Goal: Task Accomplishment & Management: Manage account settings

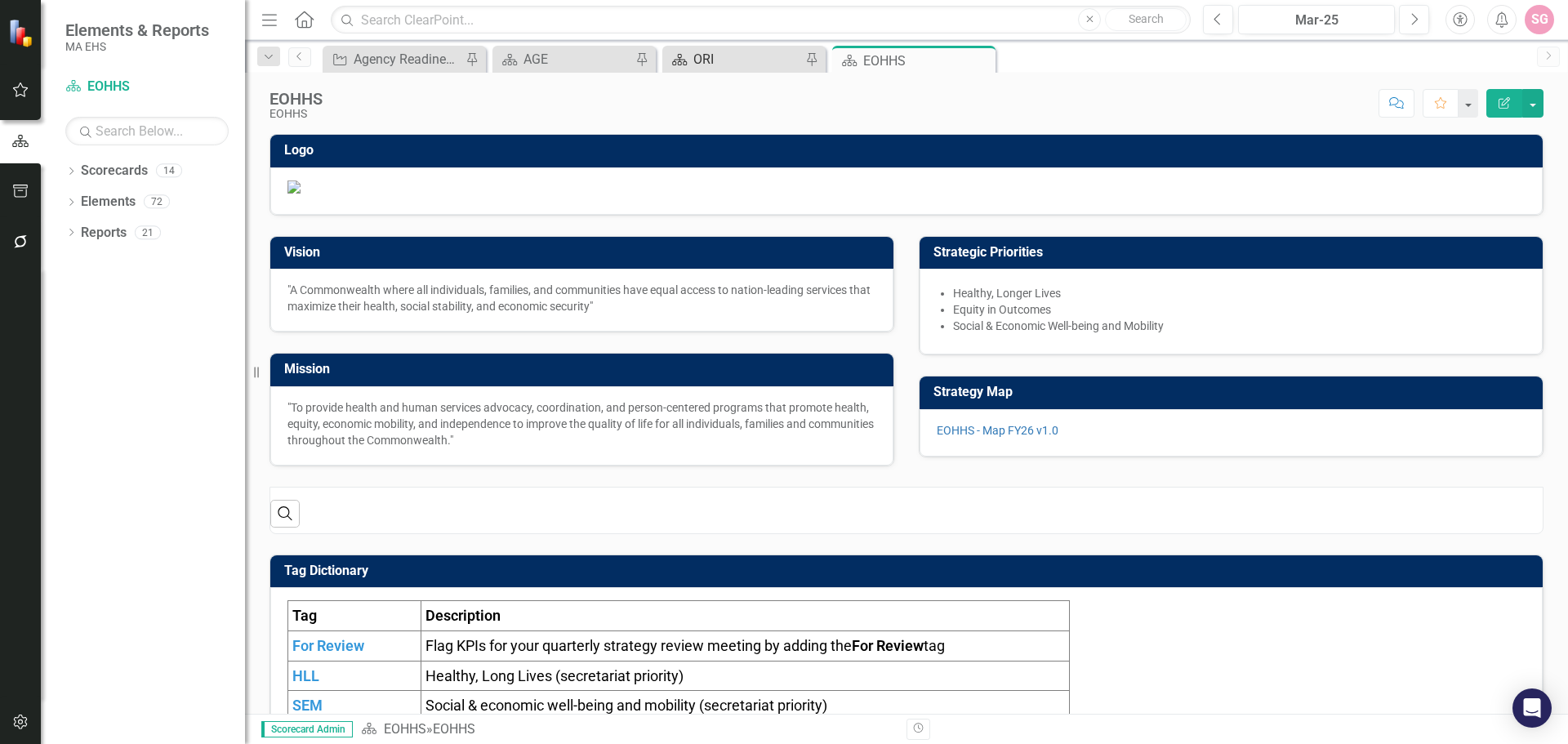
click at [700, 52] on div "ORI" at bounding box center [747, 59] width 108 height 21
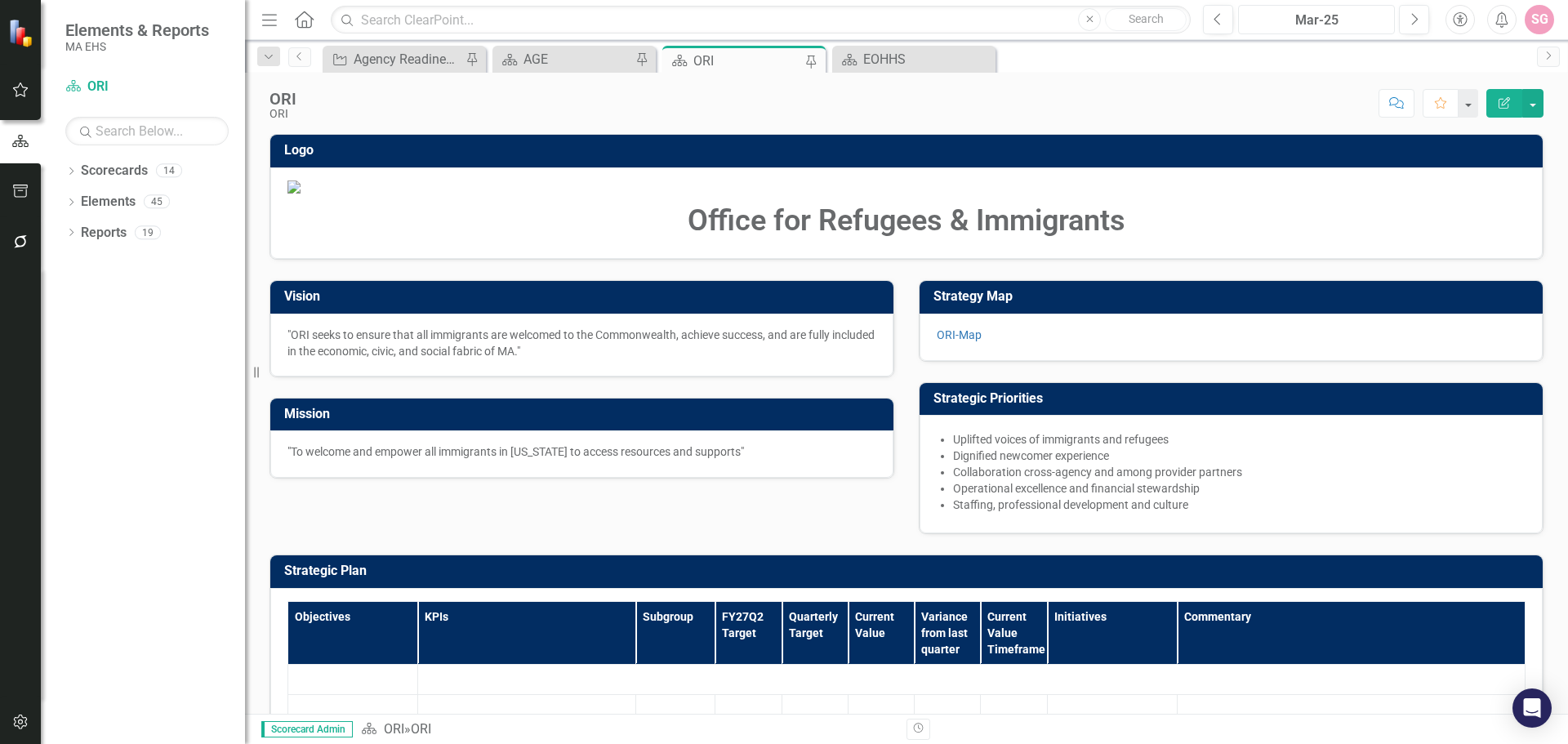
click at [1335, 20] on div "Mar-25" at bounding box center [1316, 21] width 146 height 20
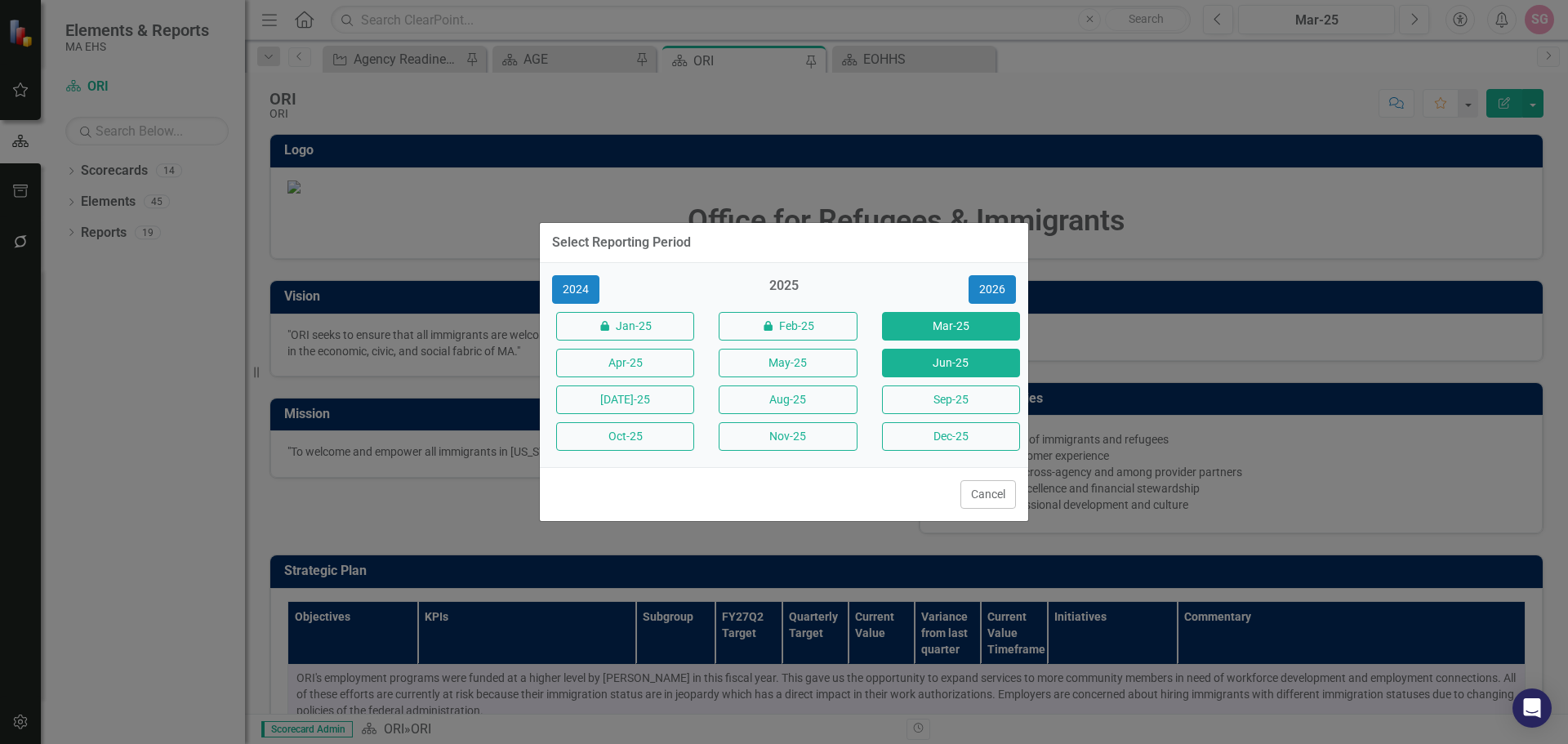
click at [952, 370] on button "Jun-25" at bounding box center [951, 363] width 138 height 28
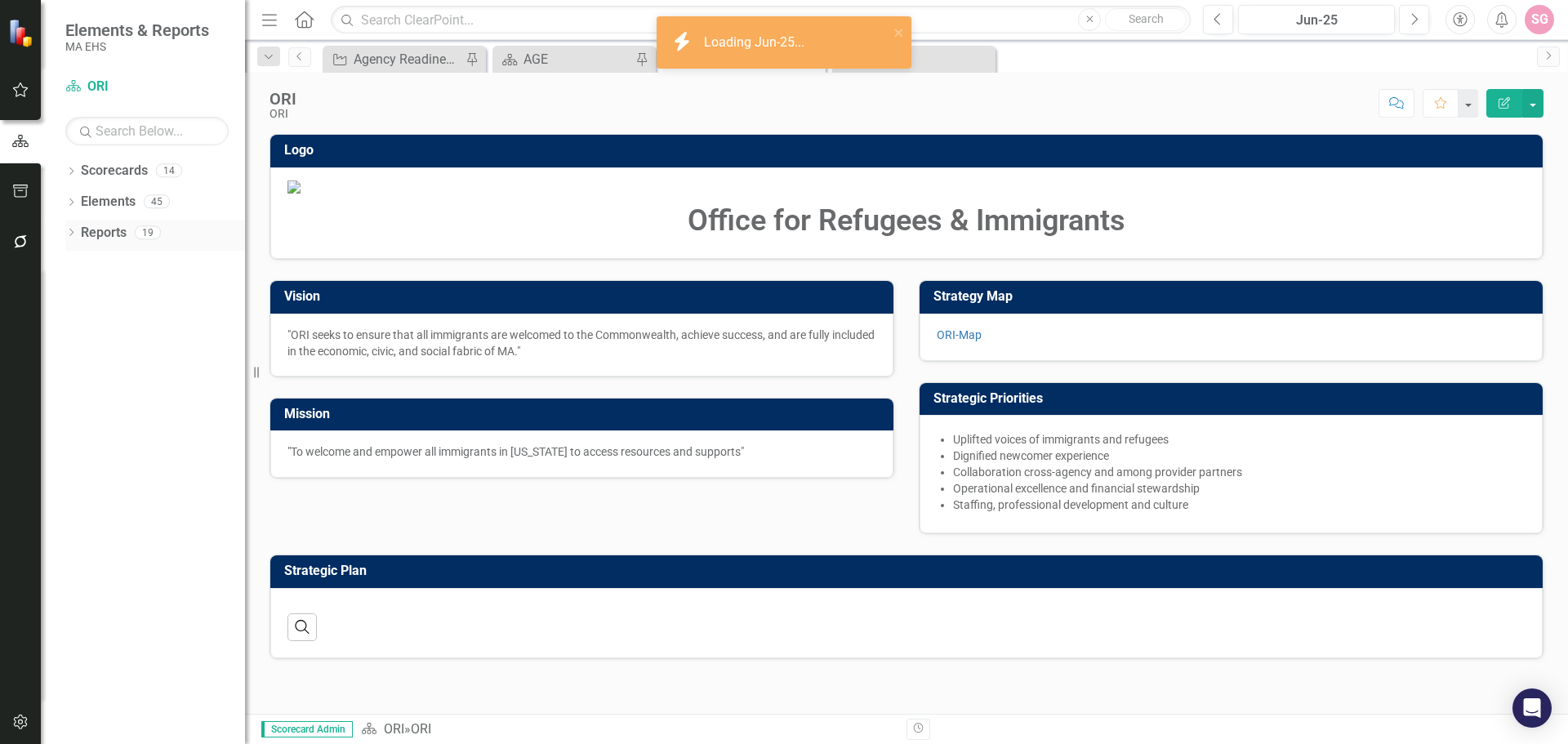
click at [108, 232] on link "Reports" at bounding box center [103, 233] width 46 height 19
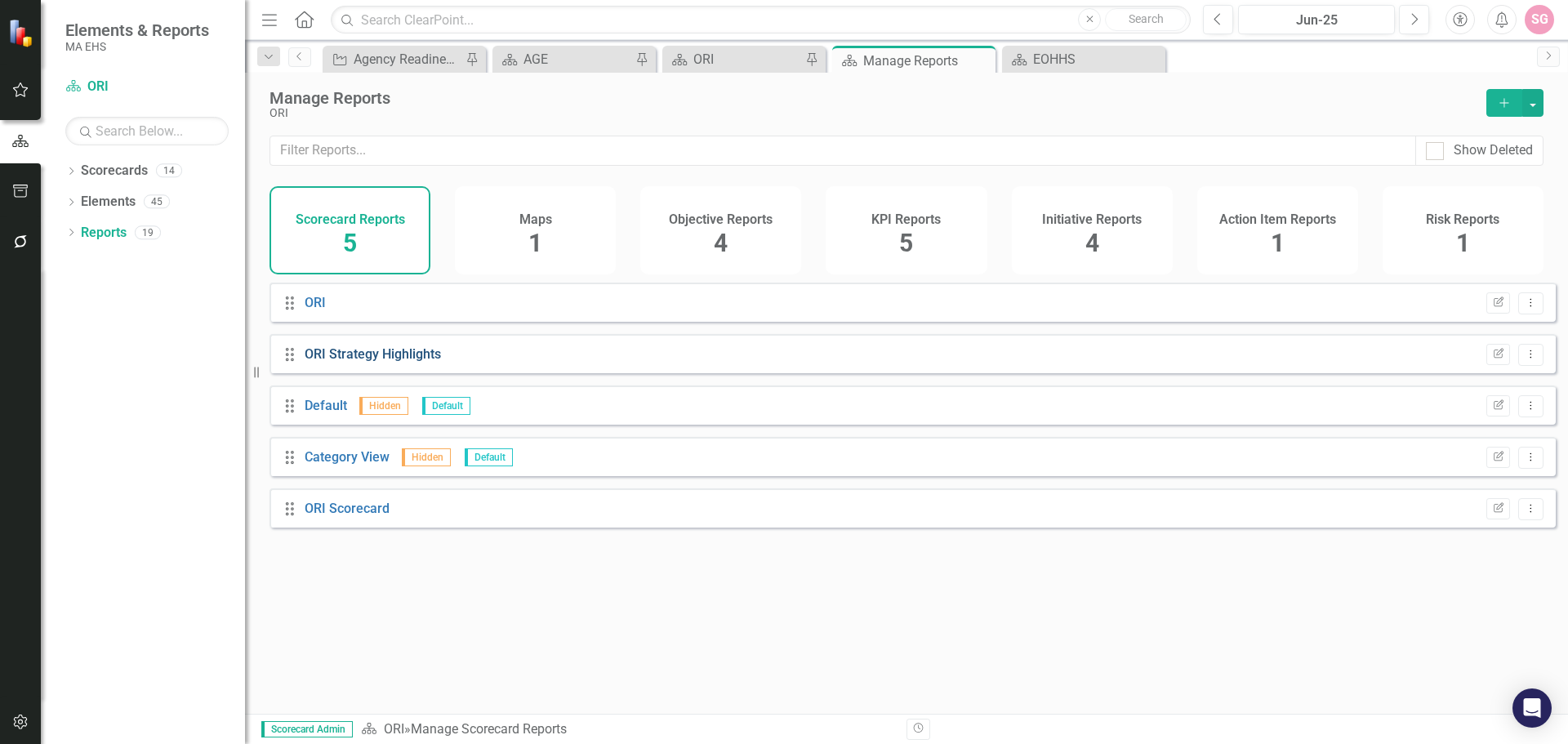
click at [334, 361] on link "ORI Strategy Highlights" at bounding box center [373, 354] width 136 height 16
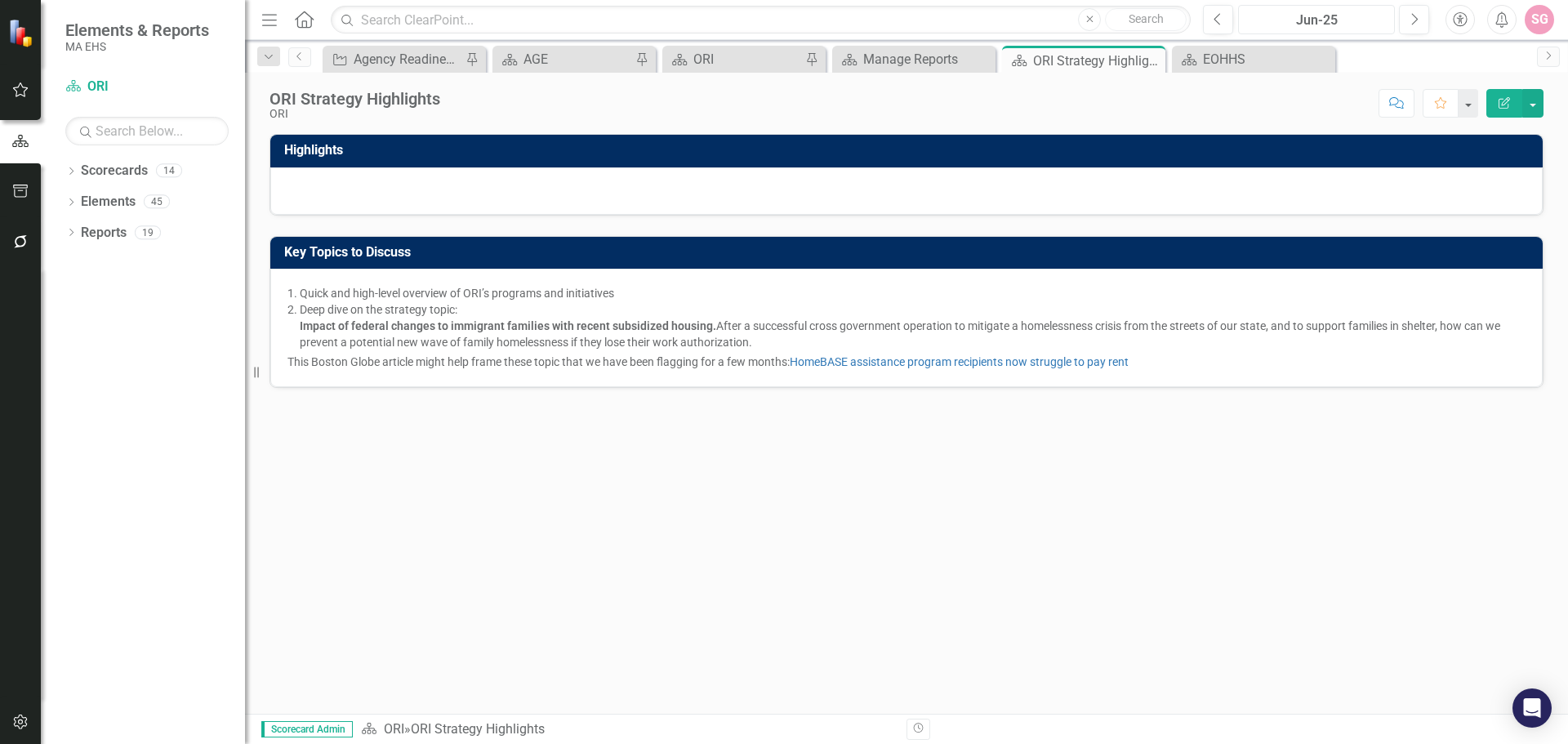
click at [1326, 15] on div "Jun-25" at bounding box center [1316, 21] width 146 height 20
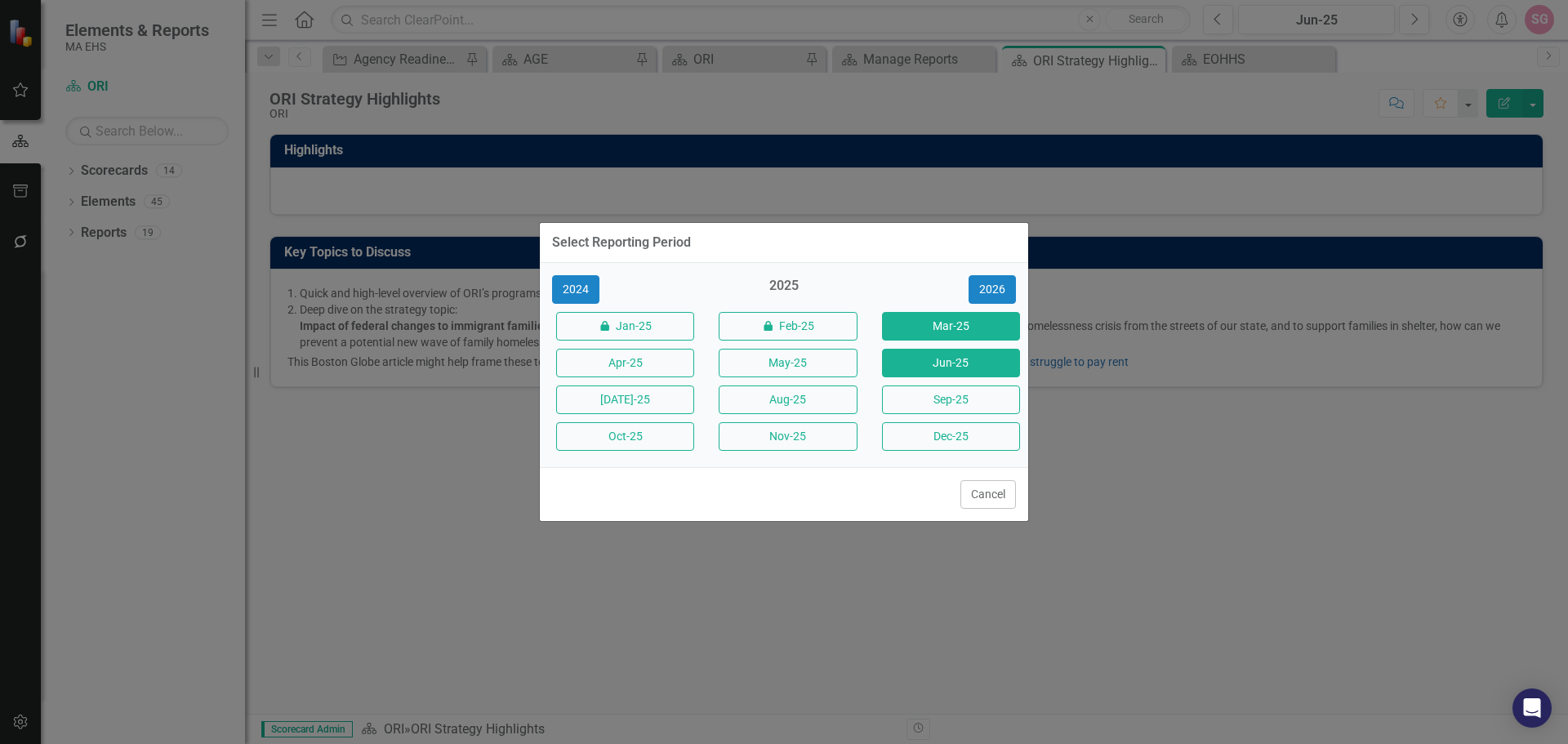
click at [924, 328] on button "Mar-25" at bounding box center [951, 326] width 138 height 28
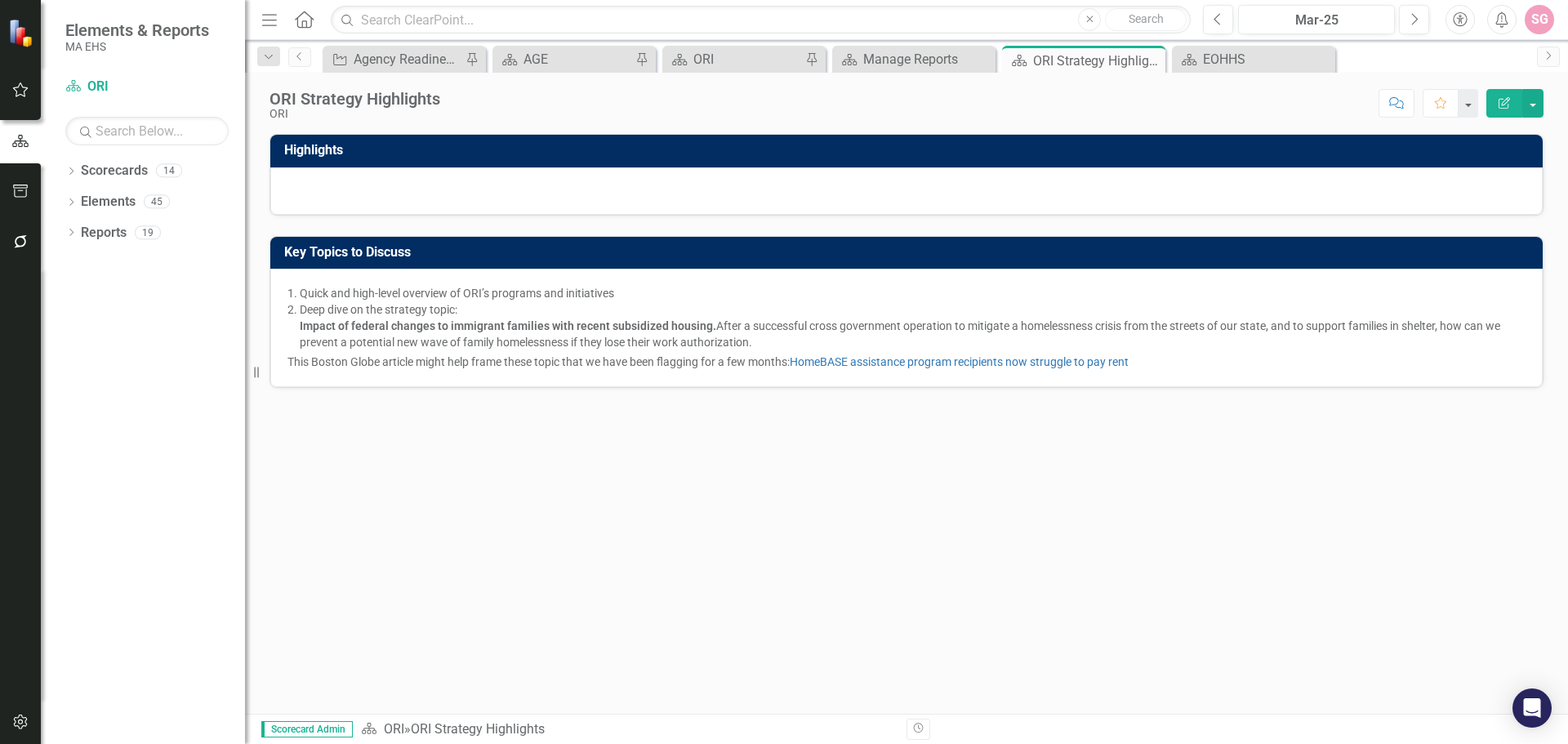
click at [1302, 300] on li "Quick and high-level overview of ORI’s programs and initiatives" at bounding box center [913, 294] width 1226 height 17
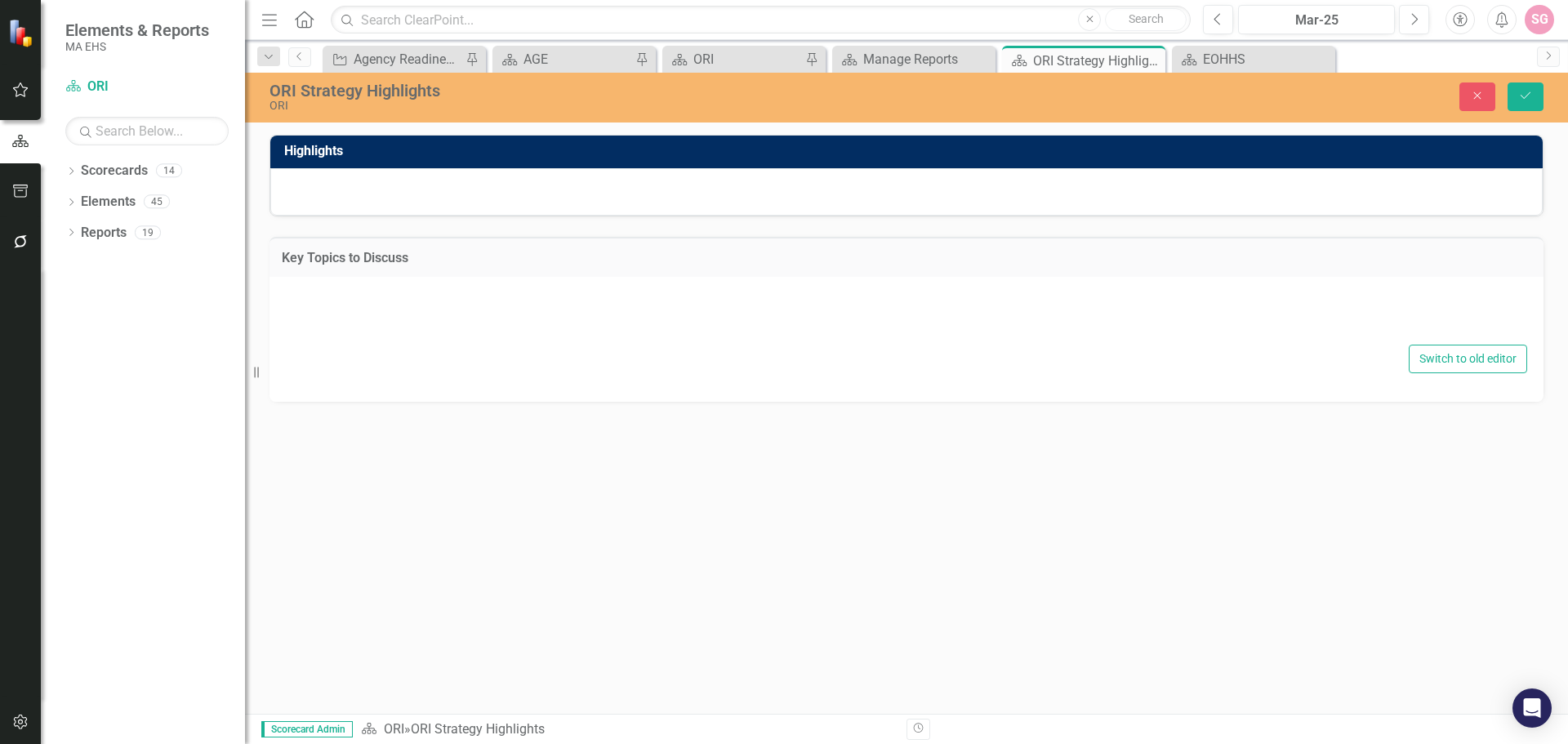
type textarea "<ol start="1" type="1"> <li data-[PERSON_NAME]-copy-source="MessageBody">Quick …"
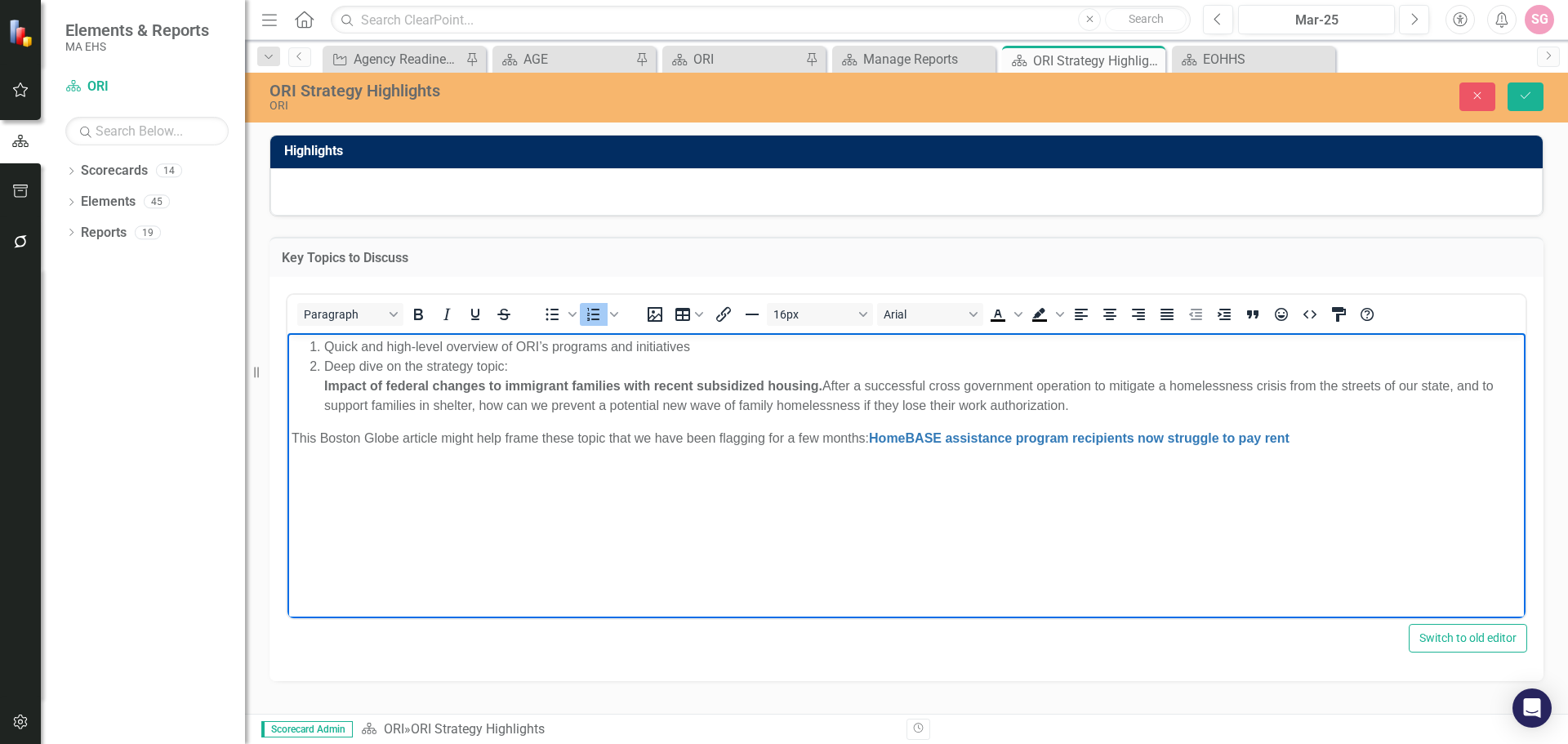
drag, startPoint x: 1128, startPoint y: 468, endPoint x: 620, endPoint y: 656, distance: 541.7
click at [334, 333] on html "Quick and high-level overview of ORI’s programs and initiatives Deep dive on th…" at bounding box center [907, 455] width 1238 height 246
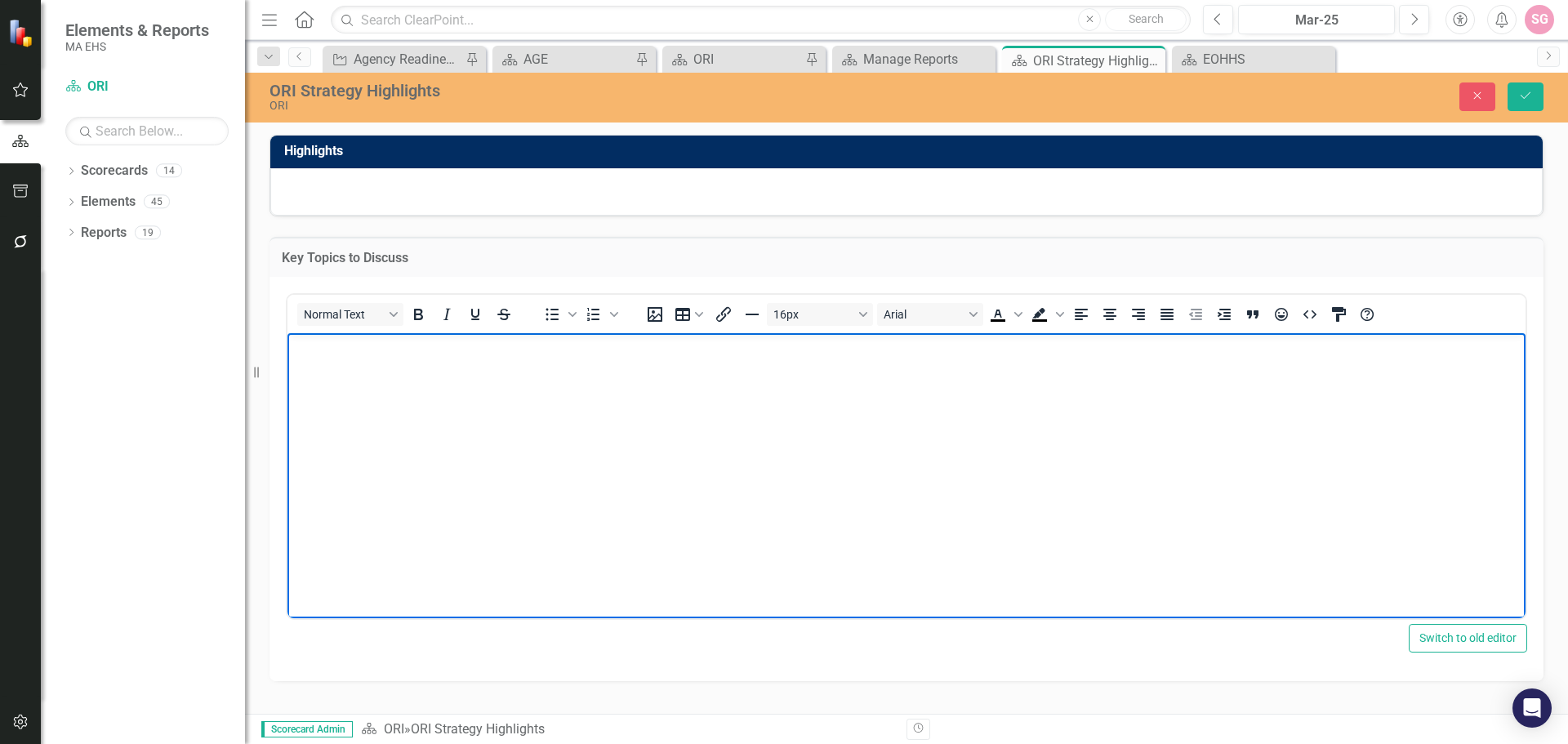
click at [600, 197] on div at bounding box center [907, 191] width 1273 height 47
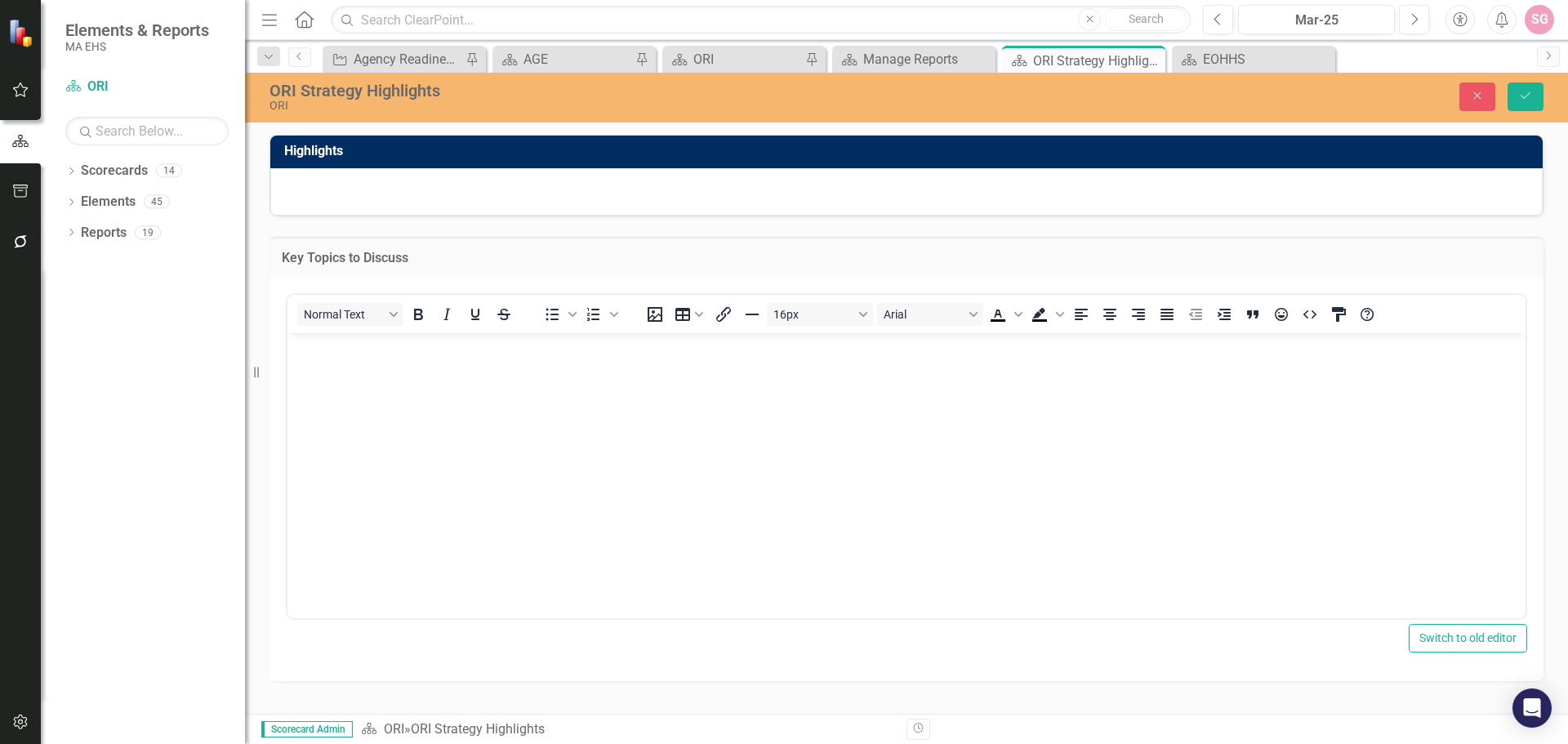
click at [600, 197] on div at bounding box center [907, 191] width 1273 height 47
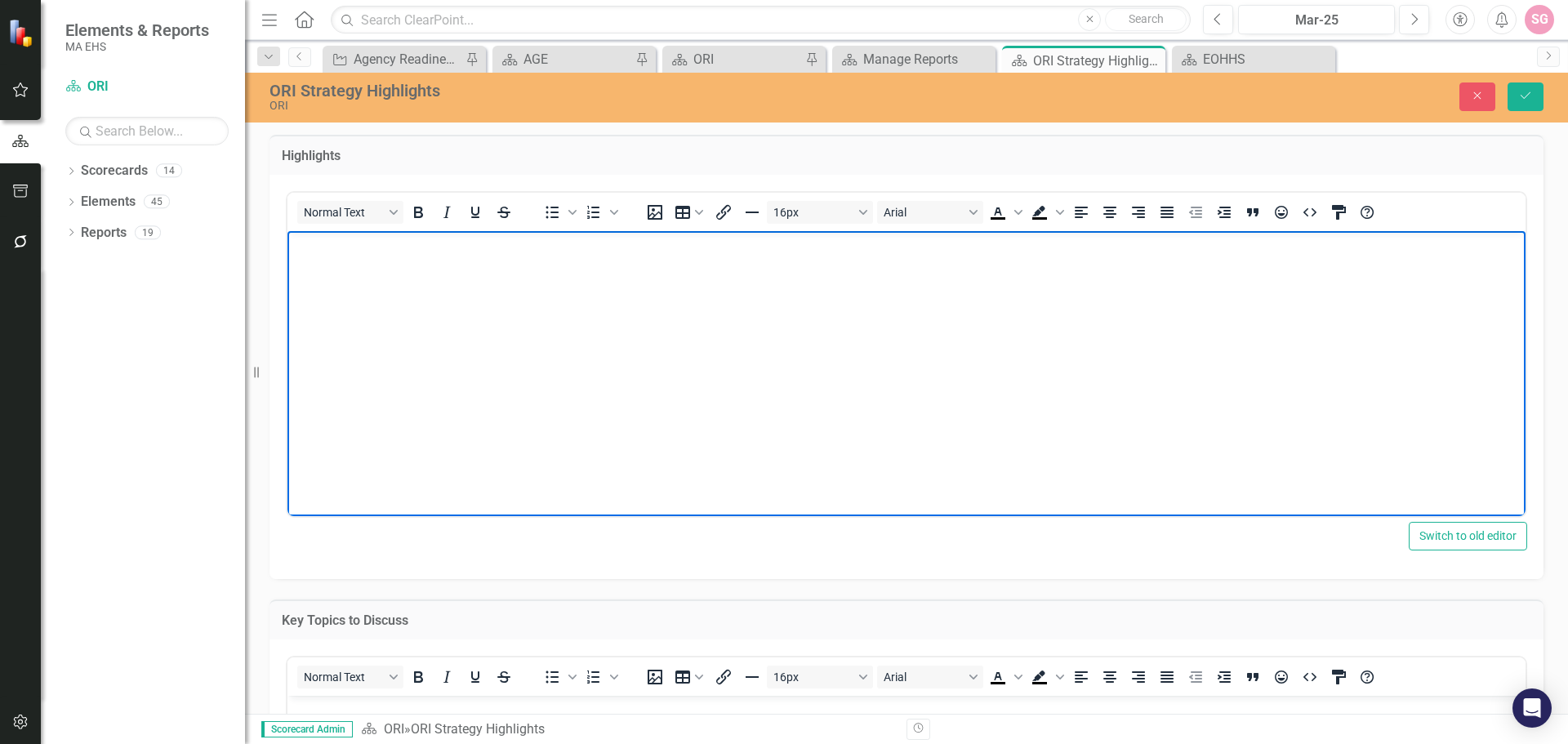
click at [550, 352] on body "Rich Text Area. Press ALT-0 for help." at bounding box center [907, 353] width 1238 height 246
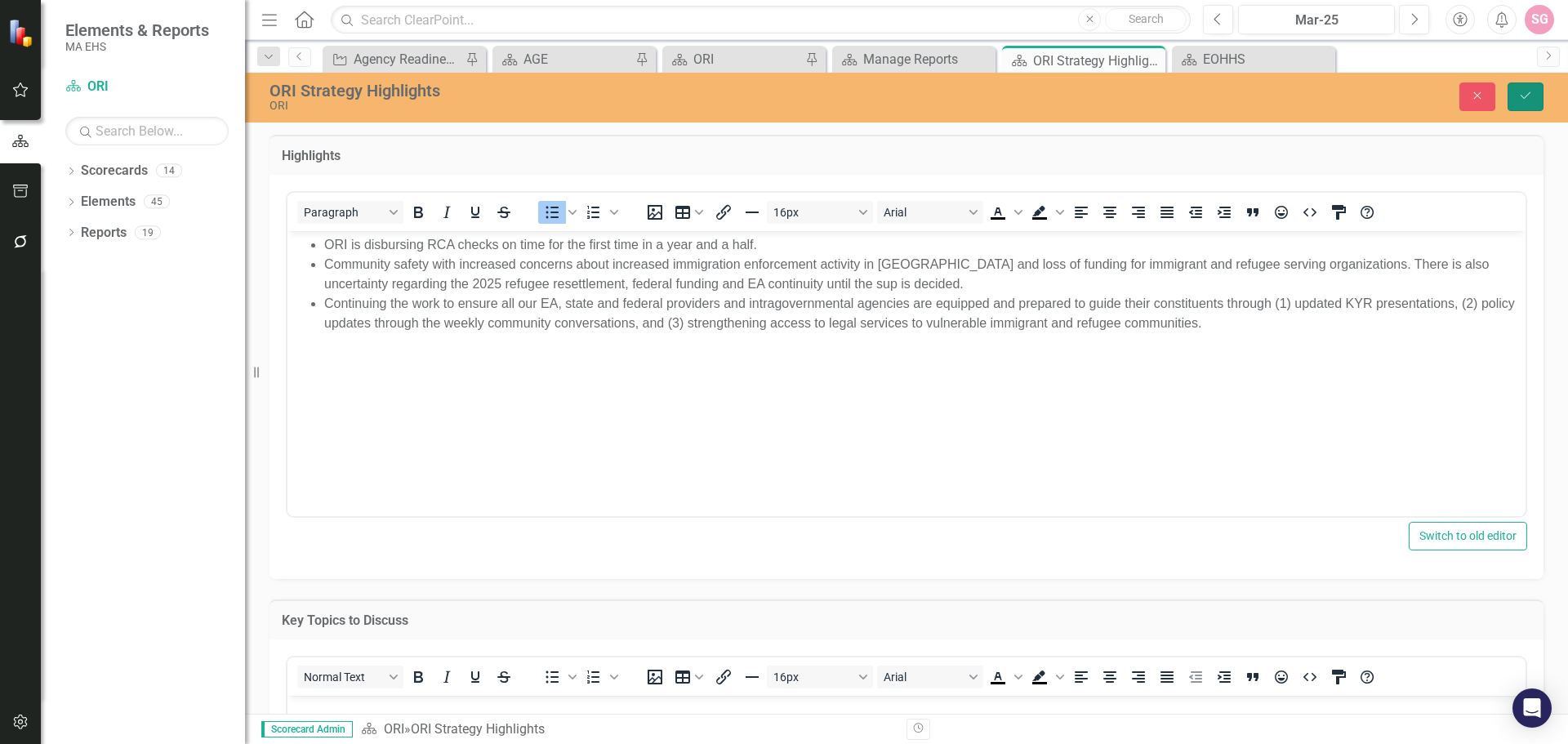
click at [1519, 102] on icon "Save" at bounding box center [1526, 96] width 15 height 12
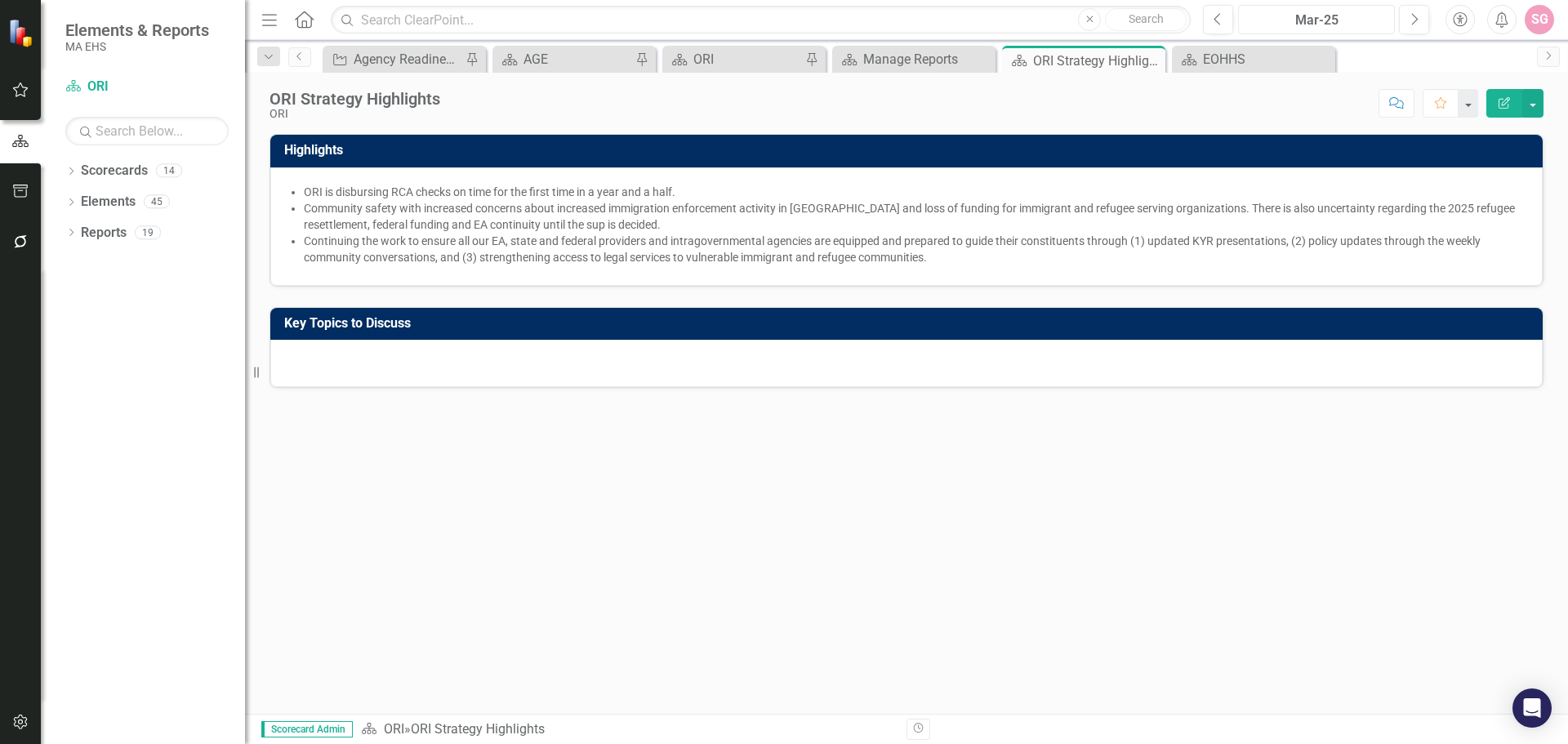
click at [1341, 22] on div "Mar-25" at bounding box center [1316, 21] width 146 height 20
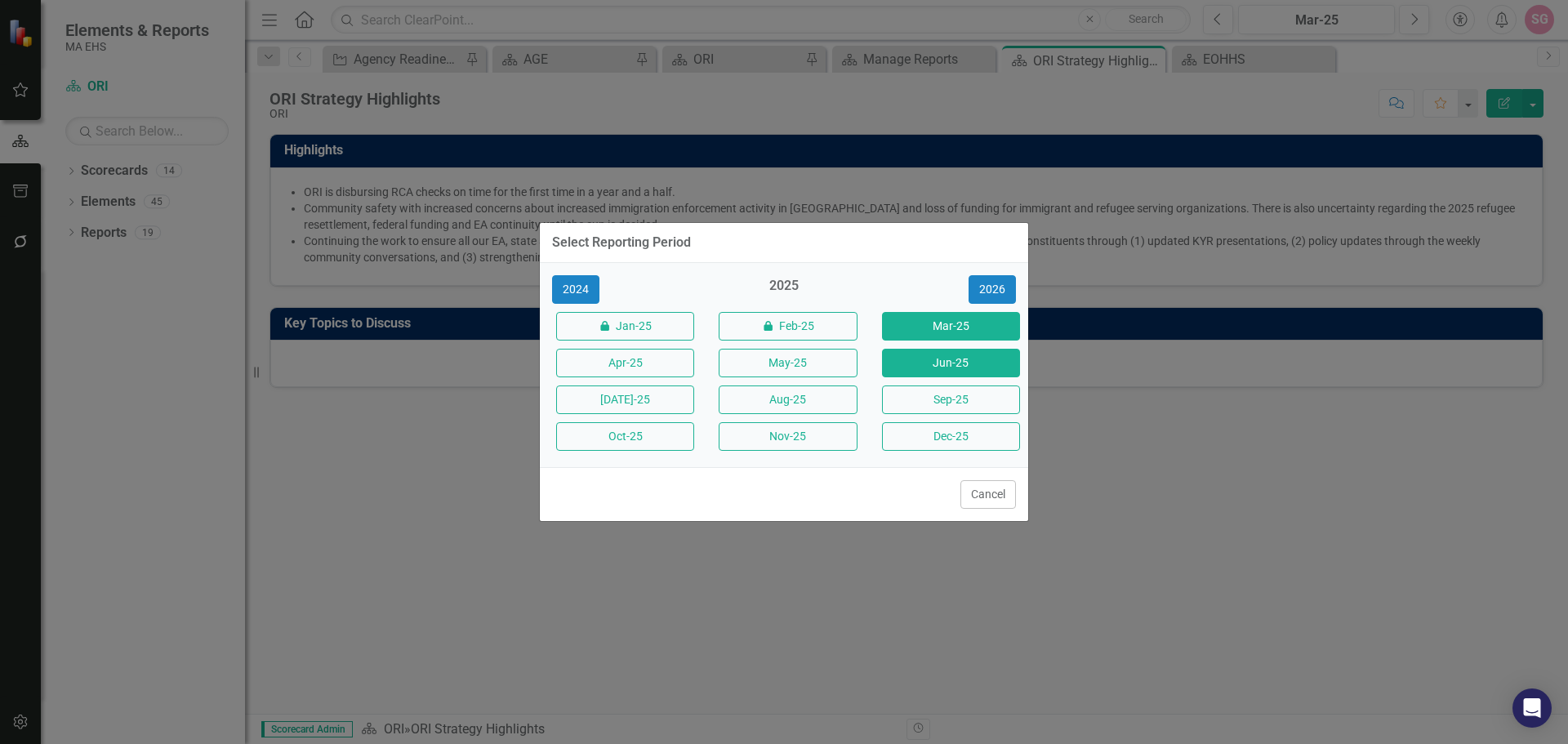
click at [941, 362] on button "Jun-25" at bounding box center [951, 363] width 138 height 28
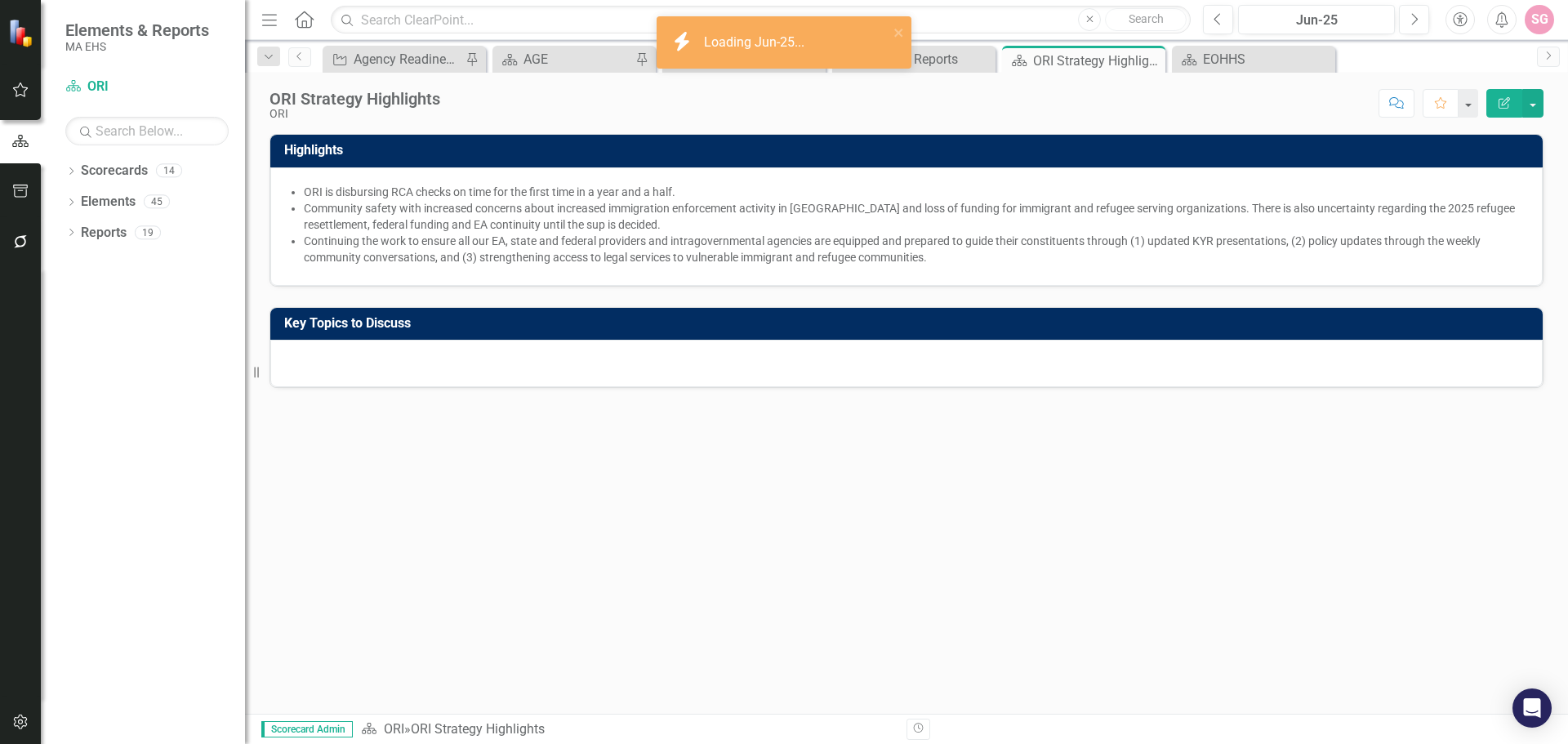
click at [959, 563] on div "Highlights ORI is disbursing RCA checks on time for the first time in a year an…" at bounding box center [907, 424] width 1323 height 580
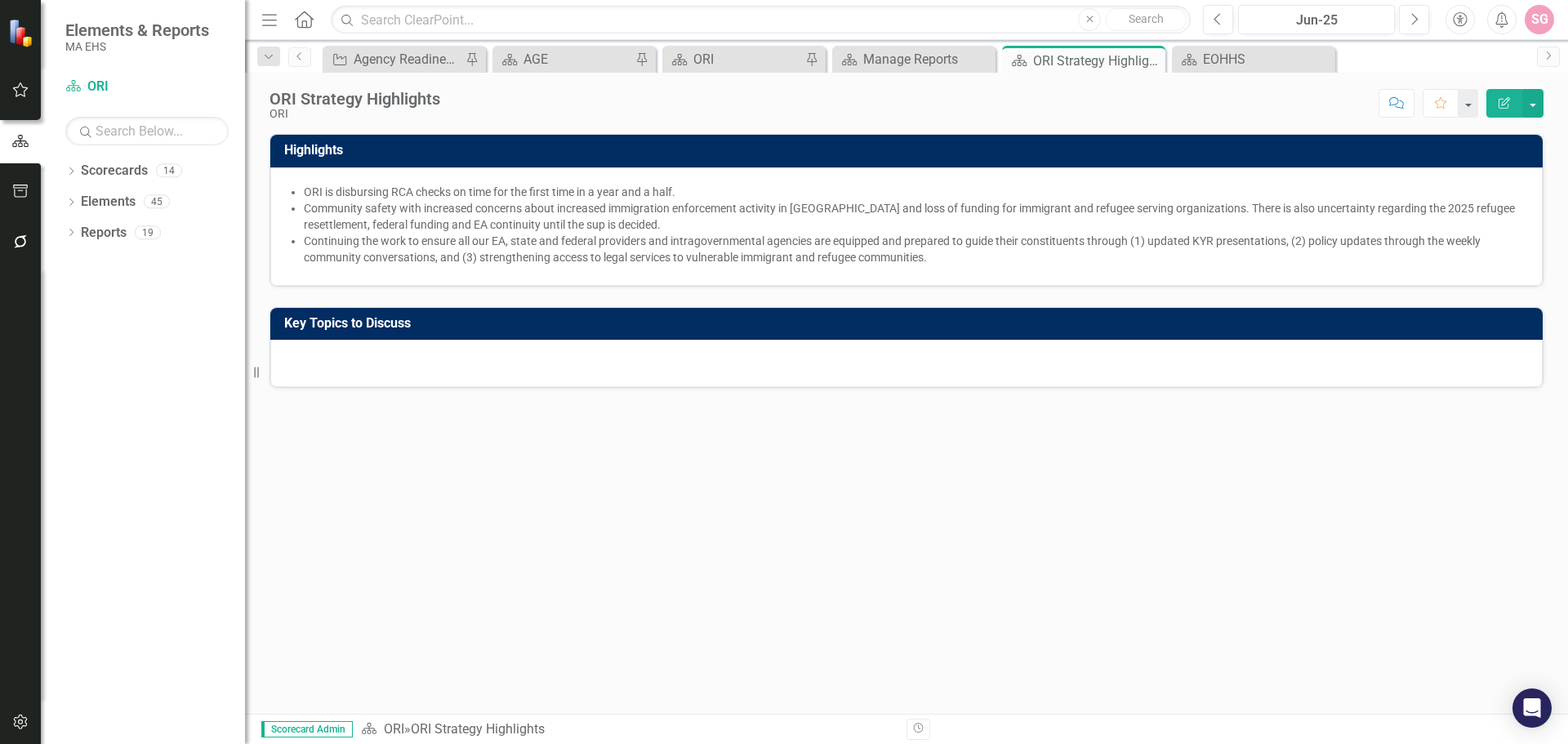
click at [492, 603] on div "Highlights ORI is disbursing RCA checks on time for the first time in a year an…" at bounding box center [907, 424] width 1323 height 580
click at [622, 568] on div "Highlights ORI is disbursing RCA checks on time for the first time in a year an…" at bounding box center [907, 424] width 1323 height 580
click at [1343, 12] on div "Jun-25" at bounding box center [1316, 21] width 146 height 20
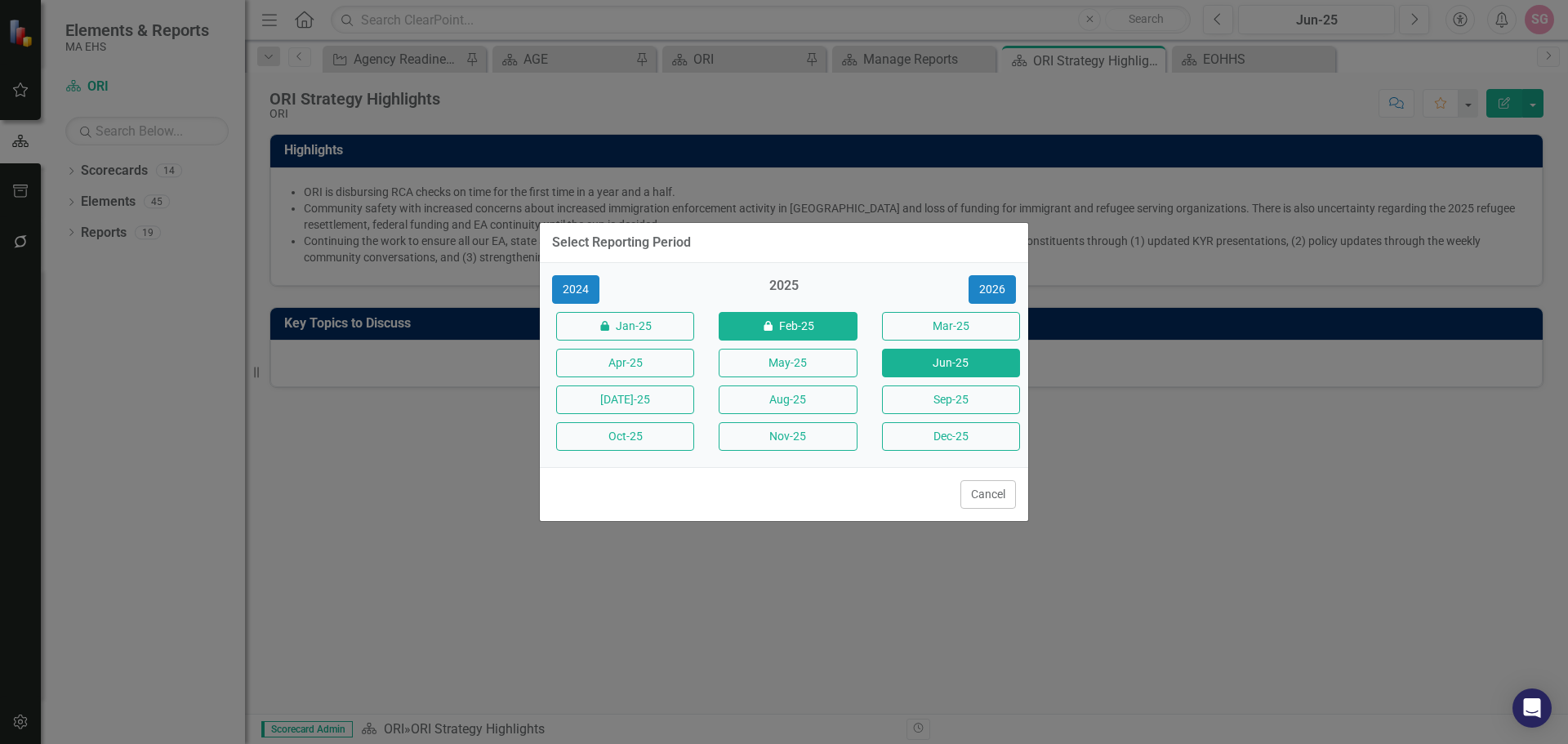
click at [784, 331] on button "icon.lock Feb-25" at bounding box center [788, 326] width 138 height 28
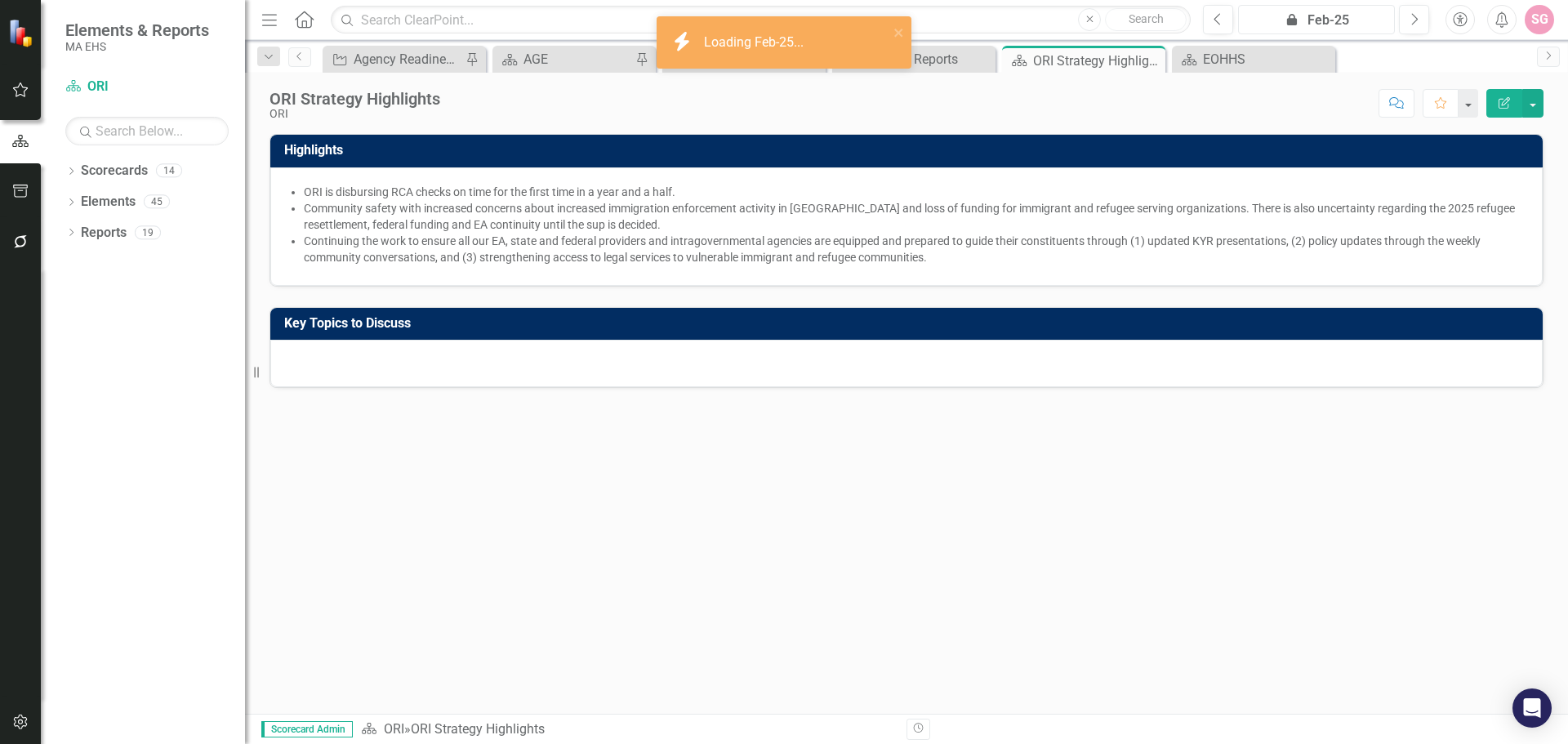
click at [1345, 18] on div "icon.lock Feb-25" at bounding box center [1316, 21] width 146 height 20
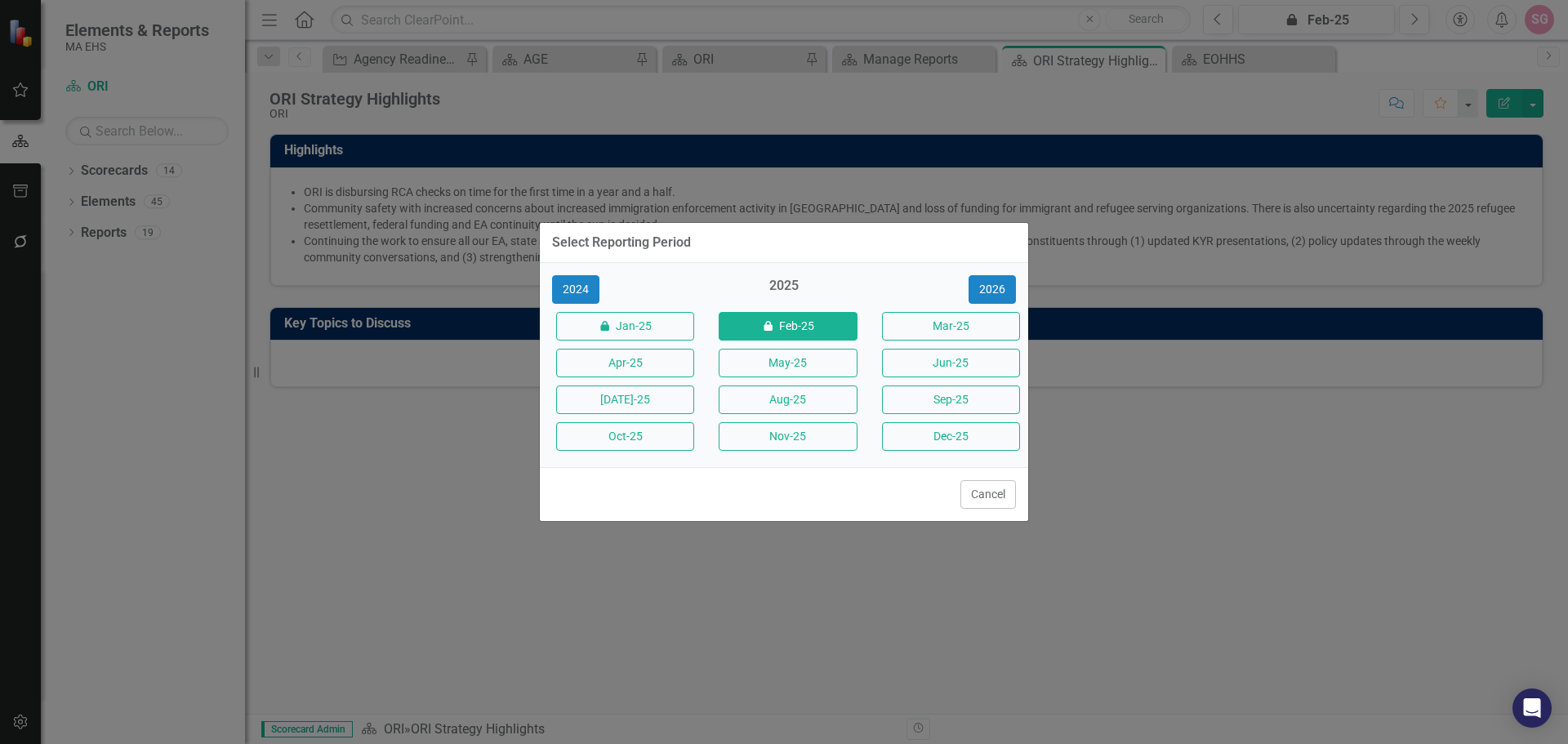
click at [990, 494] on button "Cancel" at bounding box center [988, 494] width 56 height 28
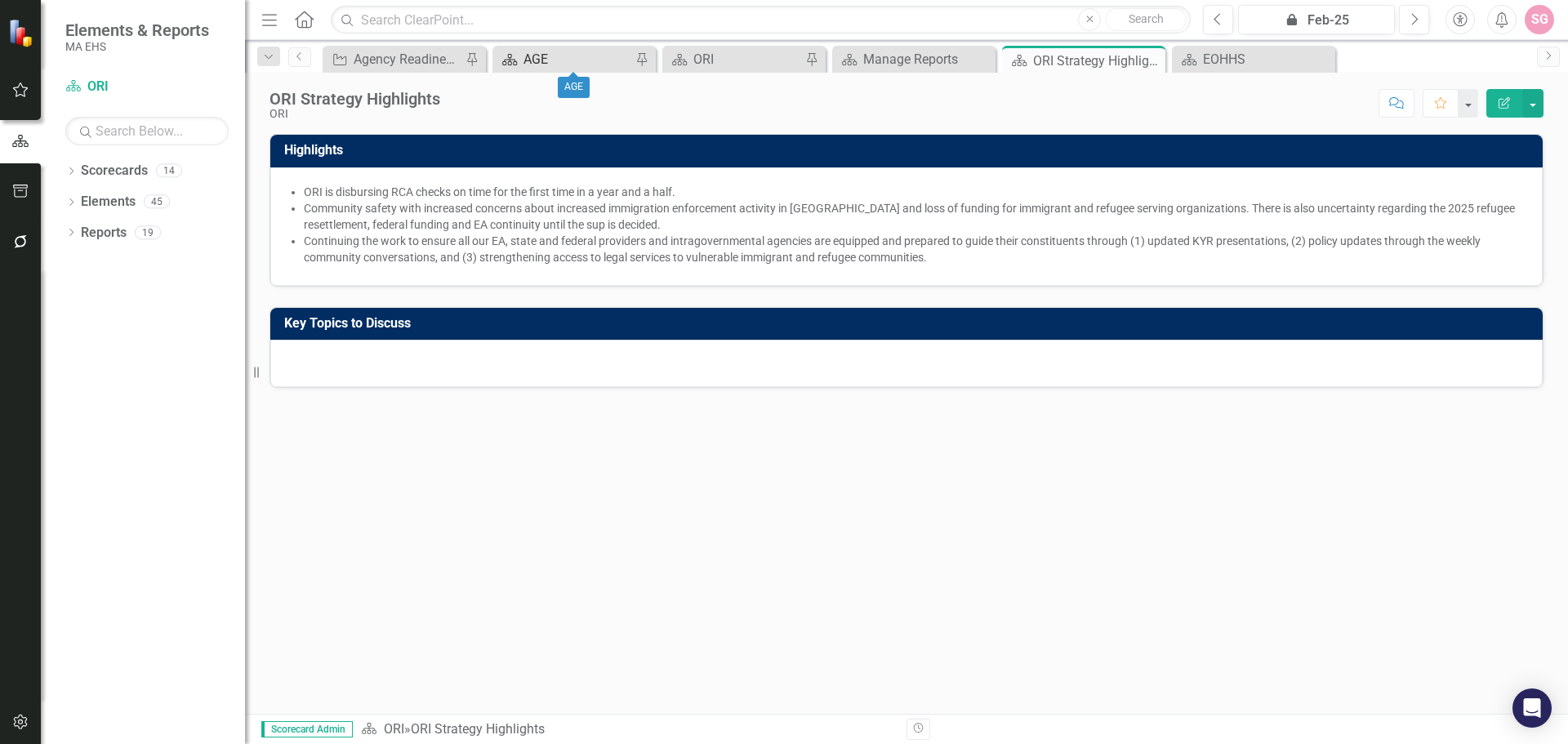
click at [565, 60] on div "AGE" at bounding box center [577, 59] width 108 height 21
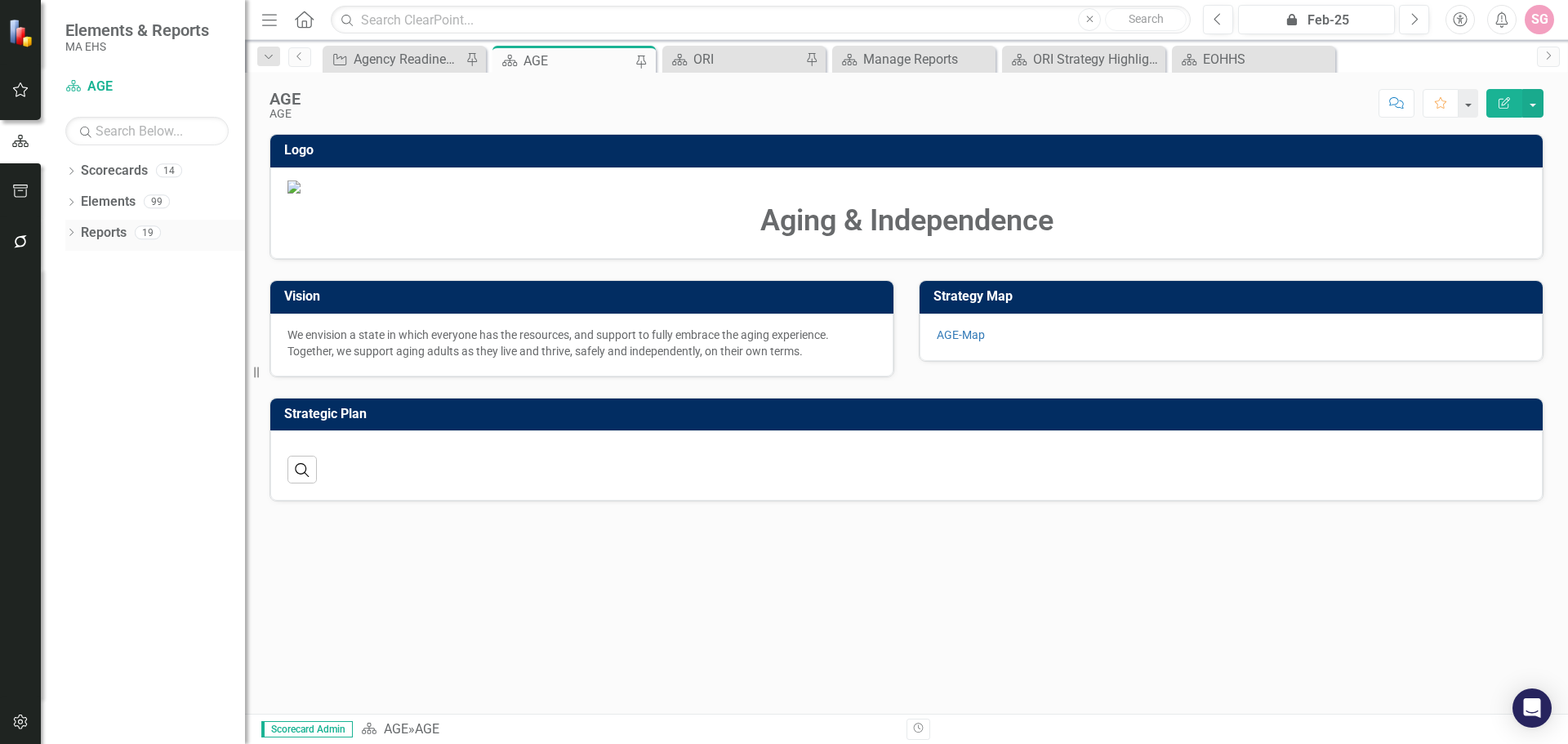
click at [118, 226] on link "Reports" at bounding box center [103, 233] width 46 height 19
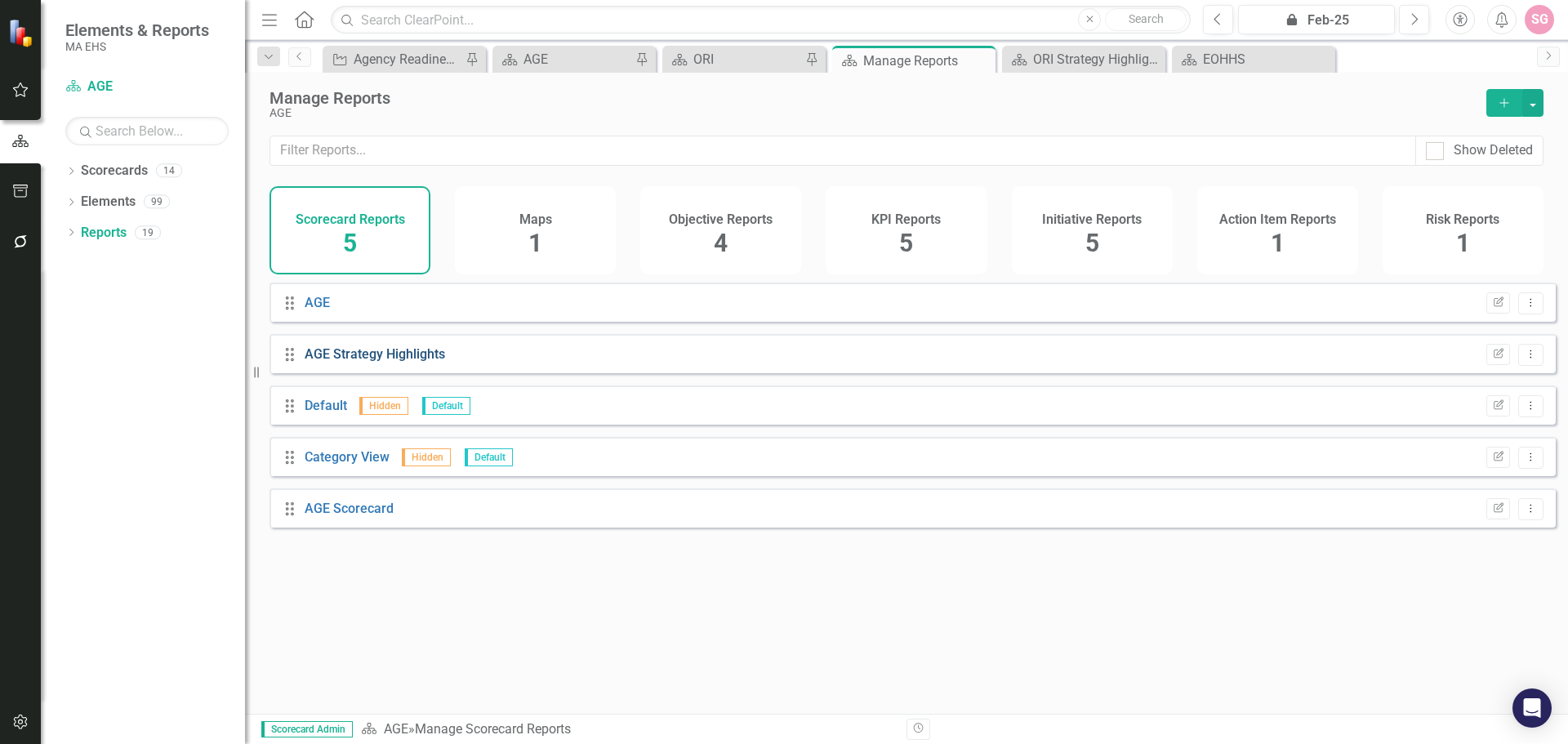
click at [387, 362] on link "AGE Strategy Highlights" at bounding box center [374, 354] width 141 height 16
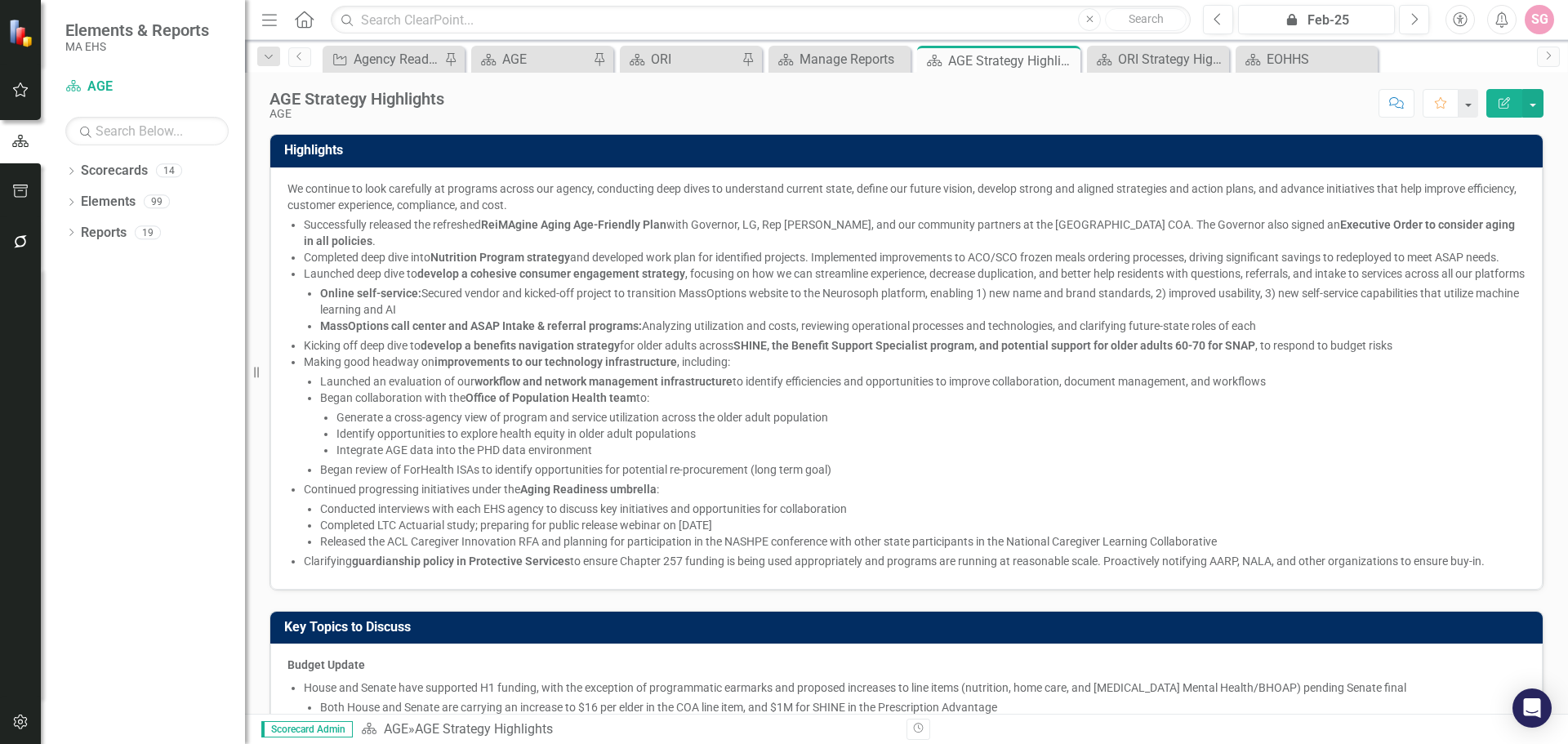
scroll to position [350, 0]
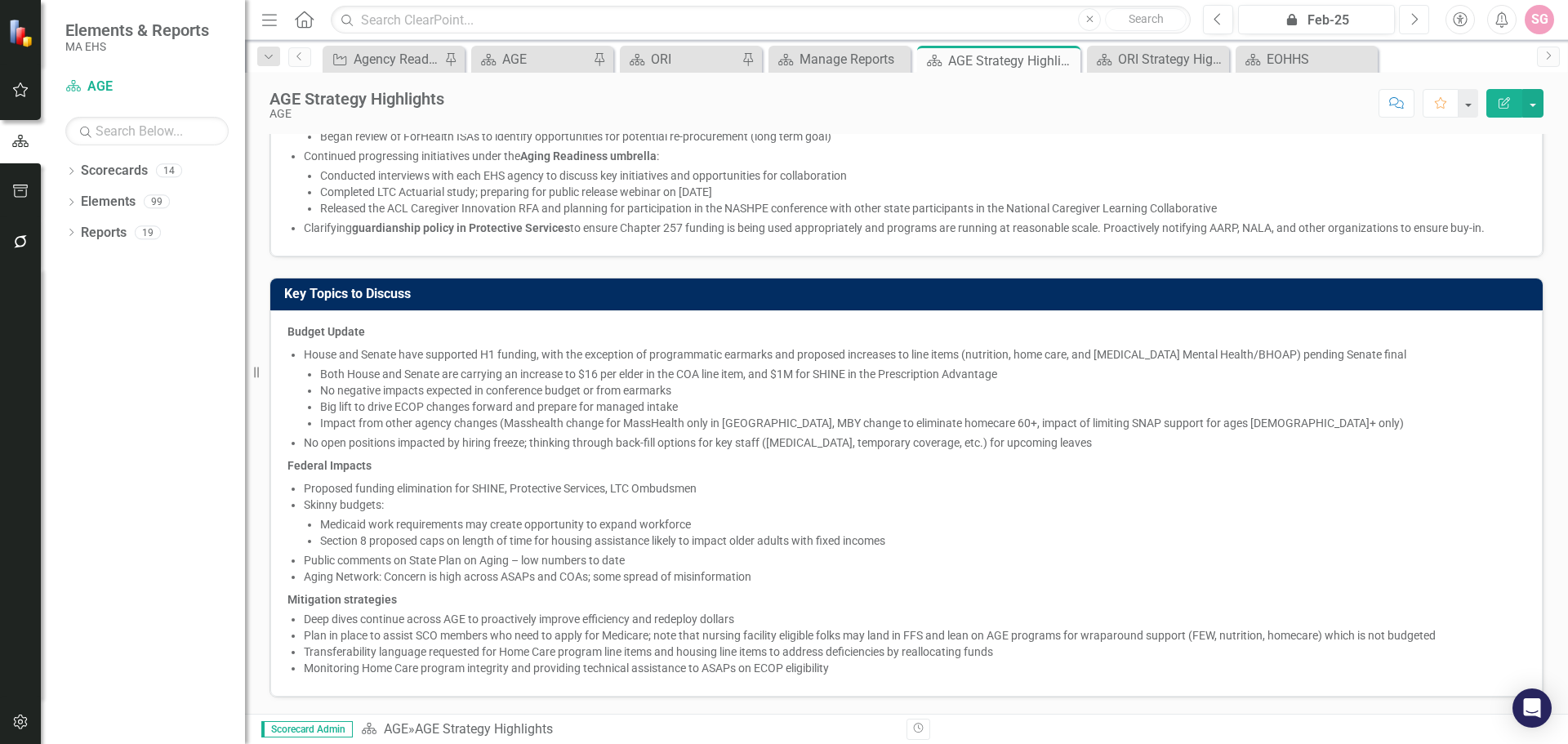
click at [1420, 16] on button "Next" at bounding box center [1414, 19] width 30 height 29
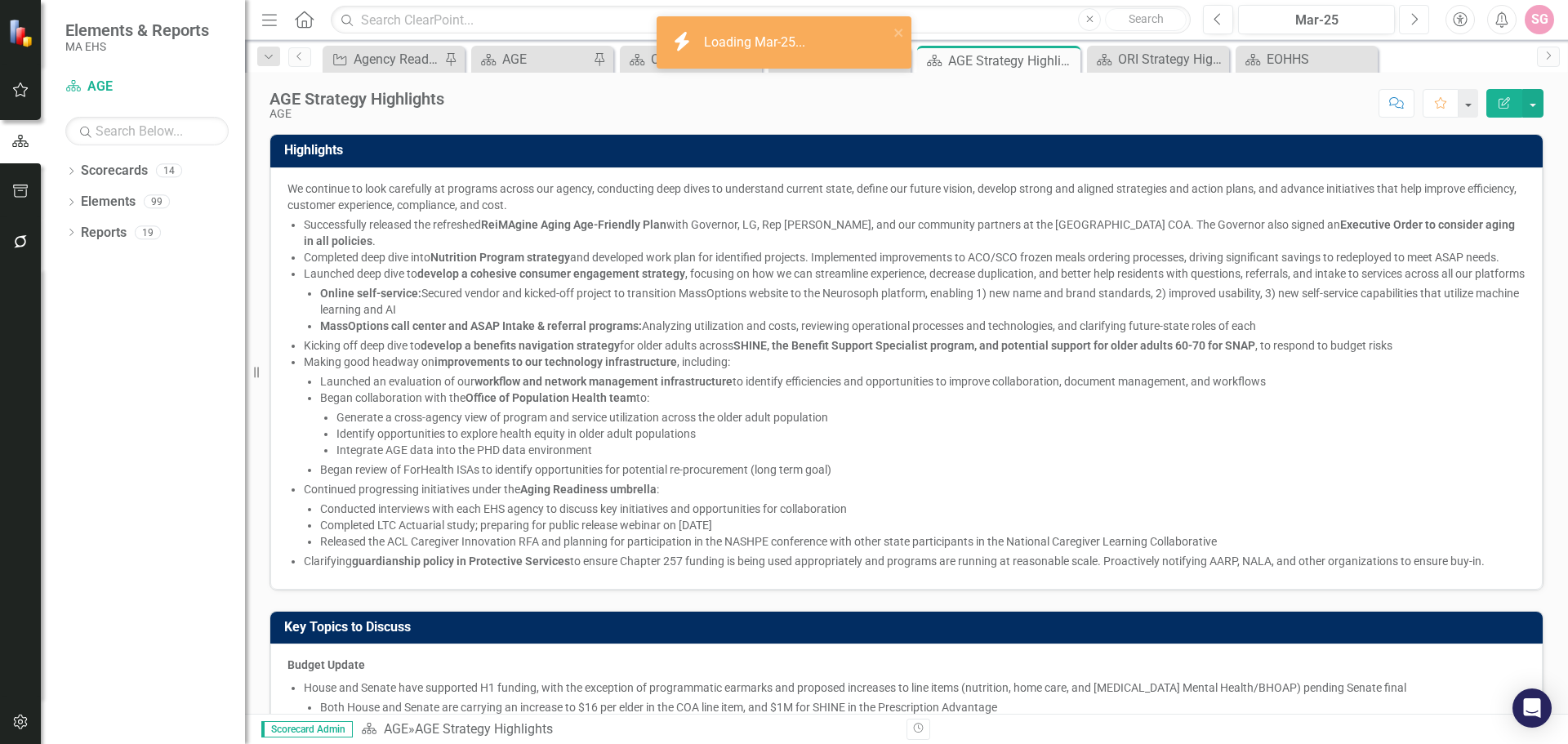
click at [1420, 16] on button "Next" at bounding box center [1414, 19] width 30 height 29
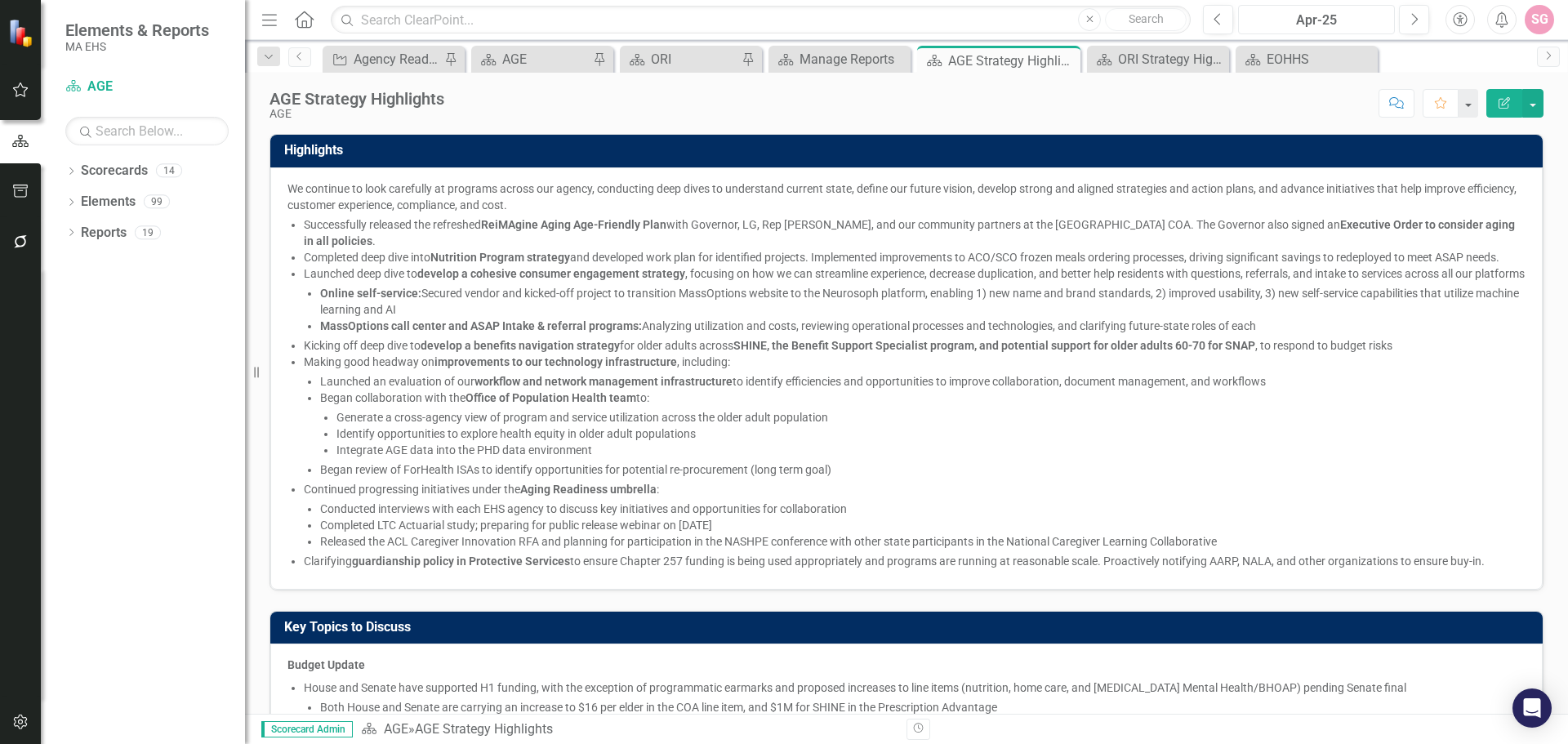
click at [1308, 19] on div "Apr-25" at bounding box center [1316, 21] width 146 height 20
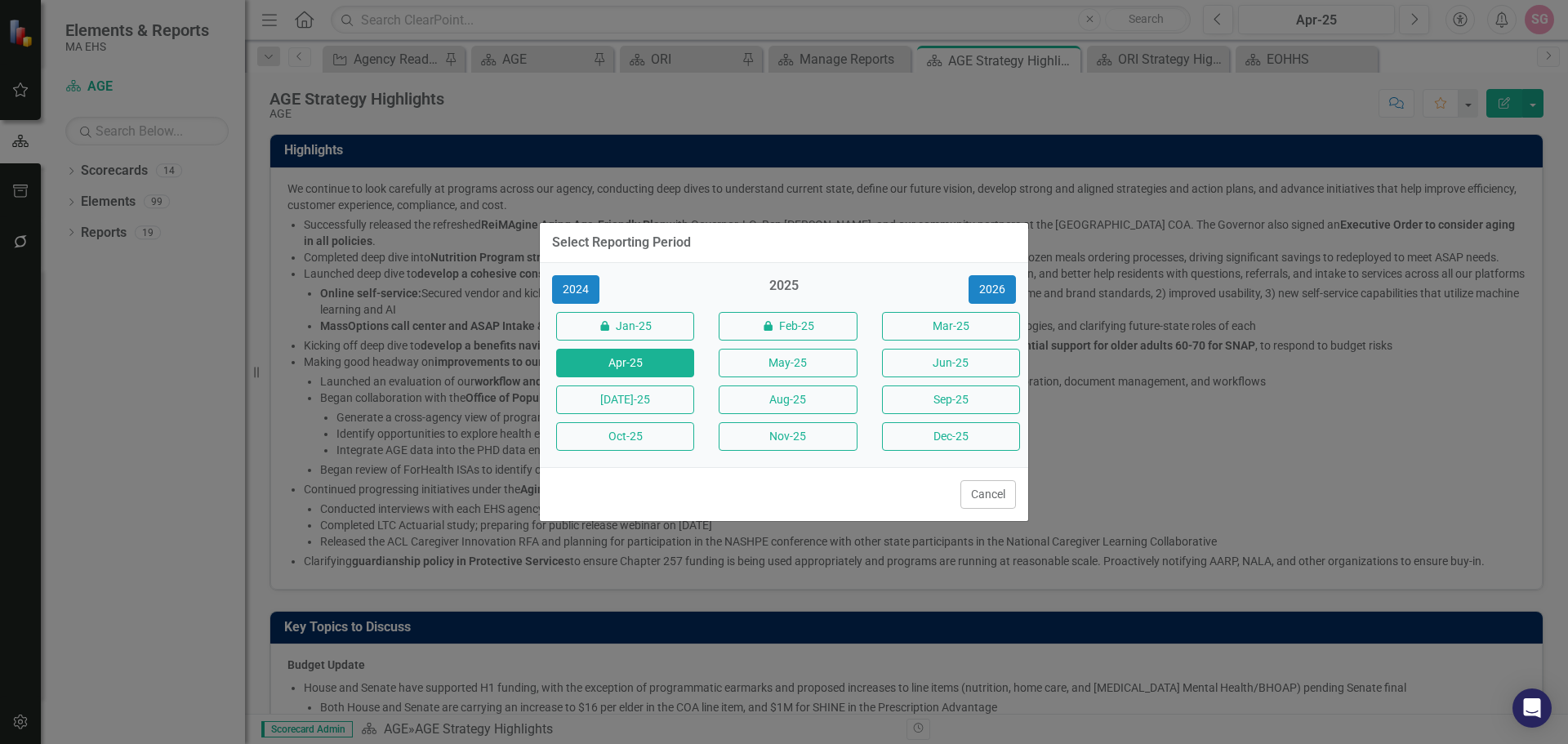
click at [1145, 414] on div "Select Reporting Period 2024 2025 2026 icon.lock Jan-25 icon.lock Feb-25 Mar-25…" at bounding box center [784, 372] width 1568 height 744
click at [995, 506] on button "Cancel" at bounding box center [988, 494] width 56 height 28
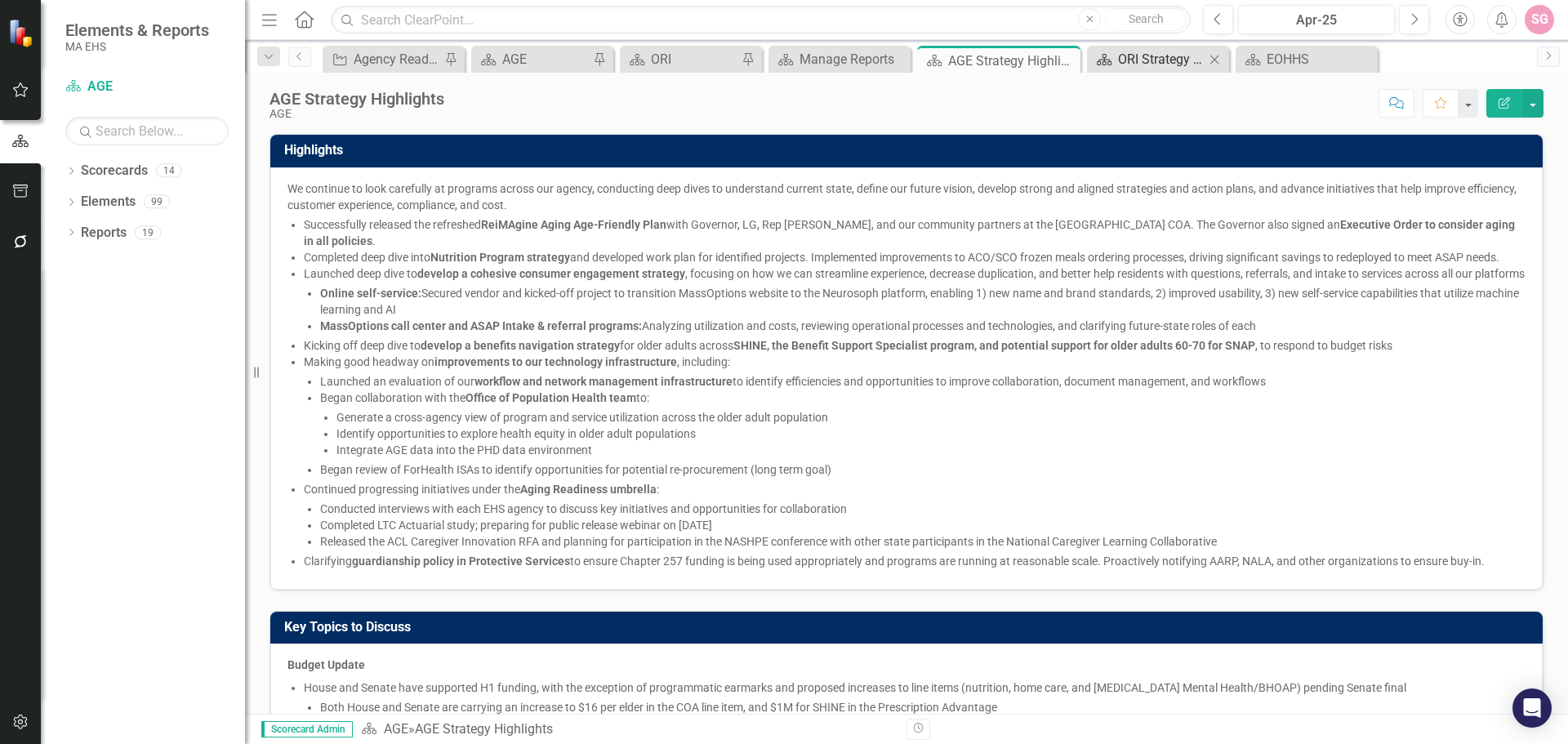
click at [1166, 52] on div "ORI Strategy Highlights" at bounding box center [1161, 59] width 87 height 21
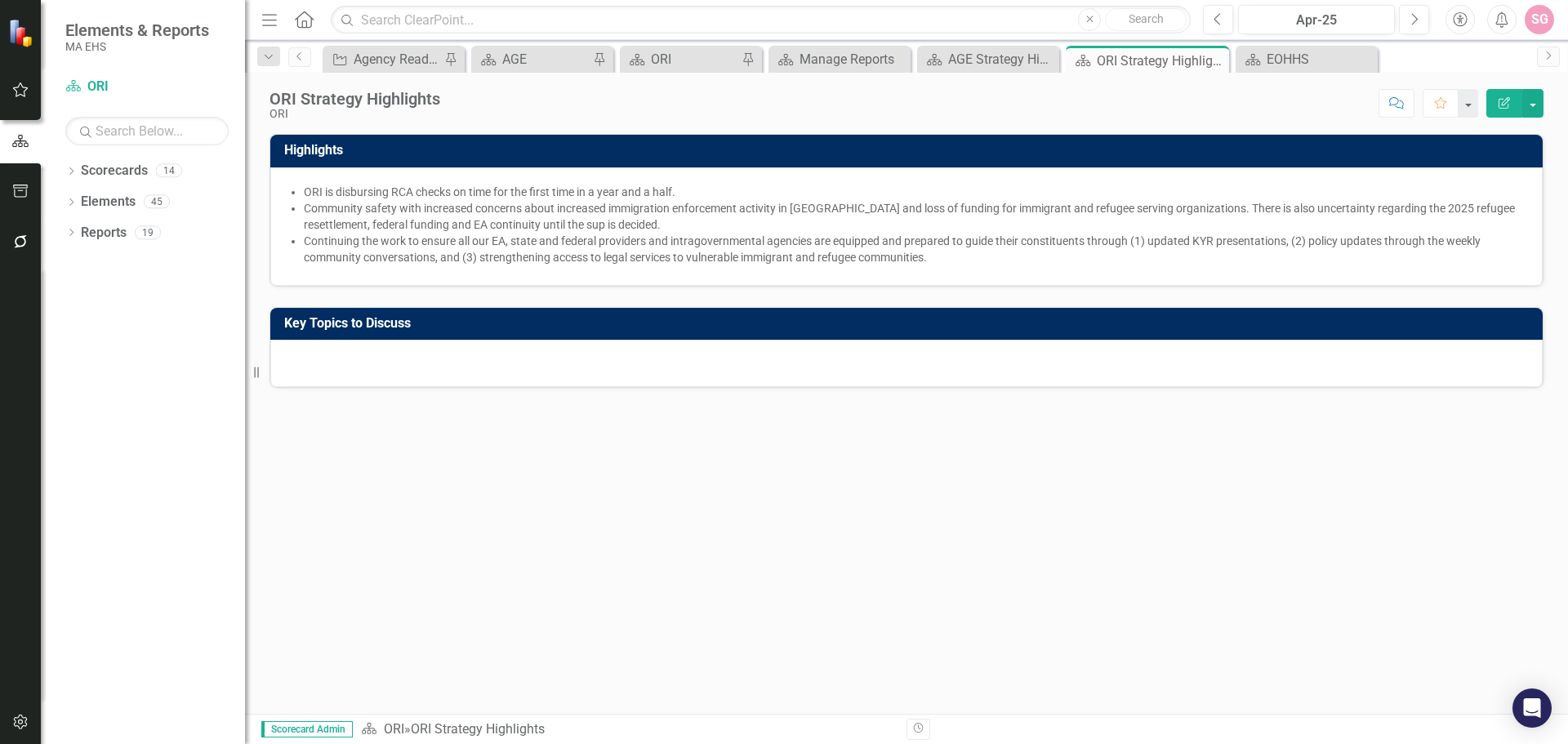
click at [824, 260] on li "Continuing the work to ensure all our EA, state and federal providers and intra…" at bounding box center [914, 249] width 1222 height 32
click at [791, 325] on h3 "Key Topics to Discuss" at bounding box center [909, 324] width 1250 height 15
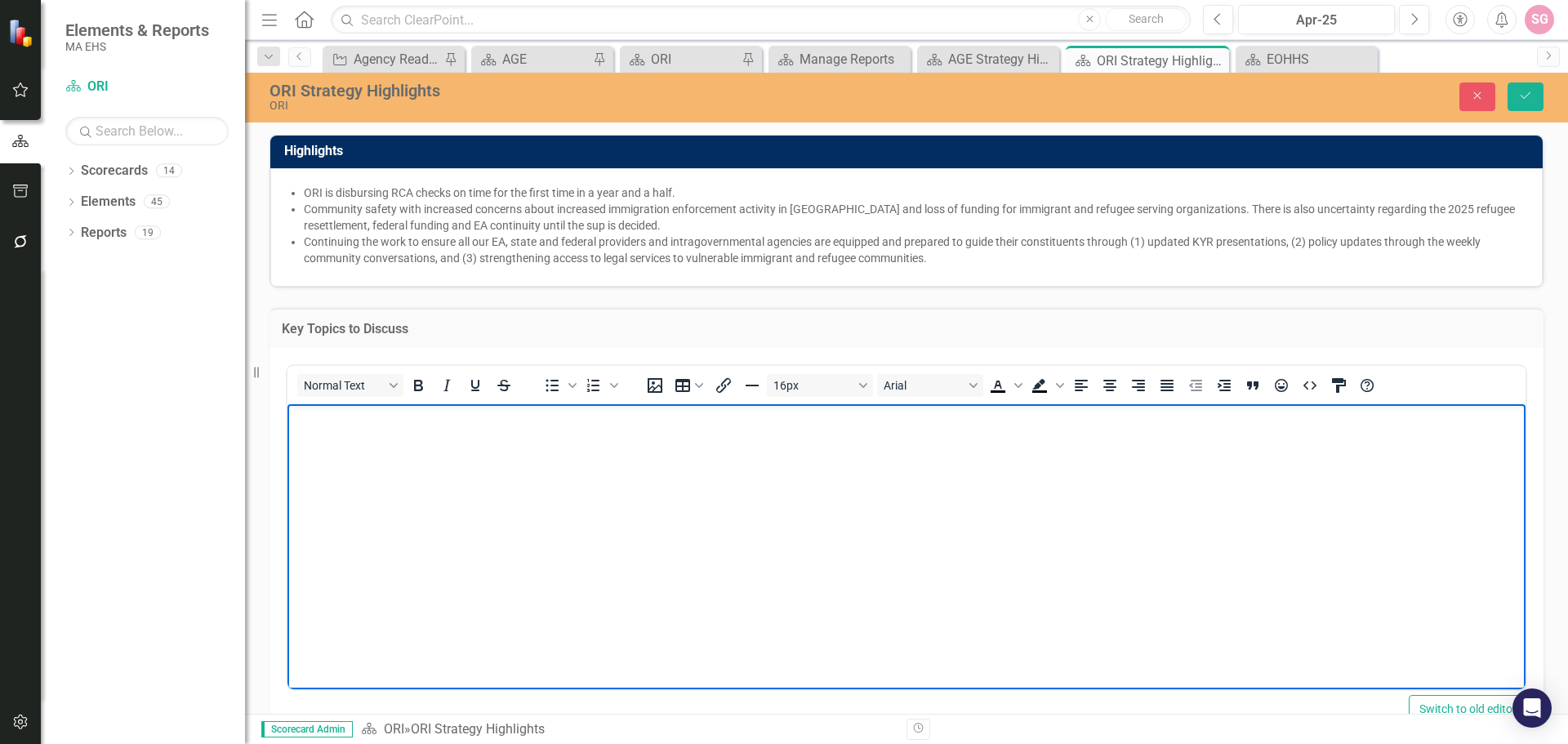
click at [1197, 580] on body "Rich Text Area. Press ALT-0 for help." at bounding box center [907, 526] width 1238 height 246
paste body "Rich Text Area. Press ALT-0 for help."
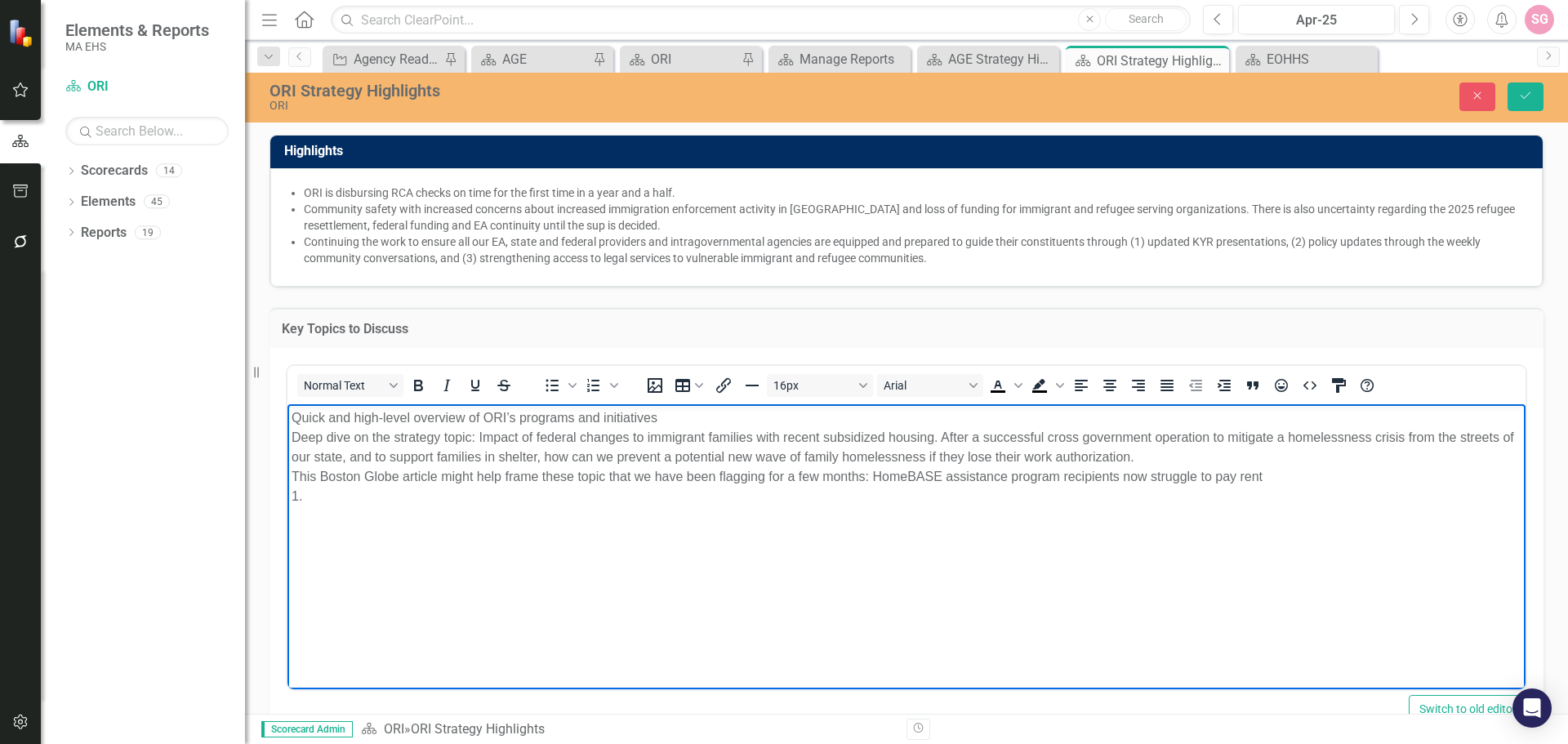
click at [1029, 497] on p "Quick and high-level overview of ORI’s programs and initiatives Deep dive on th…" at bounding box center [906, 457] width 1229 height 98
click at [1030, 470] on p "Quick and high-level overview of ORI’s programs and initiatives Deep dive on th…" at bounding box center [906, 457] width 1229 height 98
drag, startPoint x: 1086, startPoint y: 480, endPoint x: 1113, endPoint y: 493, distance: 30.0
click at [1088, 482] on p "Quick and high-level overview of ORI’s programs and initiatives Deep dive on th…" at bounding box center [906, 457] width 1229 height 98
click at [969, 520] on body "Quick and high-level overview of ORI’s programs and initiatives Deep dive on th…" at bounding box center [907, 526] width 1238 height 246
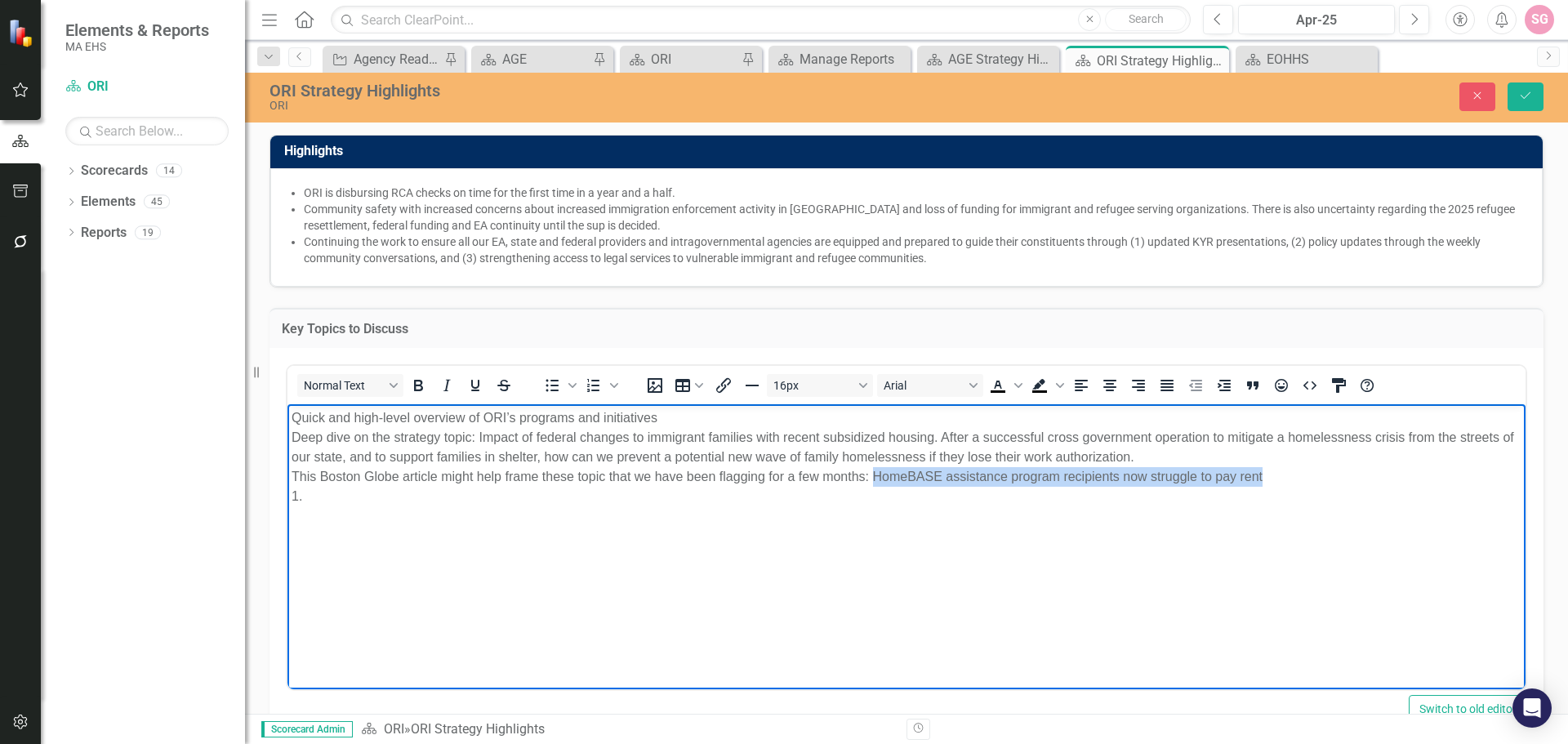
drag, startPoint x: 872, startPoint y: 475, endPoint x: 1320, endPoint y: 476, distance: 448.0
click at [1320, 476] on p "Quick and high-level overview of ORI’s programs and initiatives Deep dive on th…" at bounding box center [906, 457] width 1229 height 98
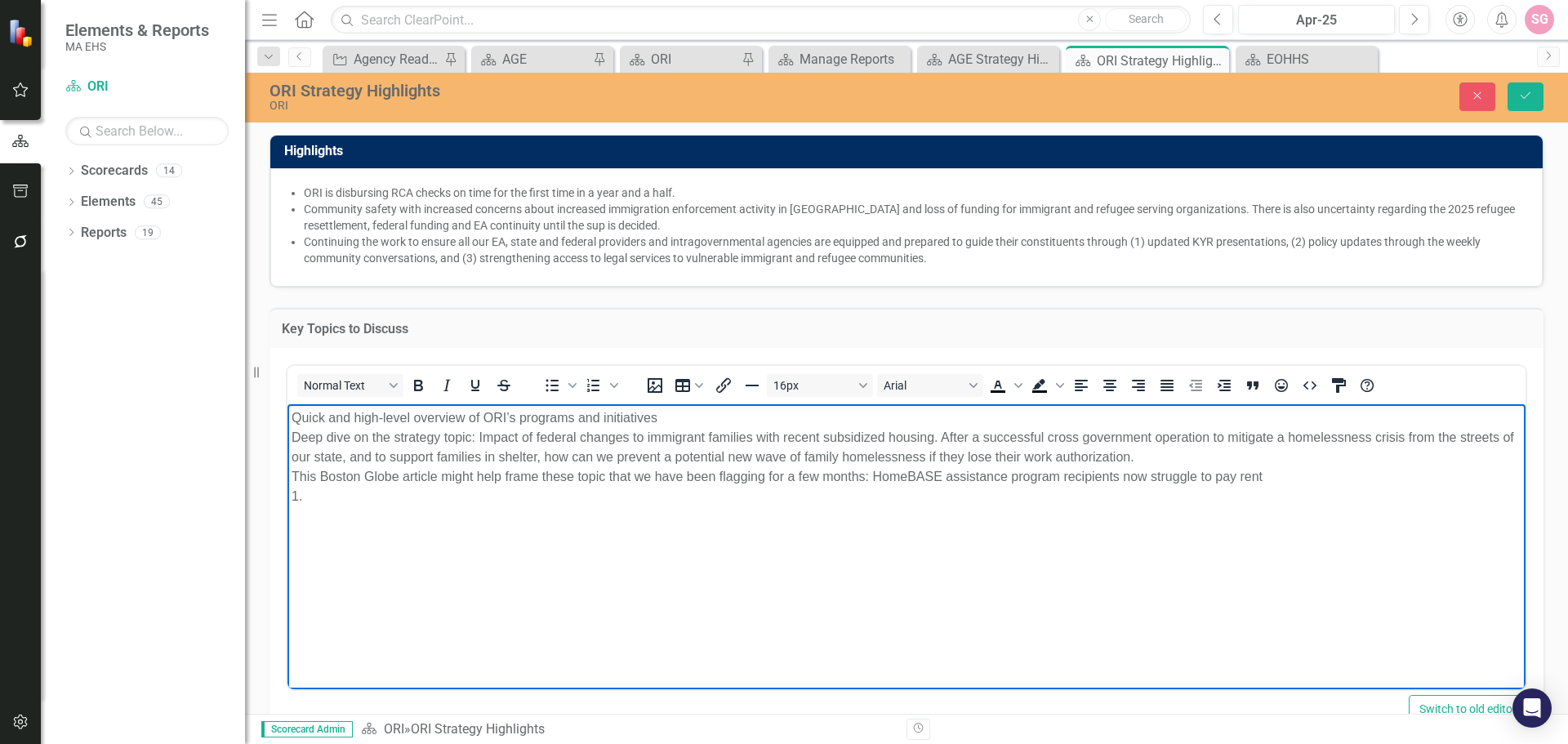
drag, startPoint x: 1214, startPoint y: 475, endPoint x: 1235, endPoint y: 515, distance: 45.2
click at [1235, 515] on body "Quick and high-level overview of ORI’s programs and initiatives Deep dive on th…" at bounding box center [907, 526] width 1238 height 246
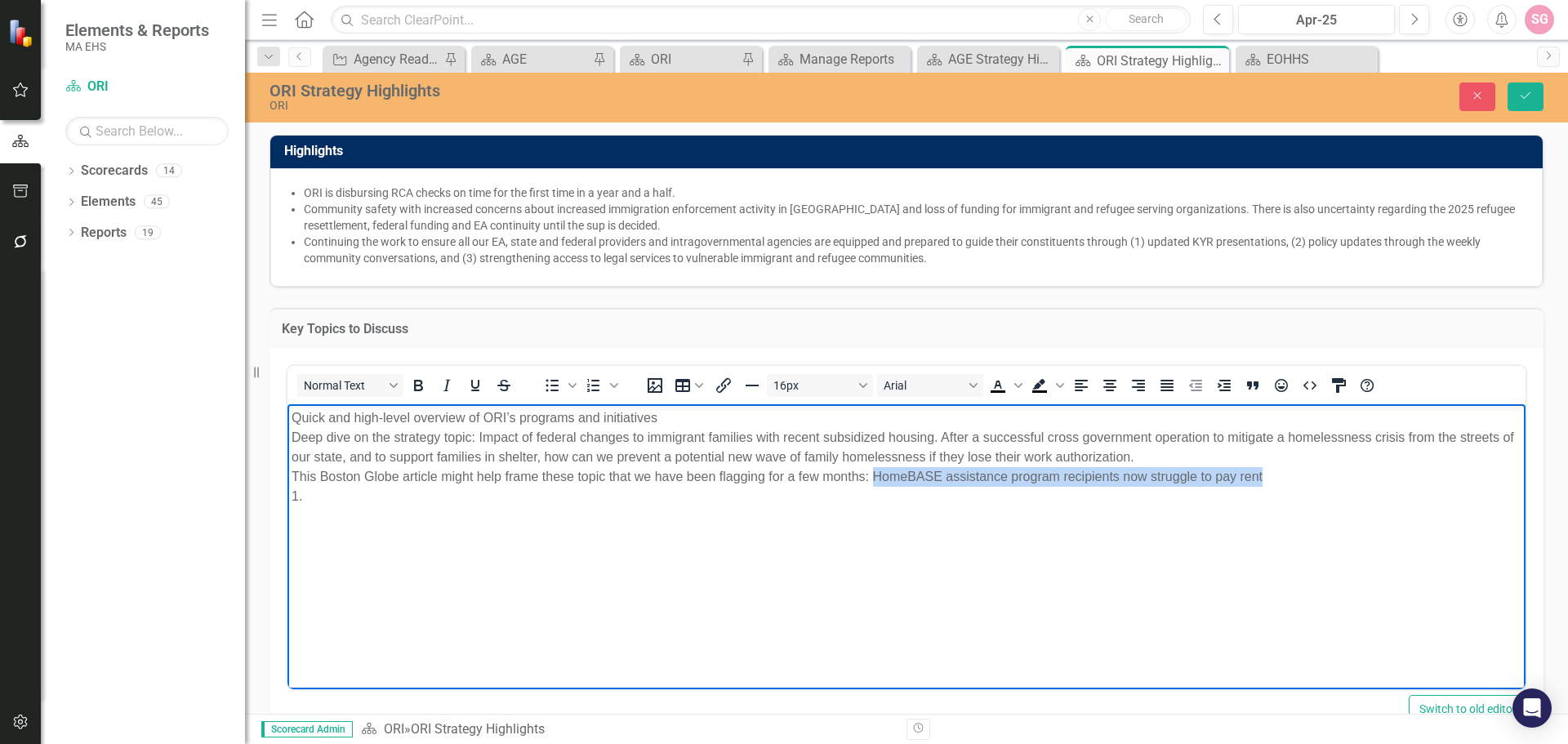
drag, startPoint x: 1306, startPoint y: 473, endPoint x: 872, endPoint y: 471, distance: 434.0
click at [872, 471] on p "Quick and high-level overview of ORI’s programs and initiatives Deep dive on th…" at bounding box center [906, 457] width 1229 height 98
click at [724, 389] on icon "Insert/edit link" at bounding box center [724, 386] width 15 height 15
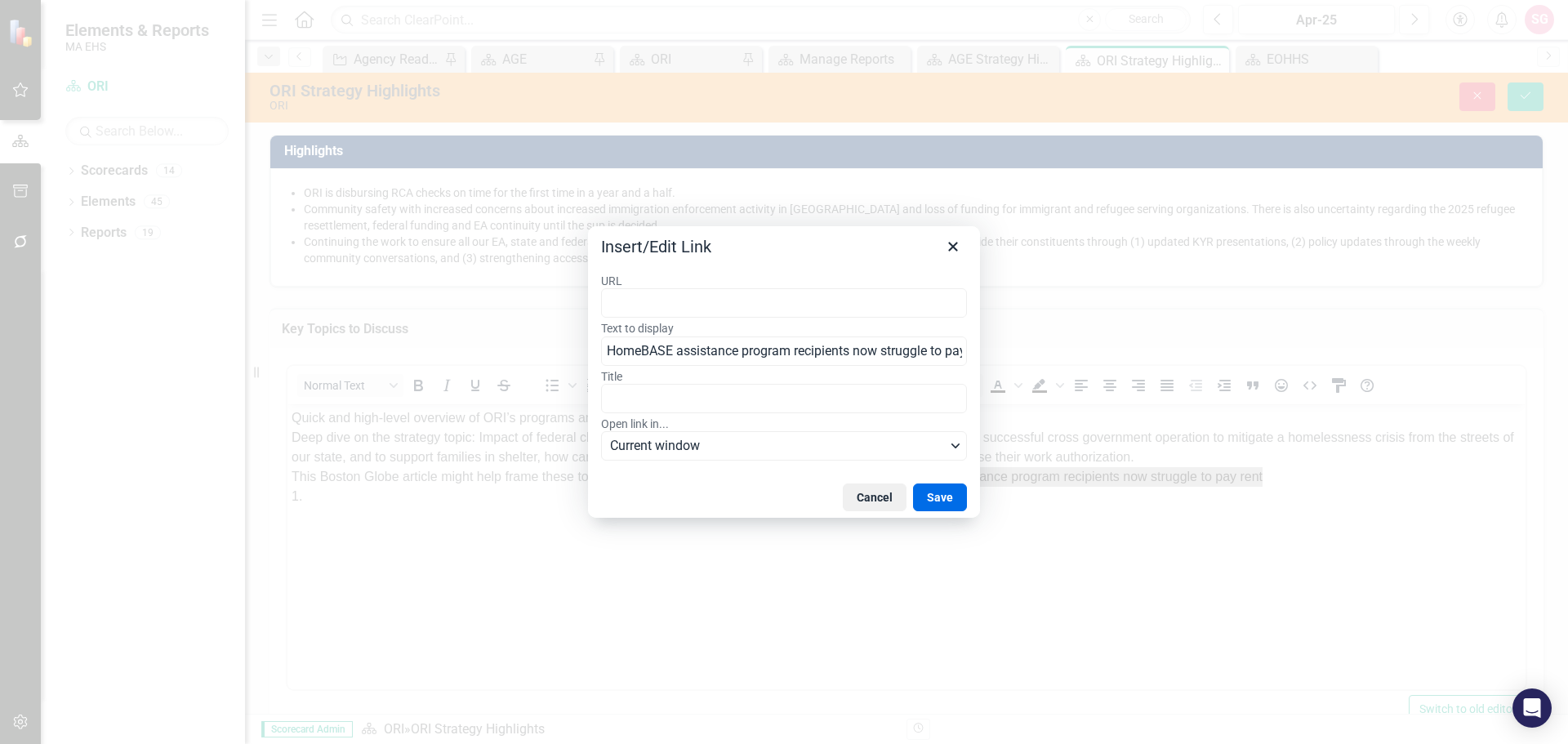
type input "[URL][DOMAIN_NAME]"
click at [928, 496] on button "Save" at bounding box center [940, 497] width 54 height 27
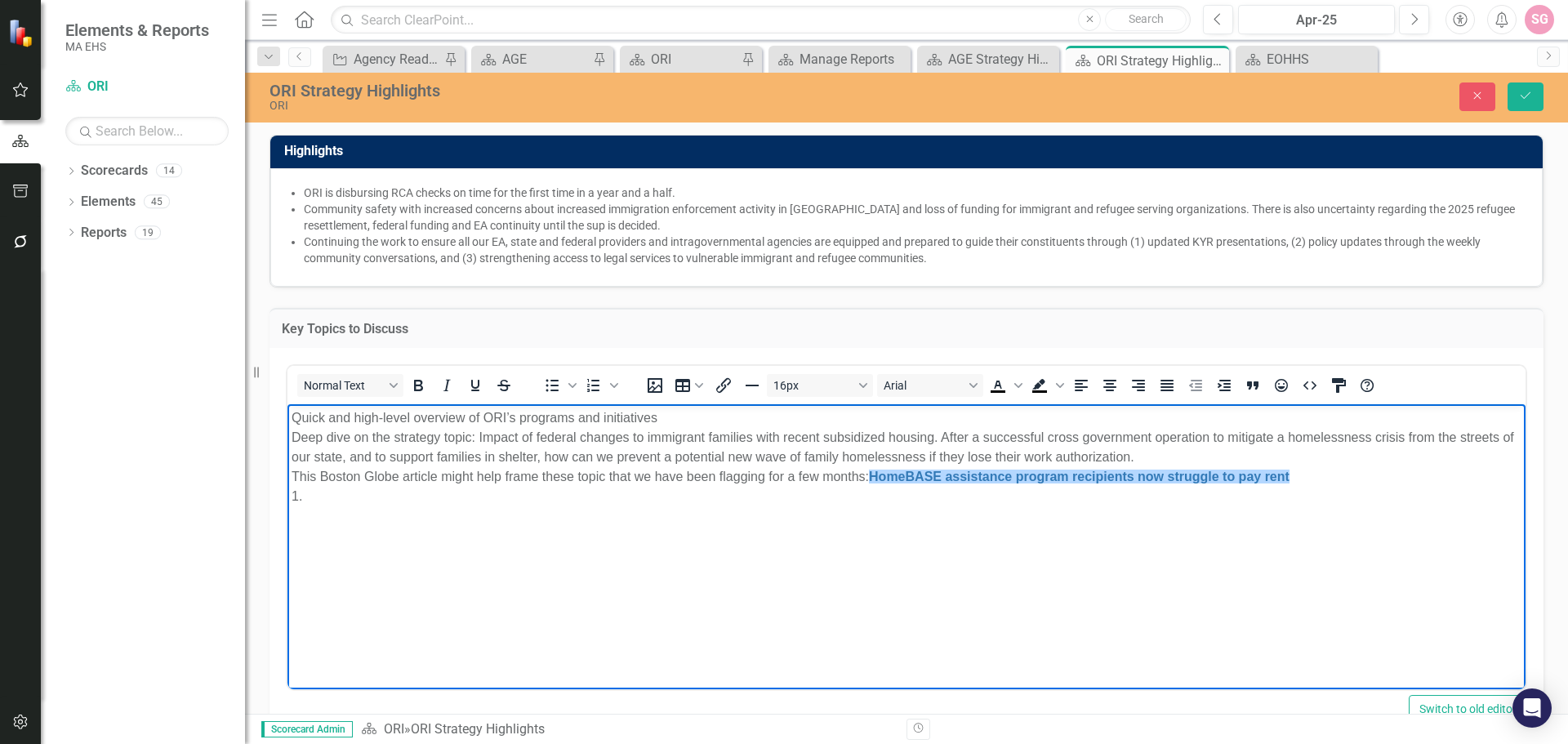
click at [1012, 590] on body "Quick and high-level overview of ORI’s programs and initiatives Deep dive on th…" at bounding box center [907, 526] width 1238 height 246
click at [289, 419] on body "Quick and high-level overview of ORI’s programs and initiatives Deep dive on th…" at bounding box center [907, 526] width 1238 height 246
click at [315, 439] on ol "Quick and high-level overview of ORI’s programs and initiatives Deep dive on th…" at bounding box center [906, 457] width 1229 height 98
click at [492, 573] on body "Quick and high-level overview of ORI’s programs and initiatives Deep dive on th…" at bounding box center [907, 526] width 1238 height 246
click at [321, 474] on ol "Quick and high-level overview of ORI’s programs and initiatives Deep dive on th…" at bounding box center [906, 457] width 1229 height 98
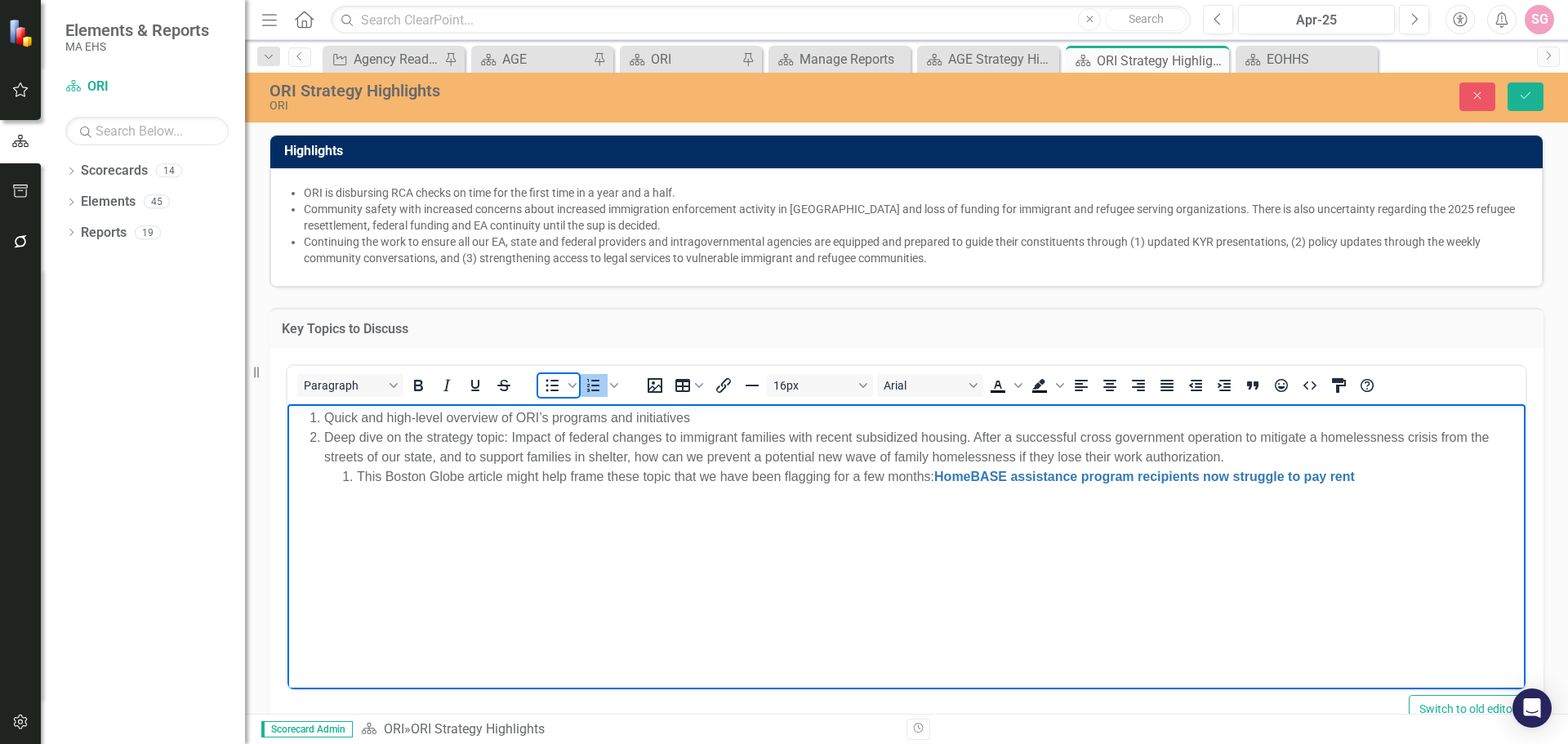
click at [552, 384] on icon "Bullet list" at bounding box center [552, 386] width 20 height 20
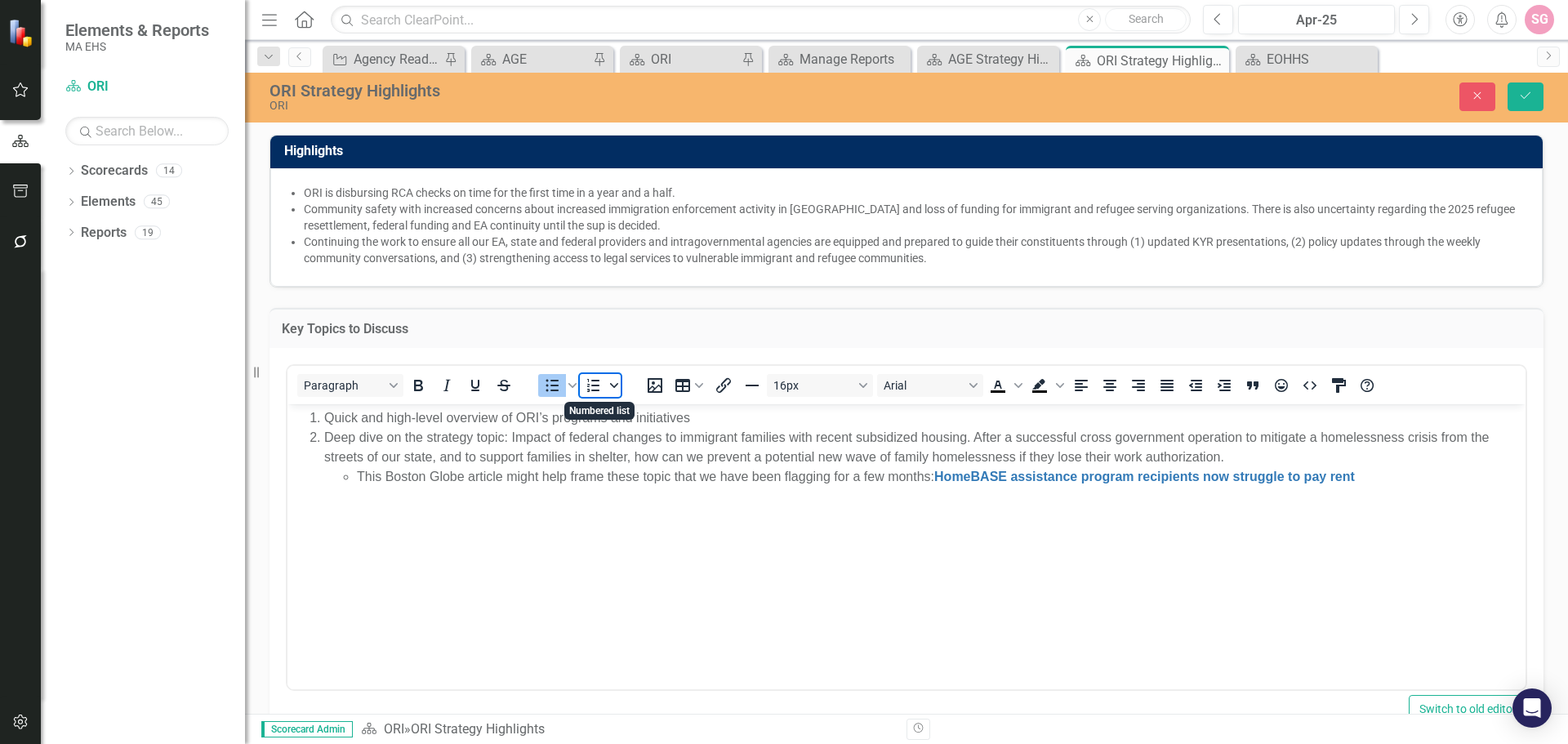
click at [616, 386] on icon "Numbered list" at bounding box center [614, 385] width 8 height 5
click at [649, 429] on div "Lower Alpha" at bounding box center [655, 427] width 46 height 46
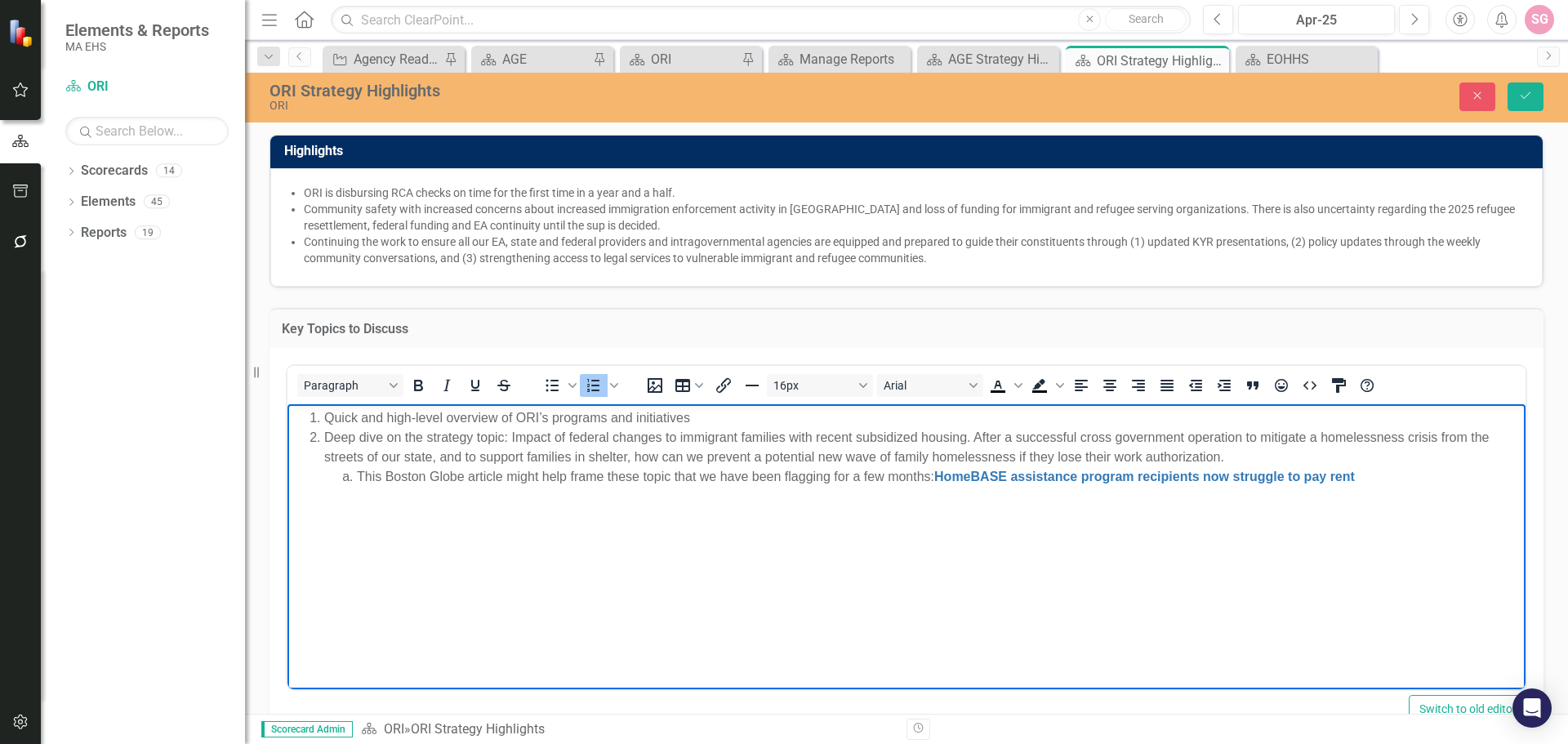
click at [654, 560] on body "Quick and high-level overview of ORI’s programs and initiatives Deep dive on th…" at bounding box center [907, 526] width 1238 height 246
drag, startPoint x: 957, startPoint y: 620, endPoint x: 988, endPoint y: 630, distance: 32.6
click at [962, 622] on body "Quick and high-level overview of ORI’s programs and initiatives Deep dive on th…" at bounding box center [907, 526] width 1238 height 246
click at [793, 456] on li "Deep dive on the strategy topic: Impact of federal changes to immigrant familie…" at bounding box center [922, 456] width 1197 height 59
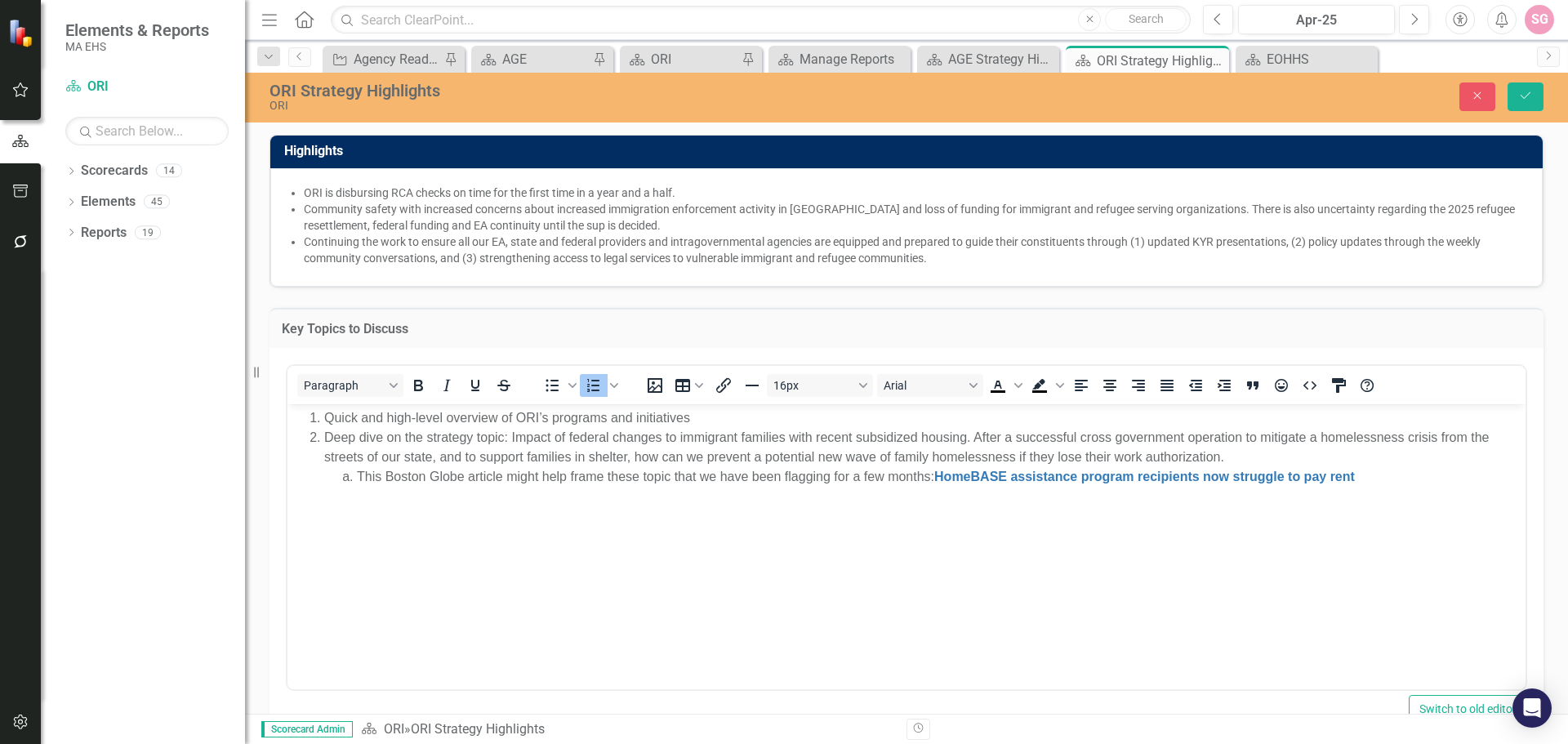
click at [497, 228] on li "Community safety with increased concerns about increased immigration enforcemen…" at bounding box center [914, 217] width 1222 height 32
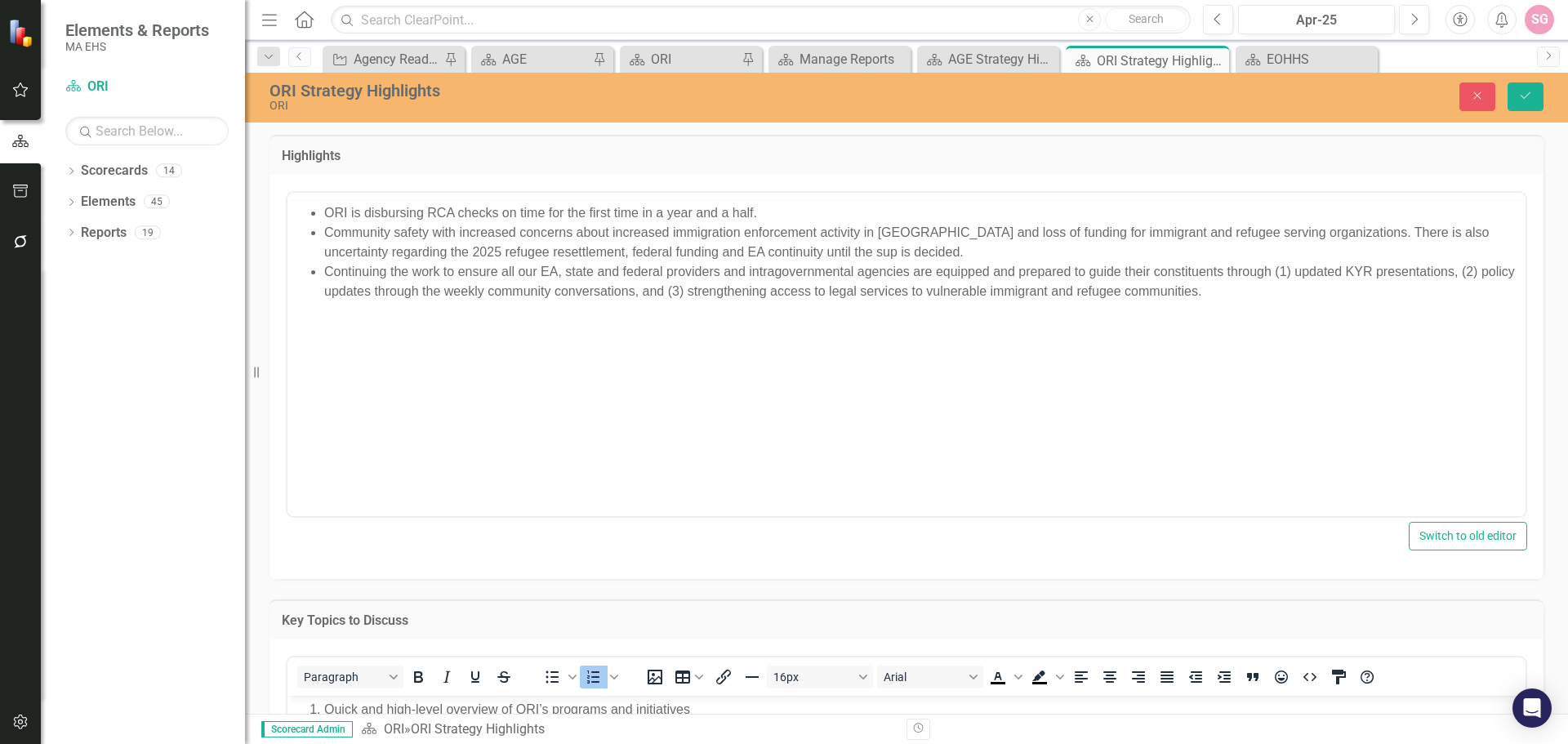
scroll to position [0, 0]
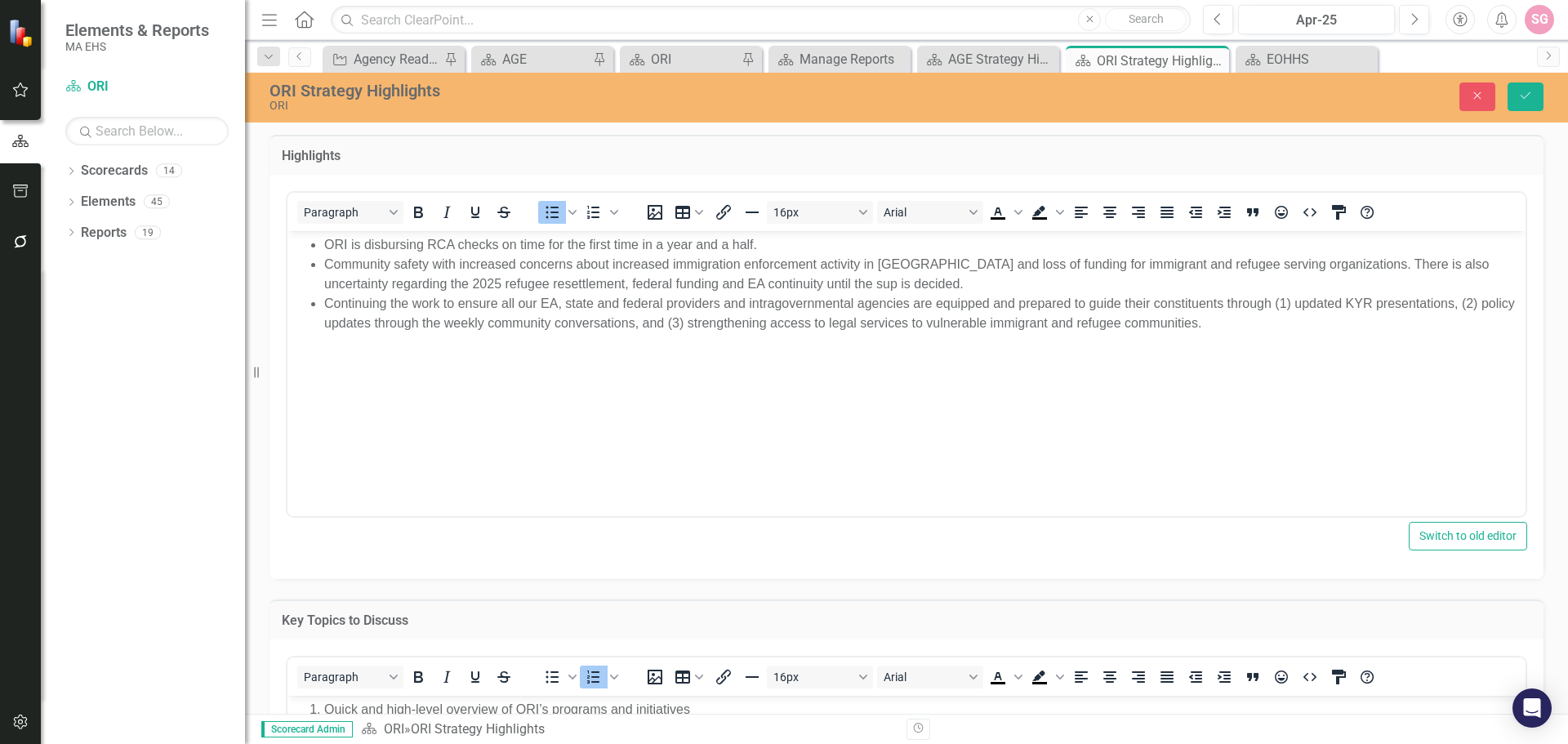
click at [497, 228] on div "Paragraph To open the popup, press Shift+Enter To open the popup, press Shift+E…" at bounding box center [907, 212] width 1238 height 38
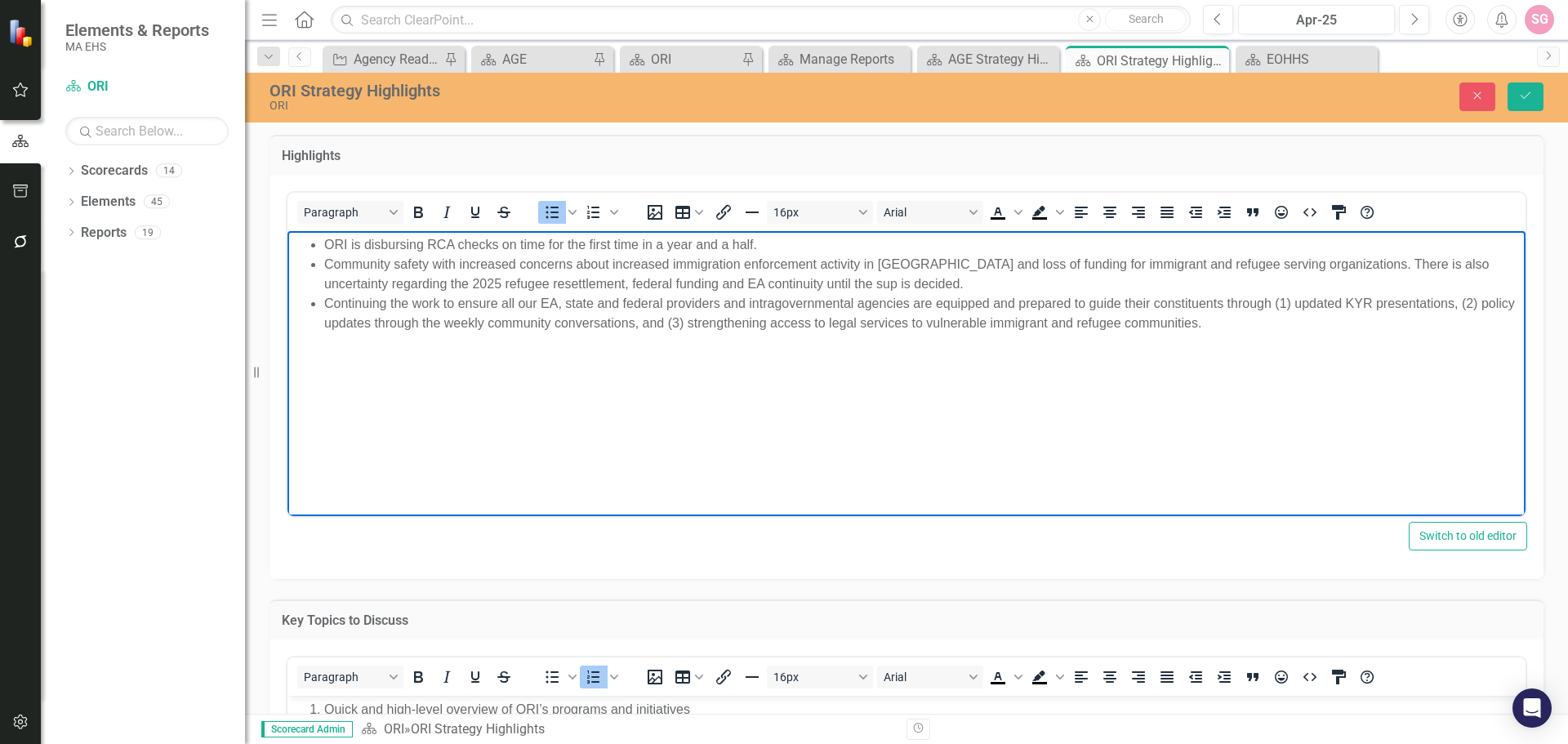
drag, startPoint x: 1303, startPoint y: 330, endPoint x: 329, endPoint y: 237, distance: 978.4
click at [329, 237] on ul "ORI is disbursing RCA checks on time for the first time in a year and a half. C…" at bounding box center [906, 284] width 1229 height 98
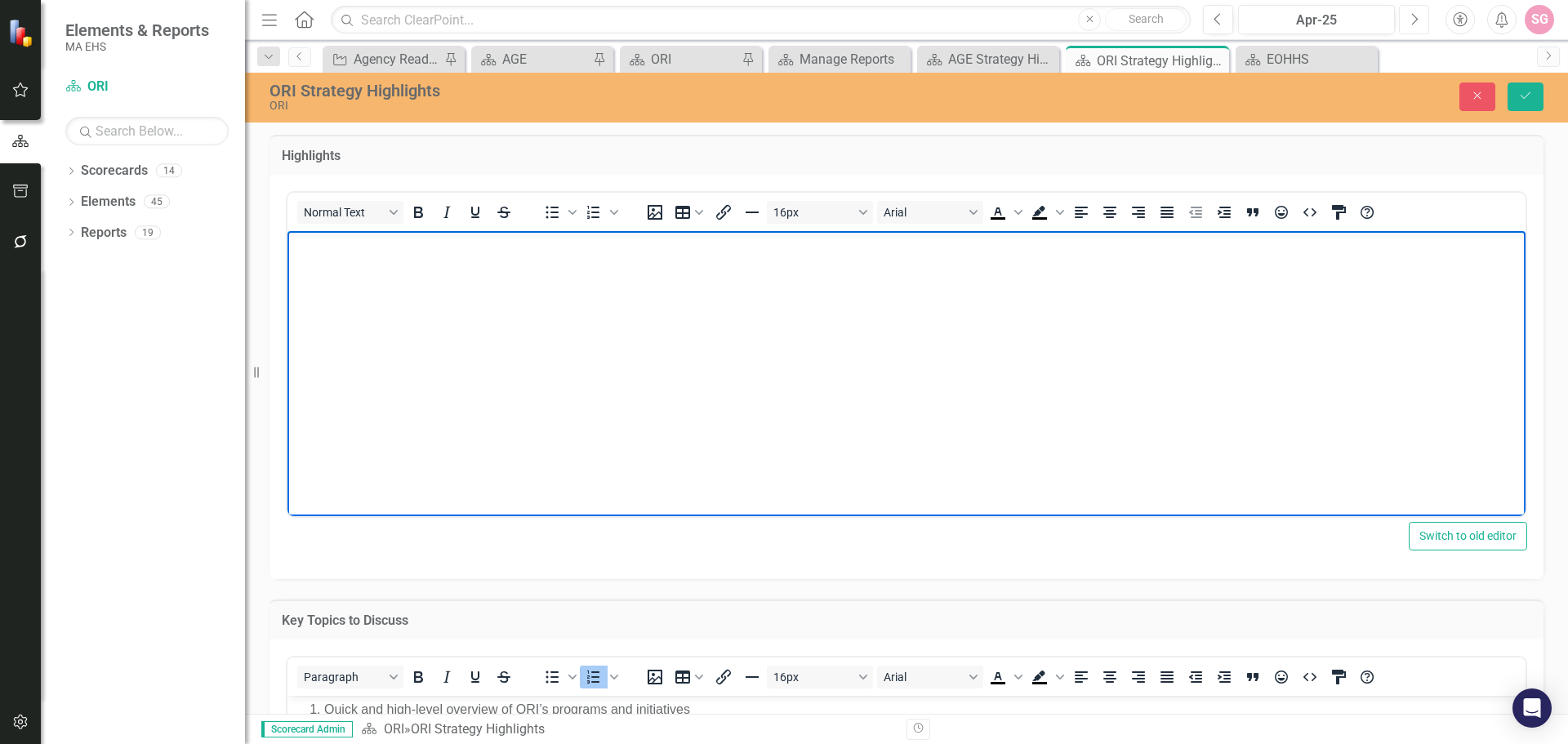
click at [1413, 22] on icon "Next" at bounding box center [1413, 20] width 9 height 15
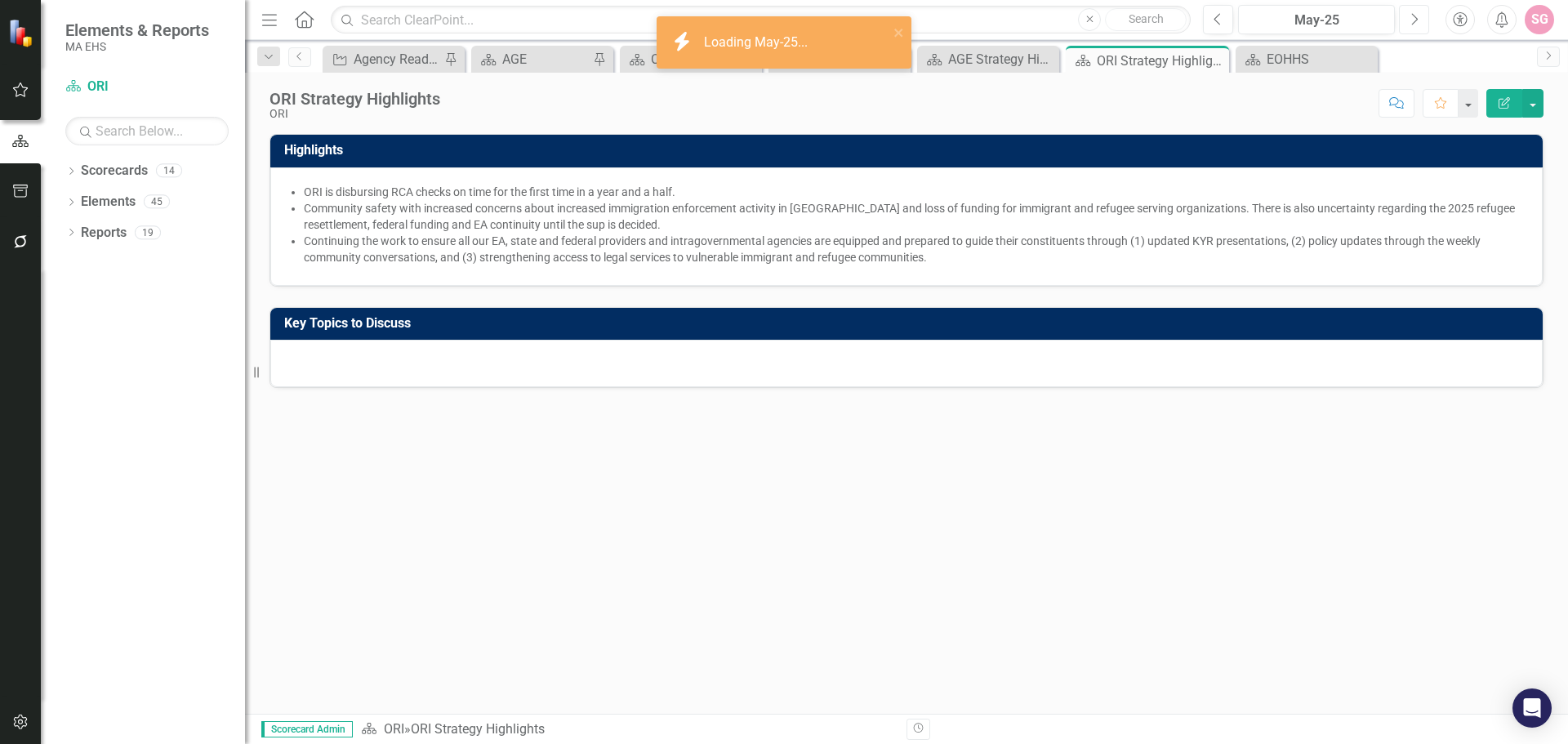
click at [1413, 22] on icon "Next" at bounding box center [1413, 20] width 9 height 15
click at [561, 344] on div at bounding box center [907, 363] width 1273 height 47
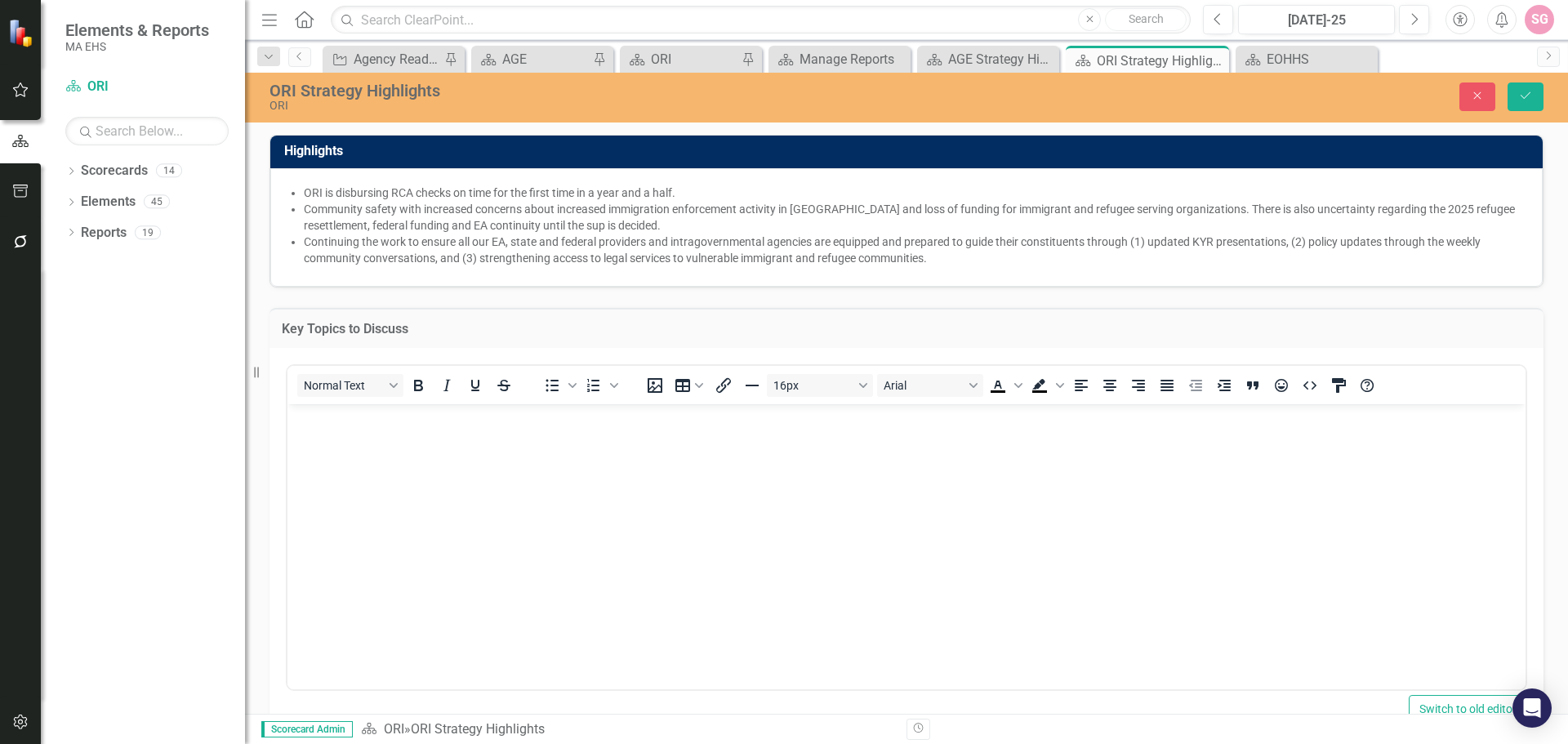
click at [566, 563] on body "Rich Text Area. Press ALT-0 for help." at bounding box center [907, 526] width 1238 height 246
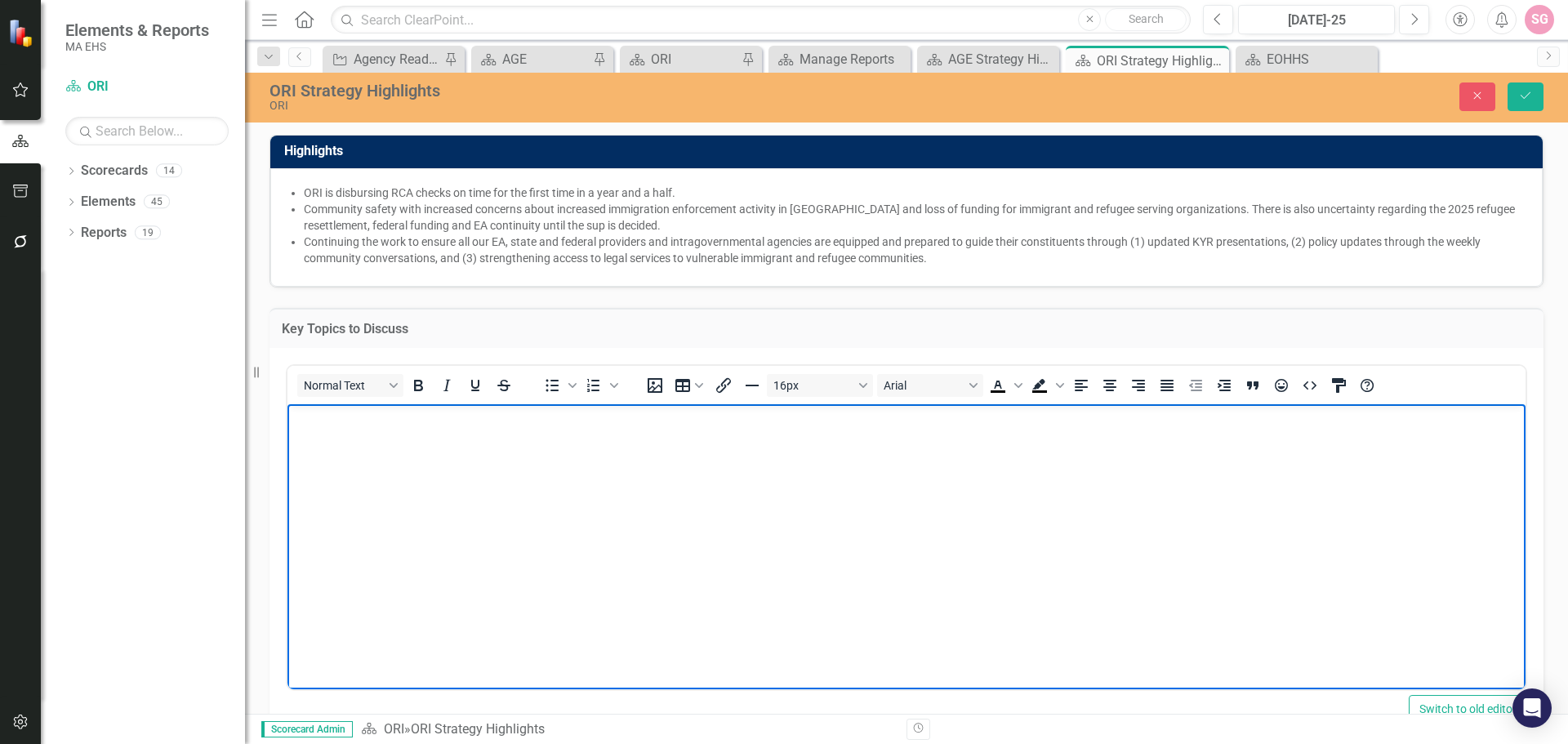
paste body "Rich Text Area. Press ALT-0 for help."
click at [1129, 609] on body "Rich Text Area. Press ALT-0 for help." at bounding box center [907, 526] width 1238 height 246
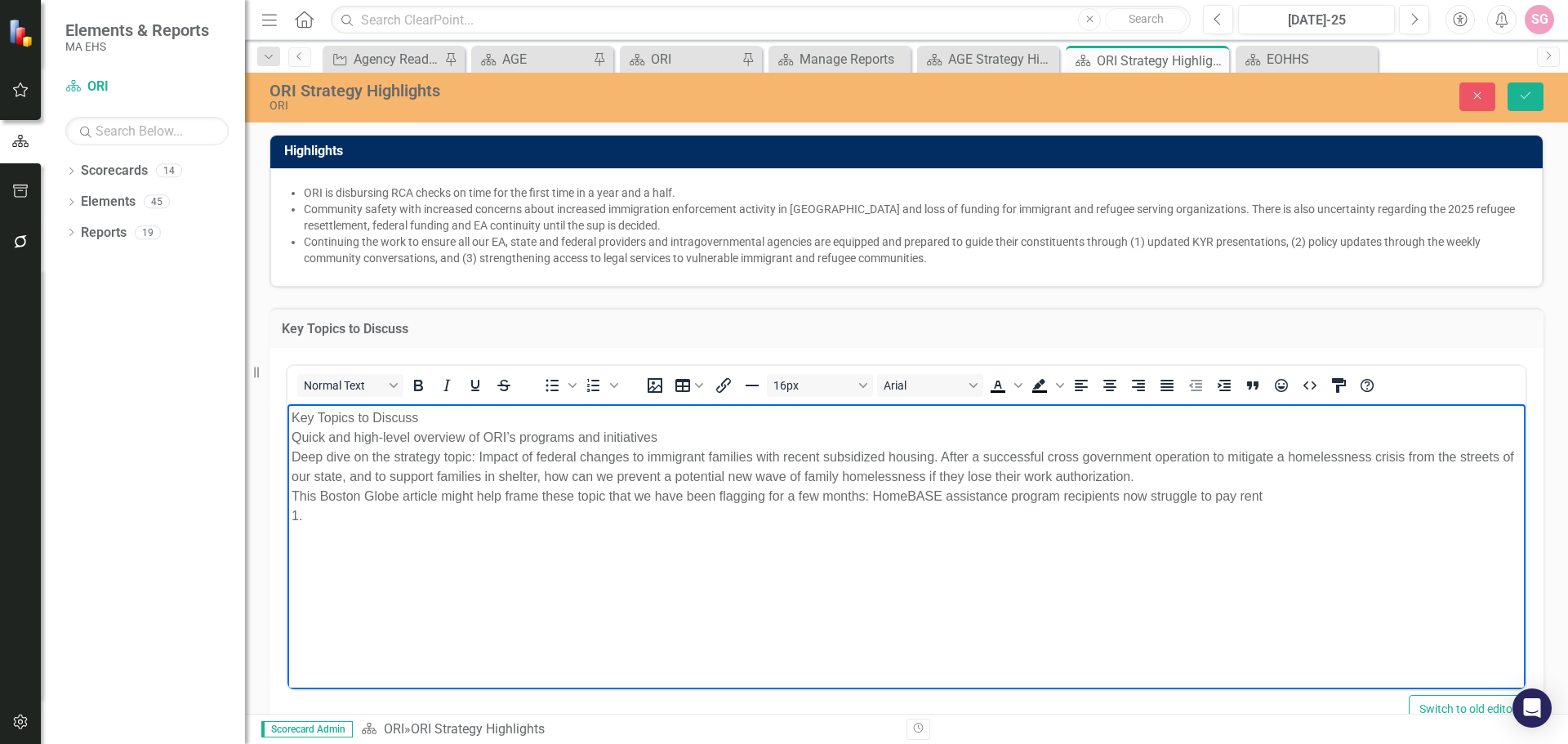
click at [292, 436] on p "Key Topics to Discuss Quick and high-level overview of ORI’s programs and initi…" at bounding box center [906, 466] width 1229 height 117
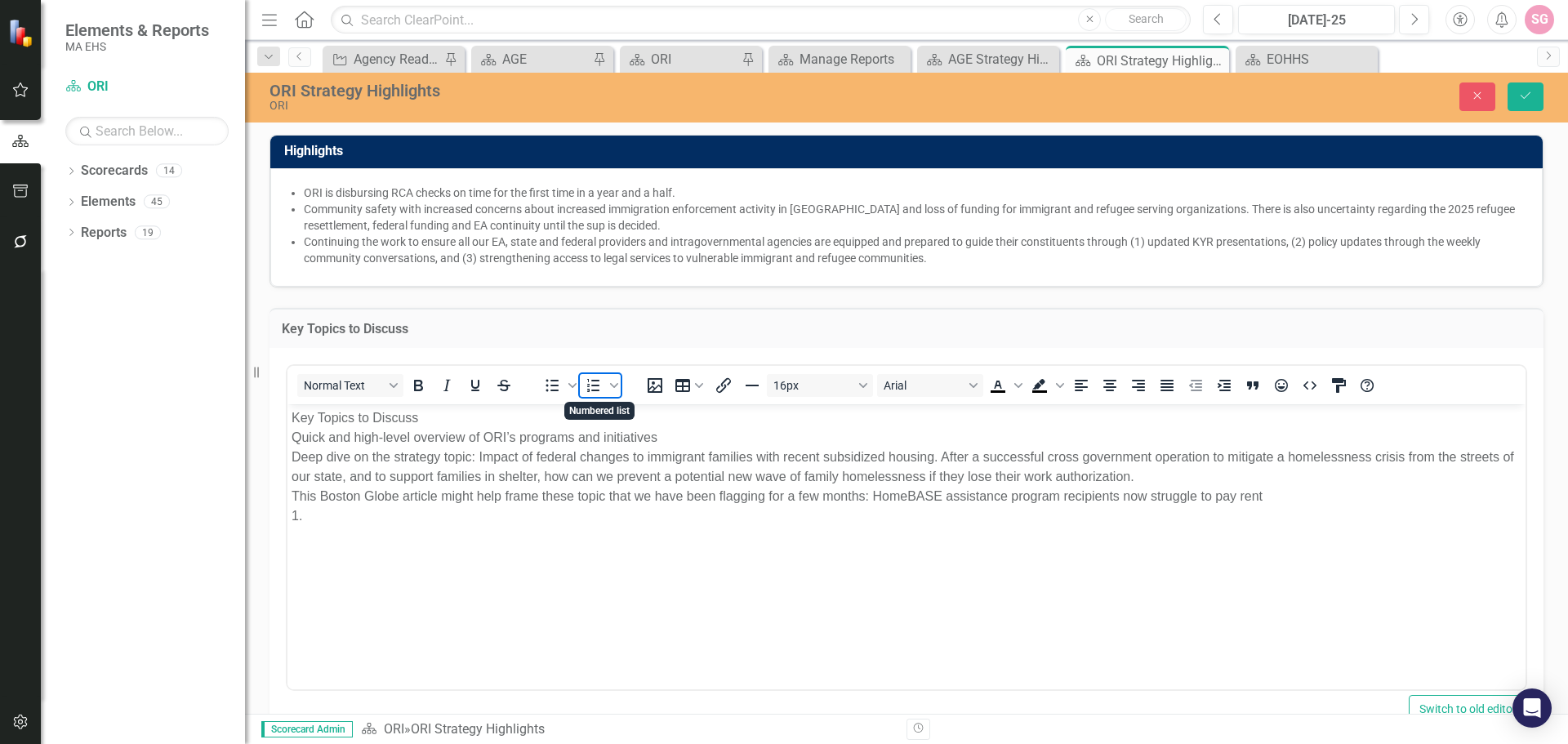
click at [582, 390] on span "Numbered list" at bounding box center [593, 385] width 27 height 22
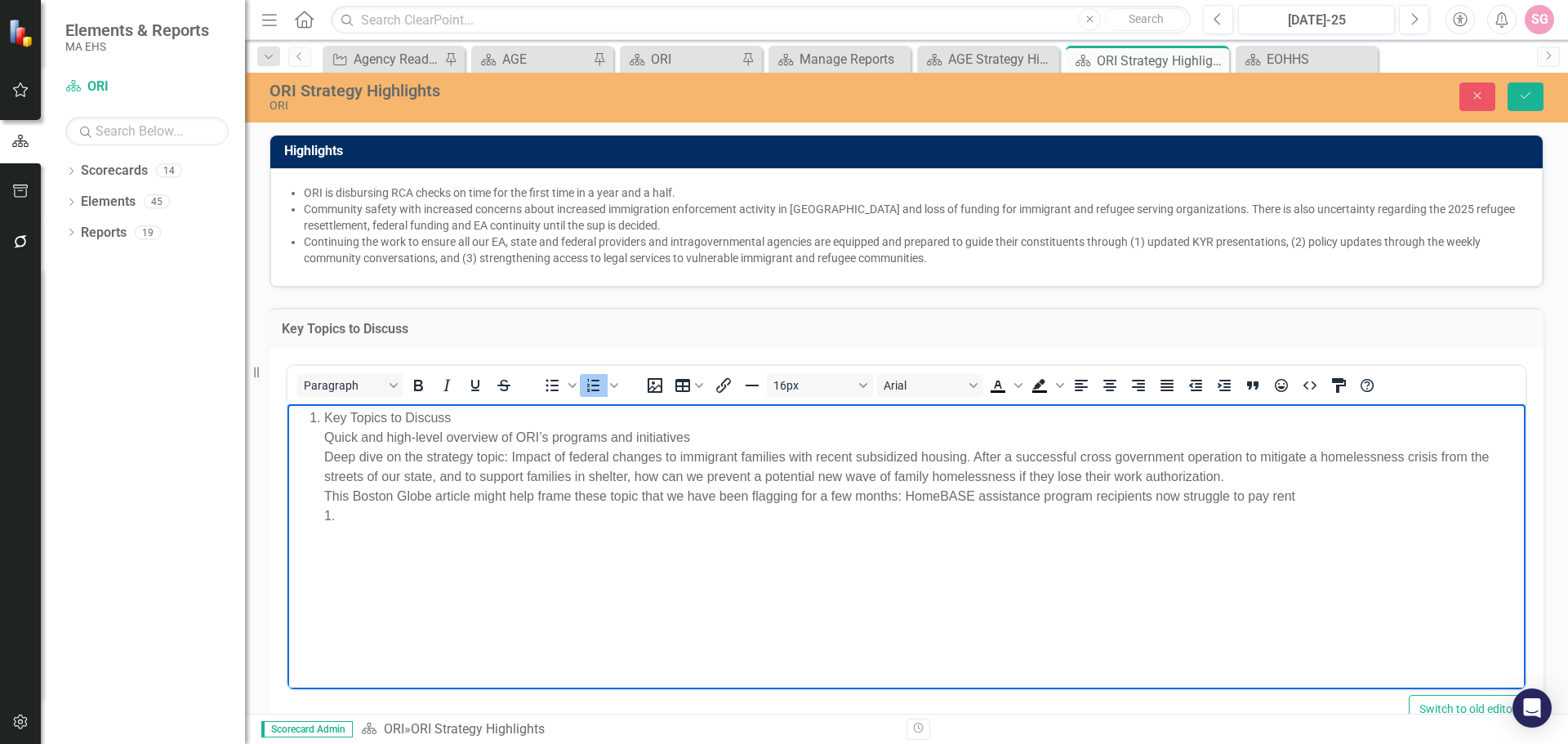
click at [328, 463] on li "Key Topics to Discuss Quick and high-level overview of ORI’s programs and initi…" at bounding box center [922, 466] width 1197 height 117
click at [315, 429] on ol "Key Topics to Discuss Quick and high-level overview of ORI’s programs and initi…" at bounding box center [906, 466] width 1229 height 117
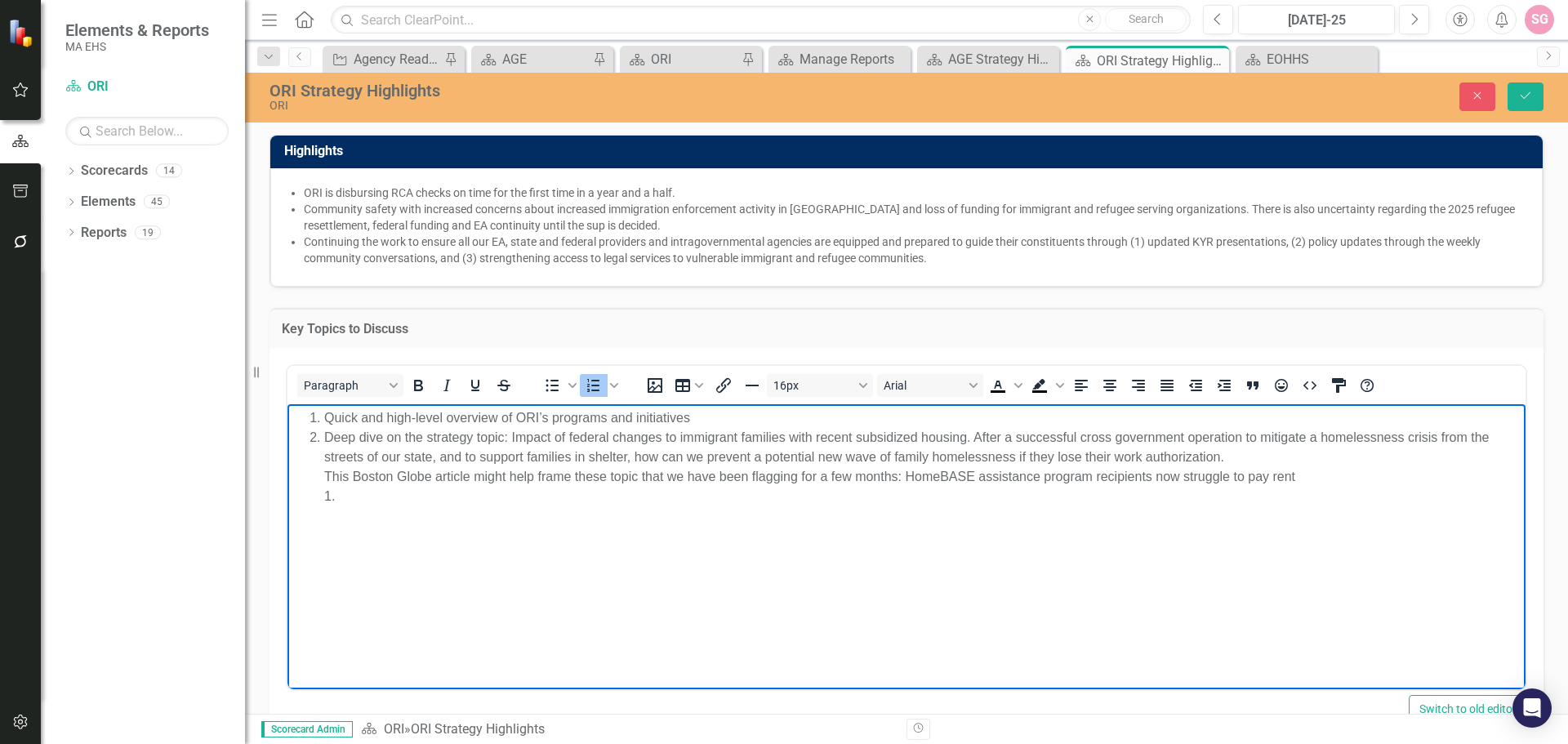
drag, startPoint x: 313, startPoint y: 469, endPoint x: 345, endPoint y: 484, distance: 35.3
click at [314, 470] on ol "Quick and high-level overview of ORI’s programs and initiatives Deep dive on th…" at bounding box center [906, 457] width 1229 height 98
click at [618, 383] on span "Numbered list" at bounding box center [614, 385] width 13 height 22
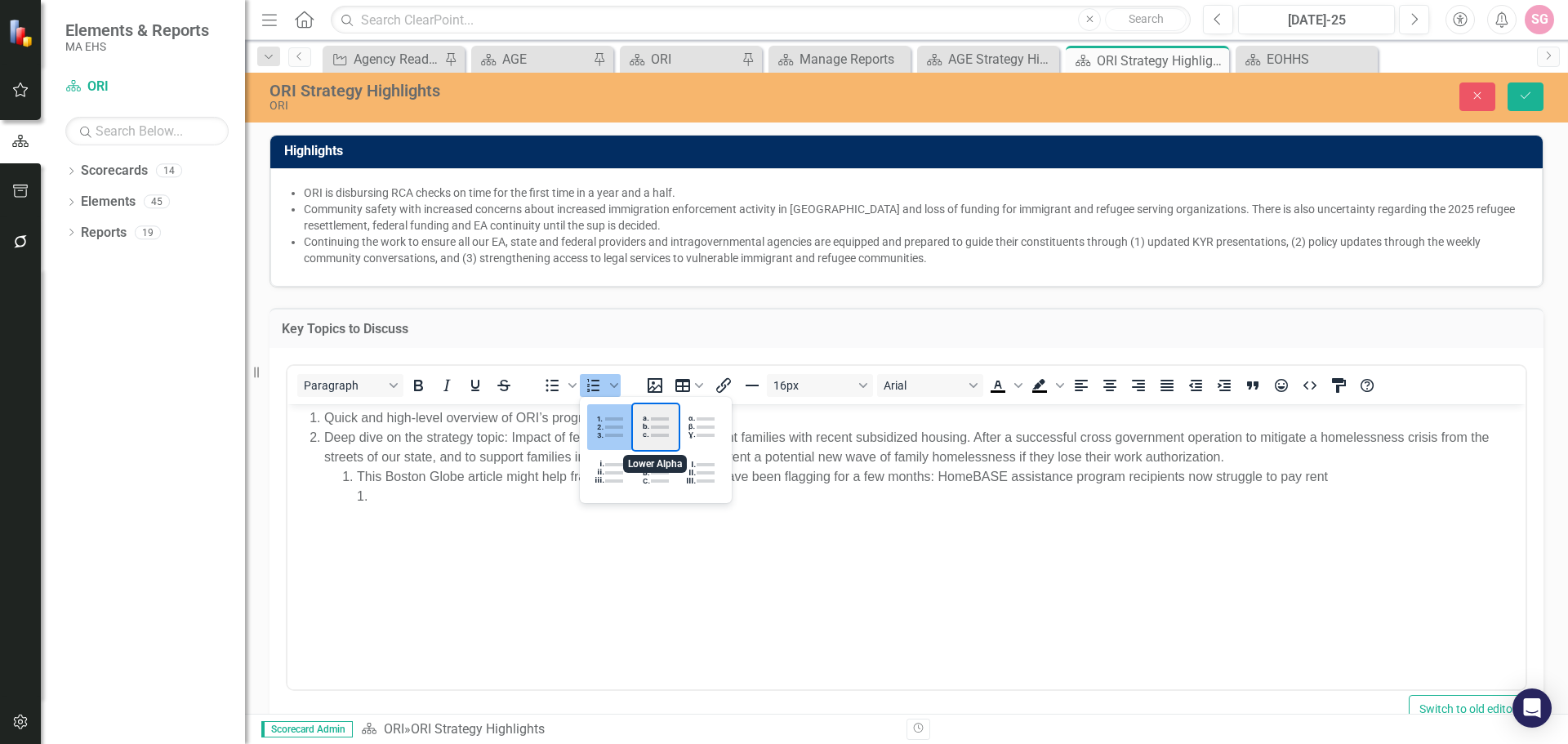
click at [660, 431] on div "Lower Alpha" at bounding box center [655, 427] width 46 height 46
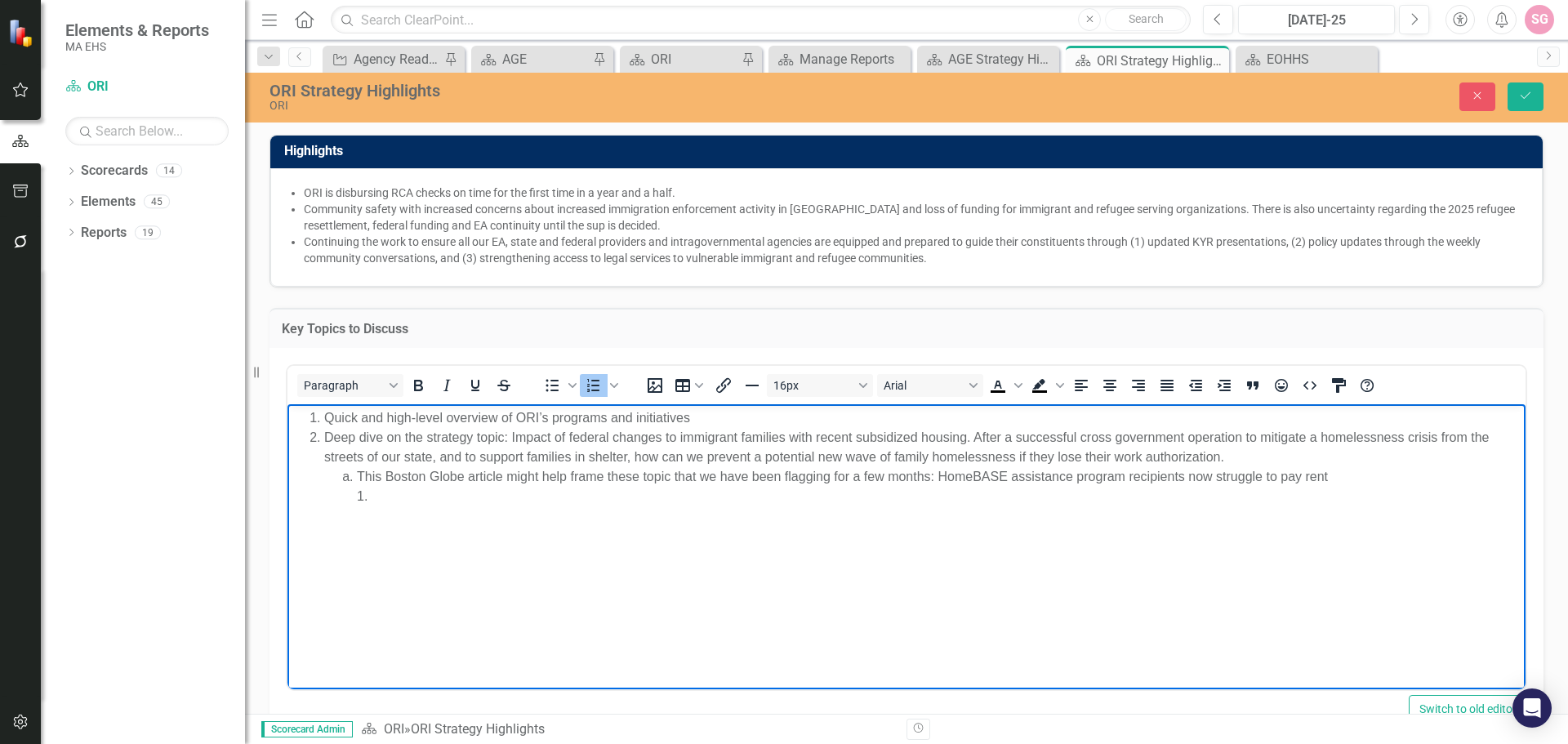
click at [447, 509] on body "Quick and high-level overview of ORI’s programs and initiatives Deep dive on th…" at bounding box center [907, 526] width 1238 height 246
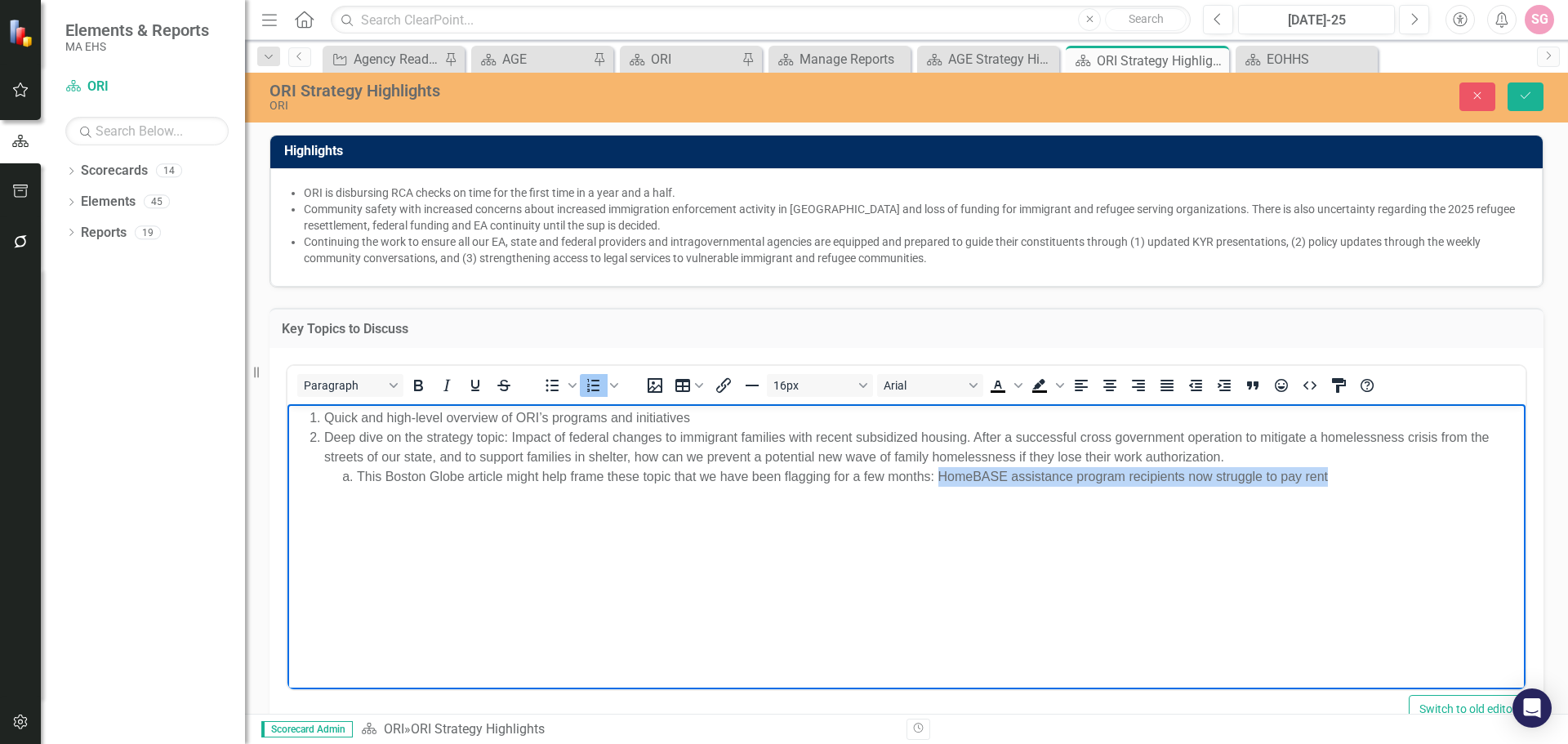
drag, startPoint x: 1333, startPoint y: 477, endPoint x: 941, endPoint y: 482, distance: 392.0
click at [941, 482] on li "This Boston Globe article might help frame these topic that we have been flaggi…" at bounding box center [939, 477] width 1165 height 20
click at [717, 388] on icon "Insert/edit link" at bounding box center [724, 386] width 15 height 15
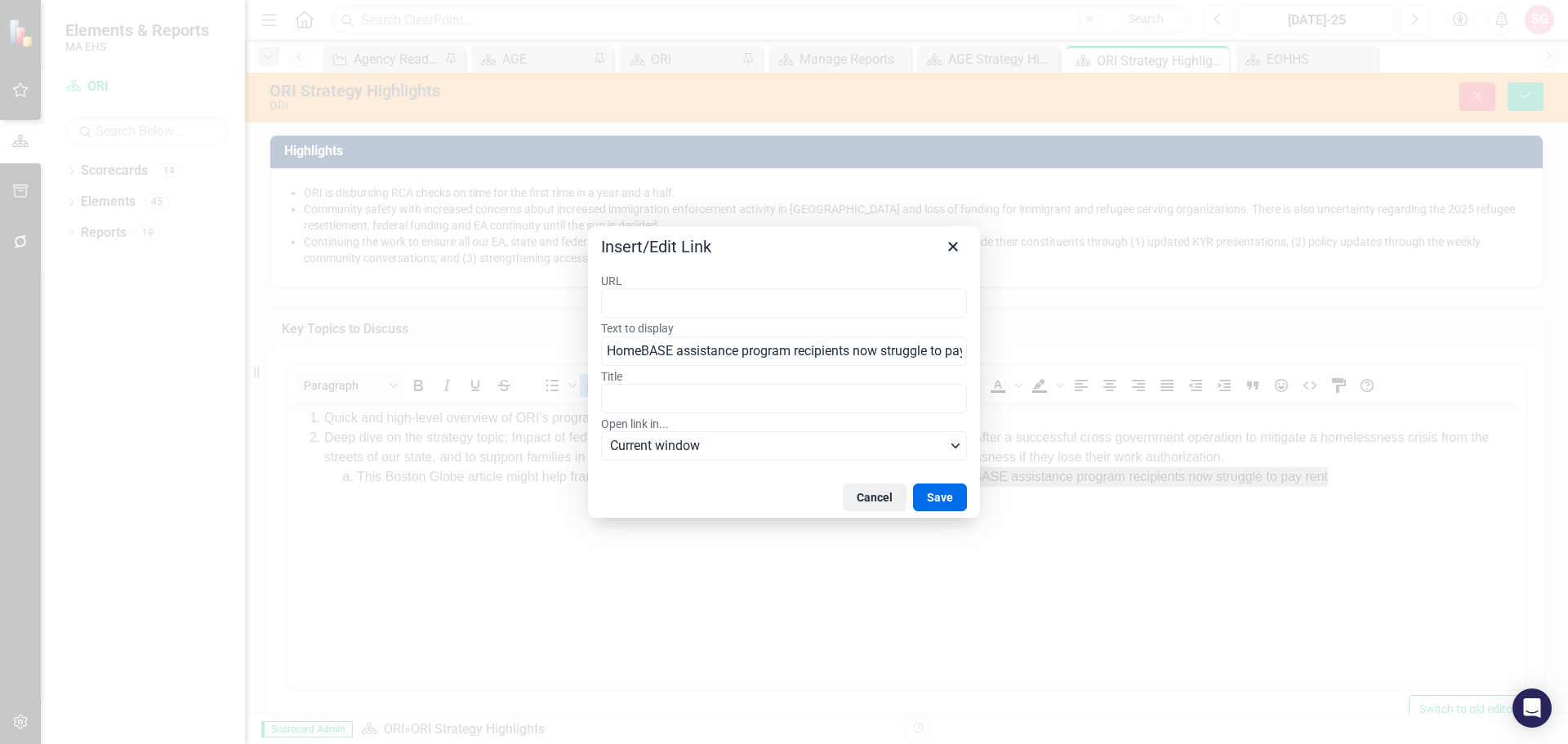
type input "[URL][DOMAIN_NAME]"
click at [930, 489] on button "Save" at bounding box center [940, 497] width 54 height 27
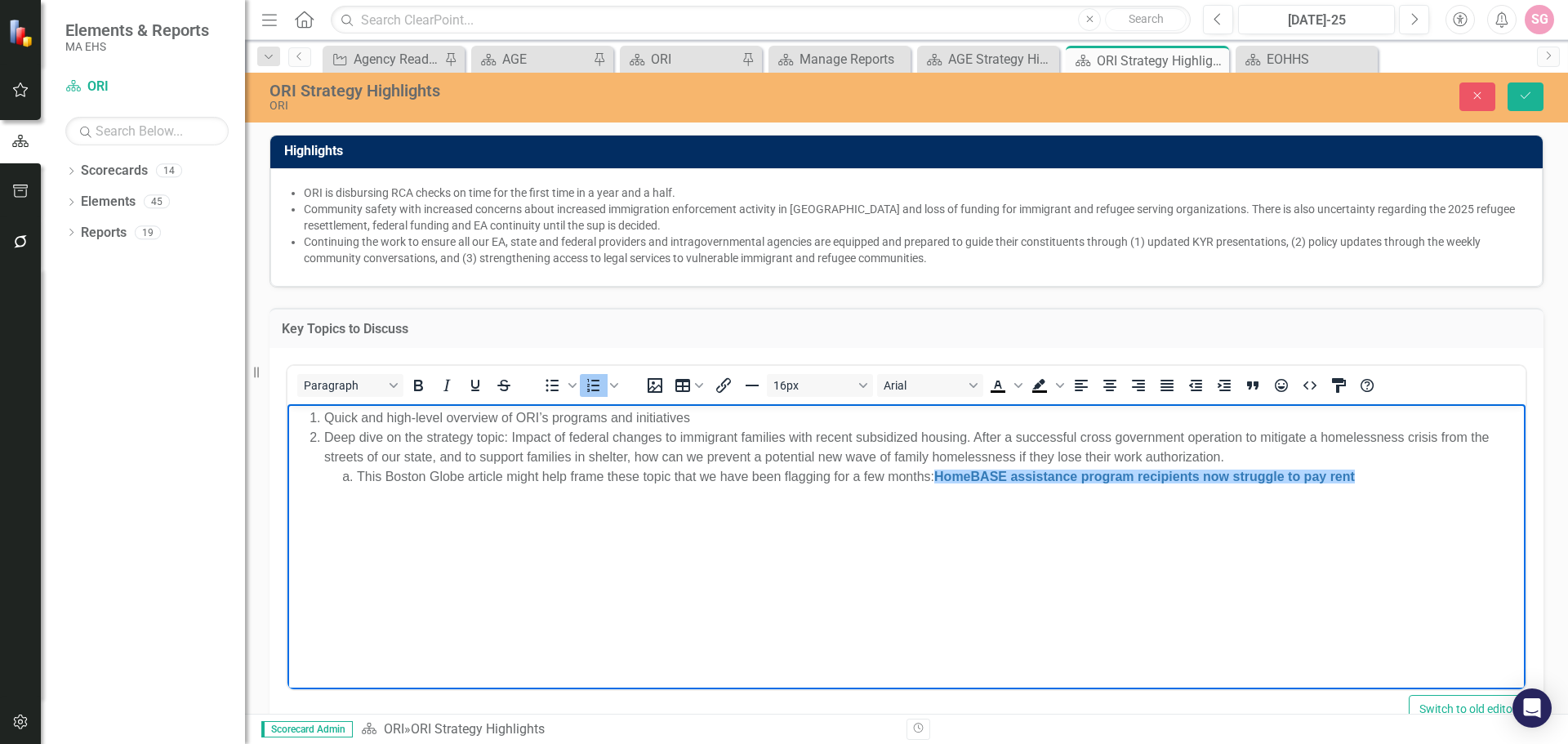
click at [1206, 606] on body "Quick and high-level overview of ORI’s programs and initiatives Deep dive on th…" at bounding box center [907, 526] width 1238 height 246
click at [819, 474] on li "This Boston Globe article might help frame these topic that we have been flaggi…" at bounding box center [939, 477] width 1165 height 20
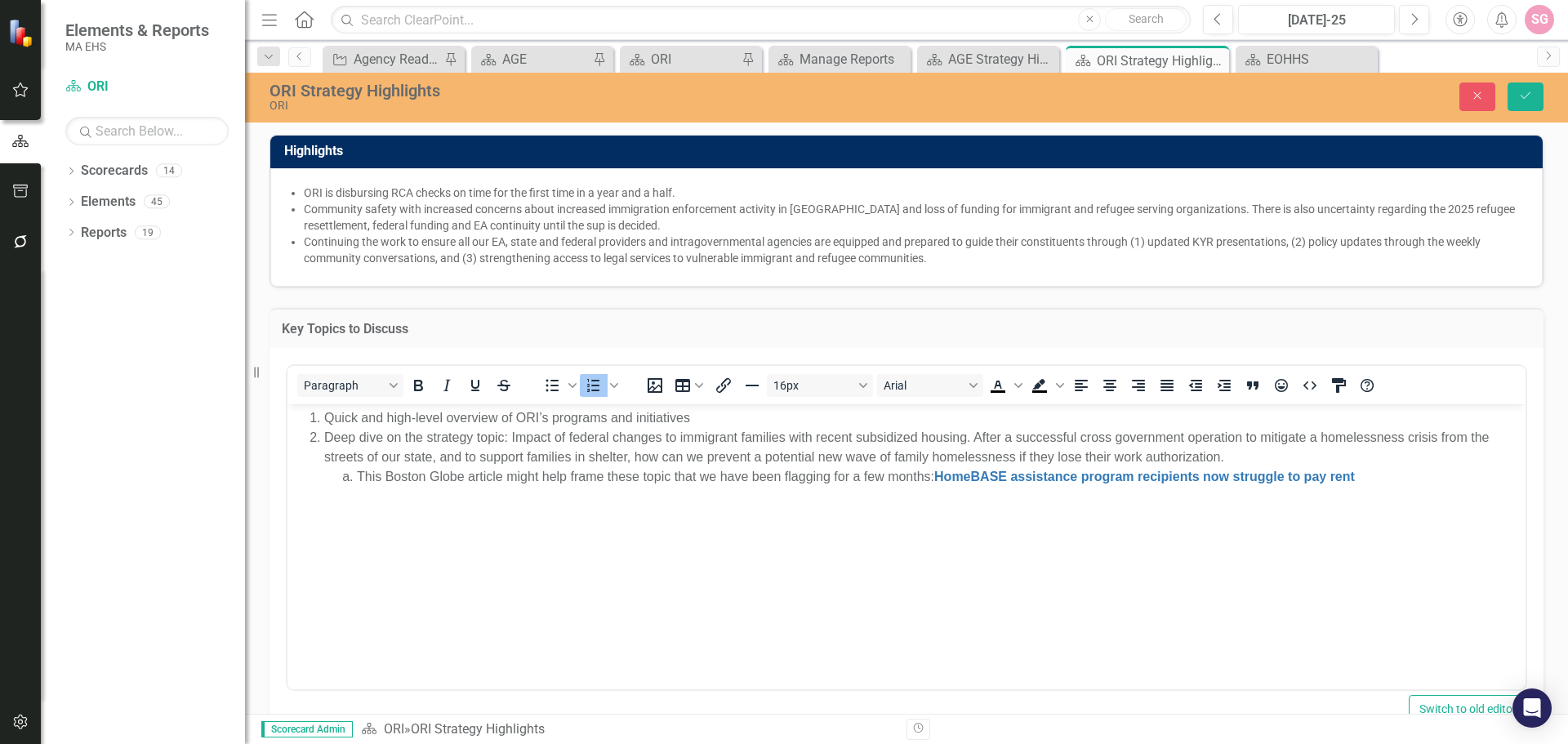
click at [468, 251] on li "Continuing the work to ensure all our EA, state and federal providers and intra…" at bounding box center [914, 250] width 1222 height 32
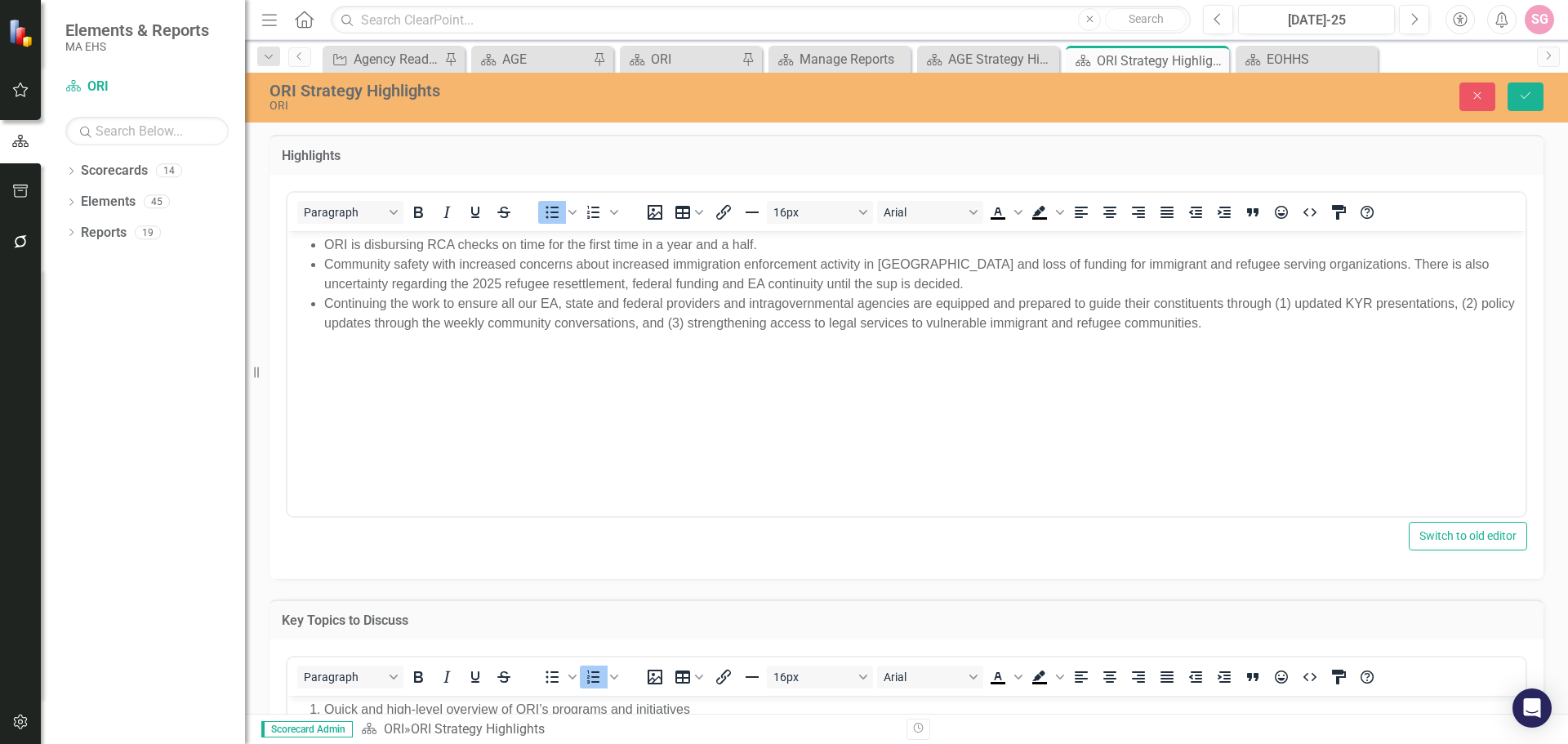
scroll to position [0, 0]
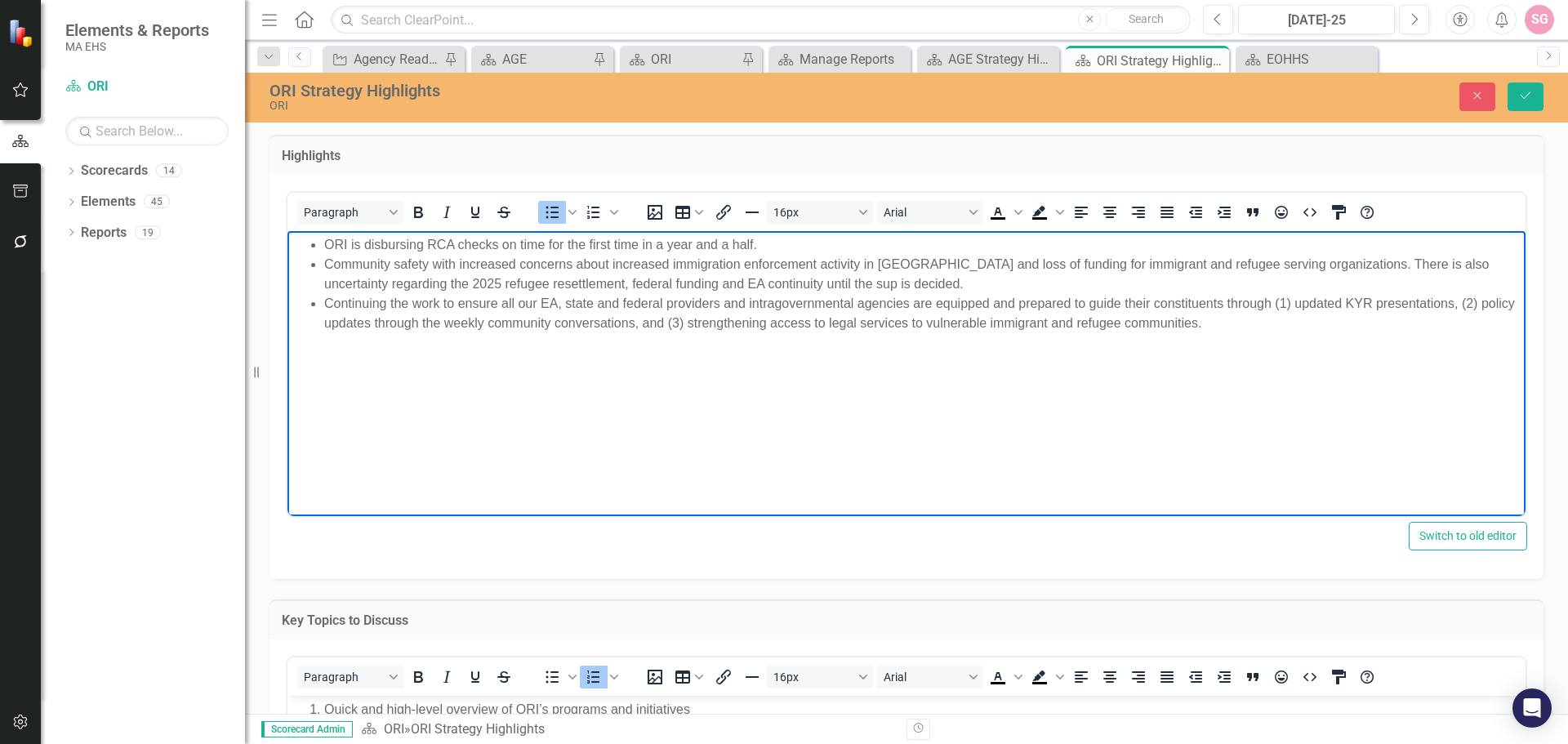
drag, startPoint x: 1343, startPoint y: 324, endPoint x: 250, endPoint y: 235, distance: 1096.6
click at [288, 235] on html "ORI is disbursing RCA checks on time for the first time in a year and a half. C…" at bounding box center [907, 353] width 1238 height 246
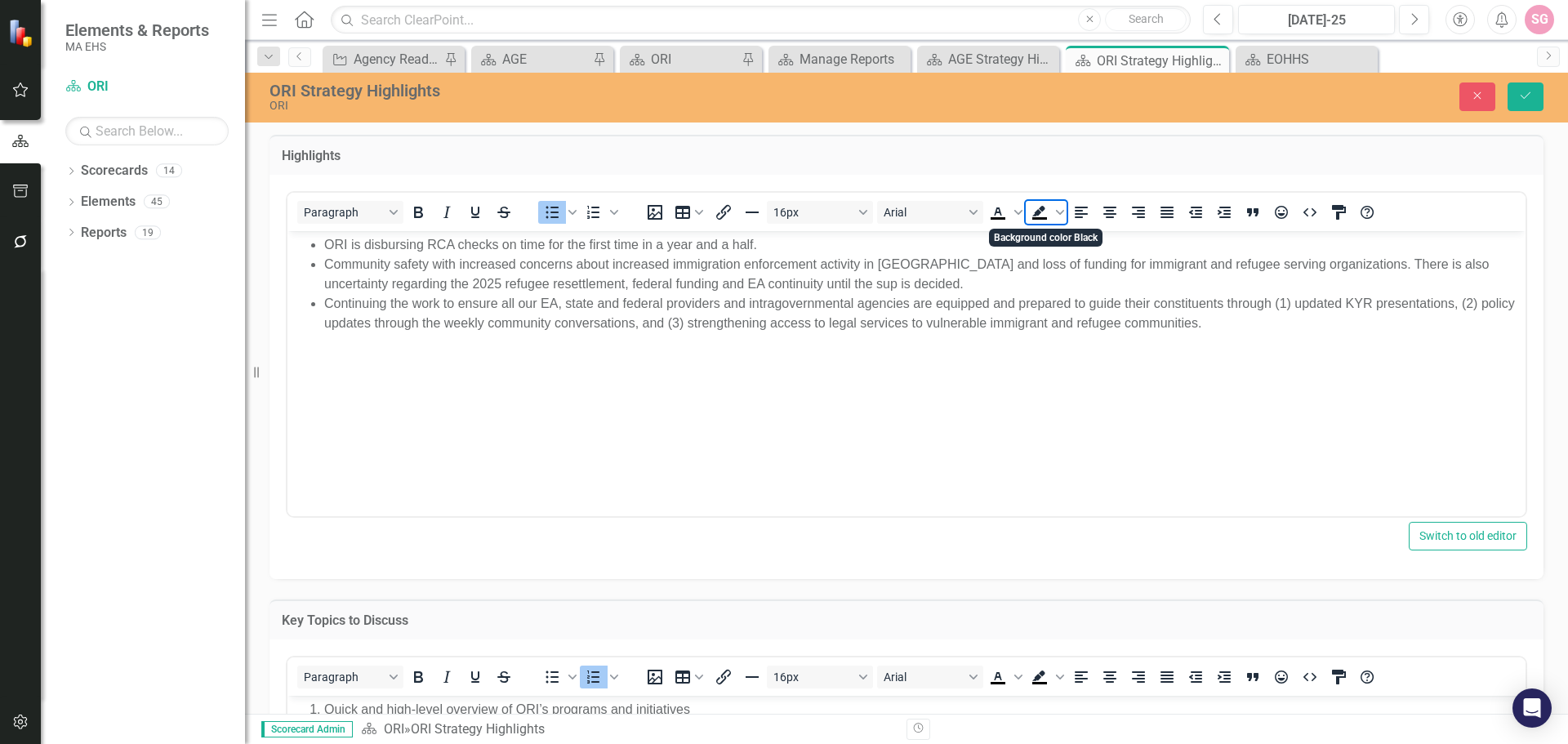
click at [1028, 211] on span "Background color Black" at bounding box center [1039, 212] width 27 height 22
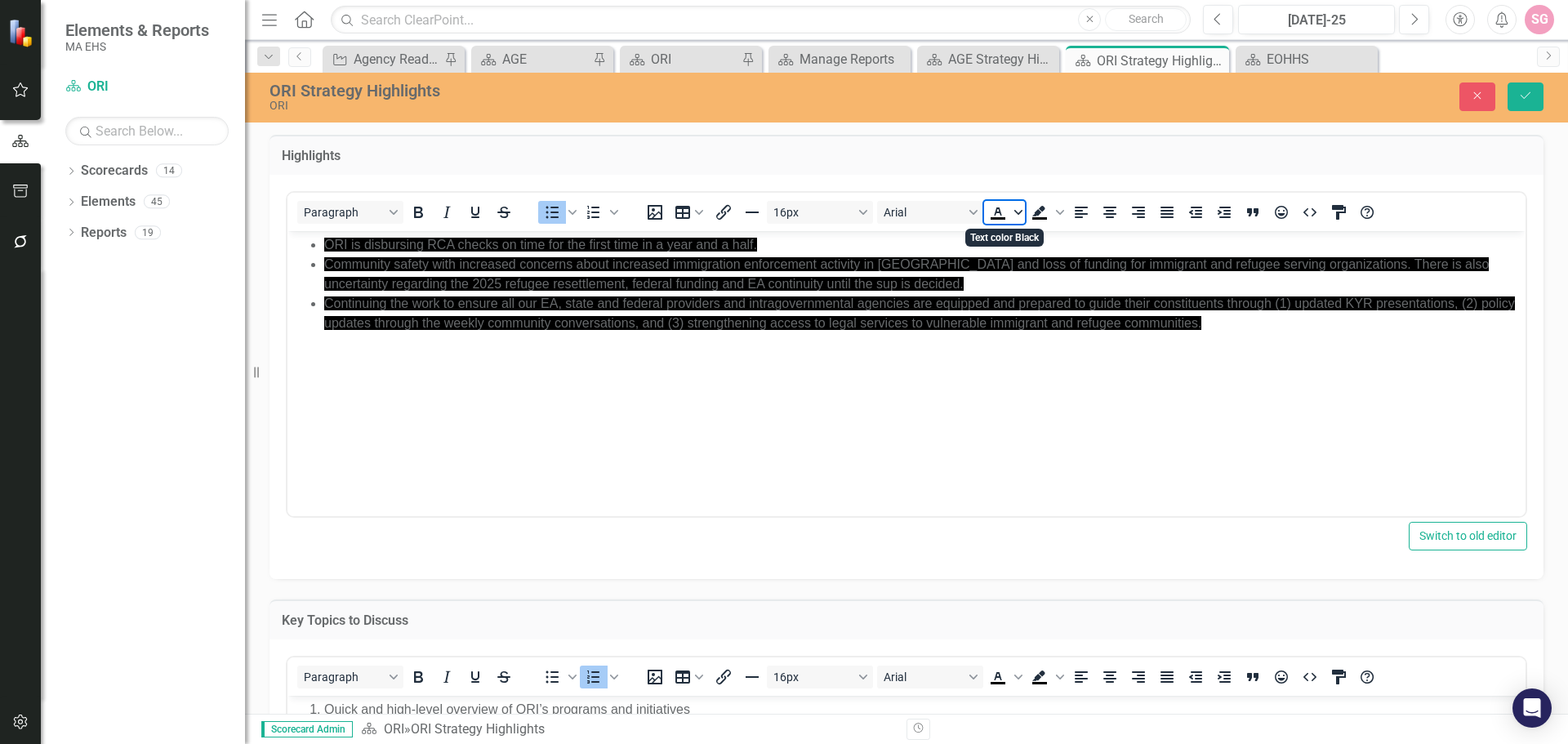
click at [1014, 215] on icon "Text color Black" at bounding box center [1018, 212] width 8 height 8
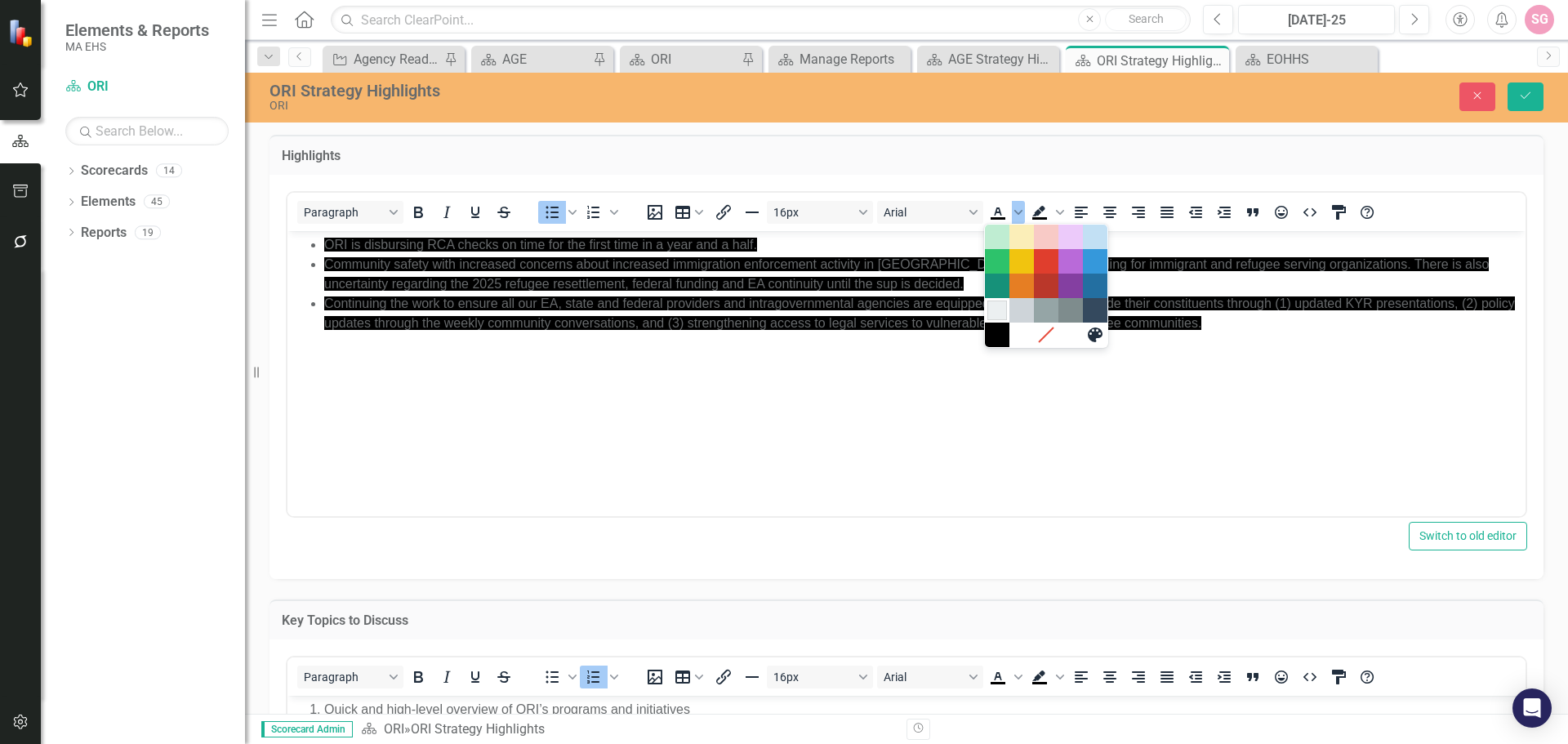
click at [994, 300] on div at bounding box center [1046, 310] width 122 height 24
click at [1016, 337] on div "White" at bounding box center [1021, 335] width 20 height 20
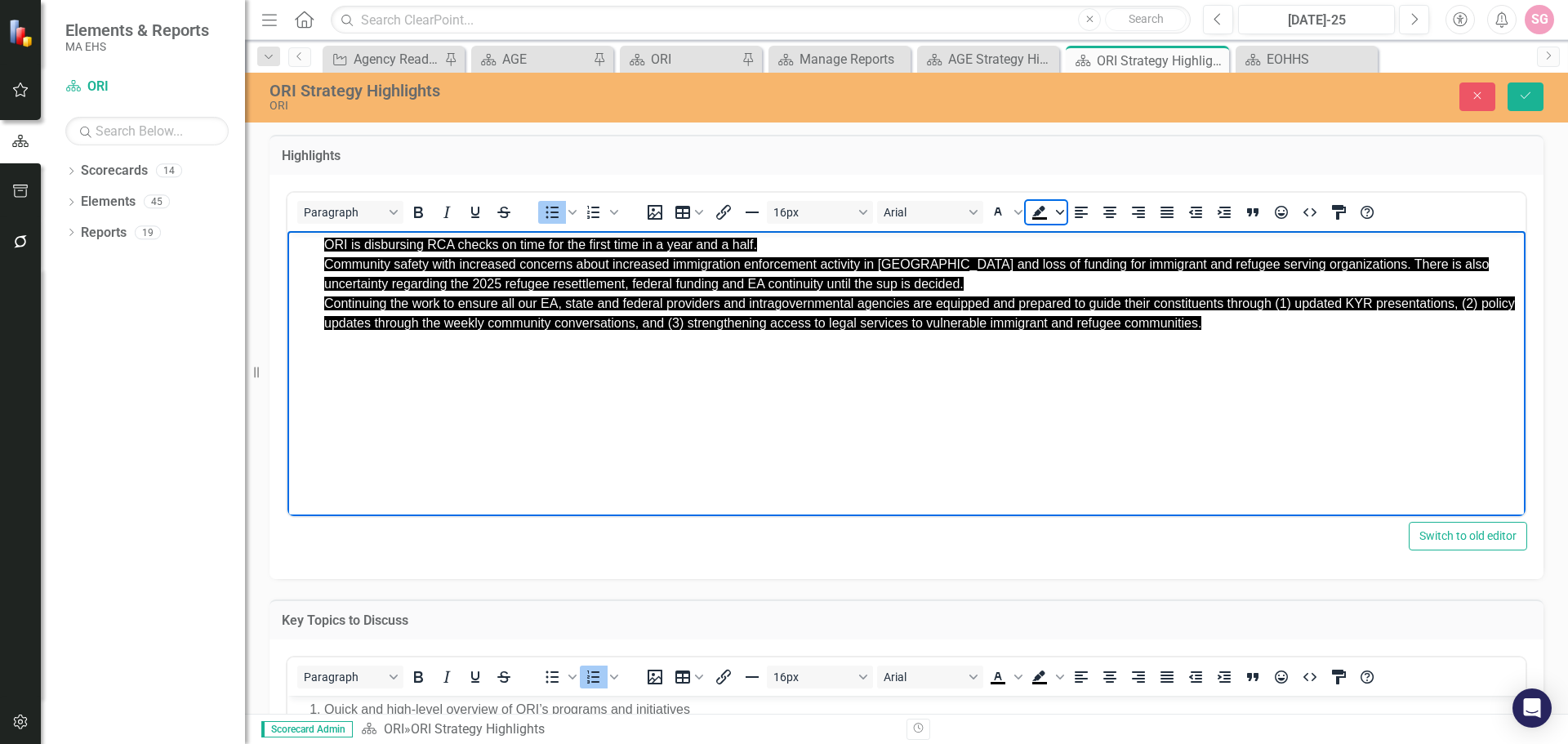
click at [1061, 218] on span "Background color Black" at bounding box center [1060, 212] width 13 height 22
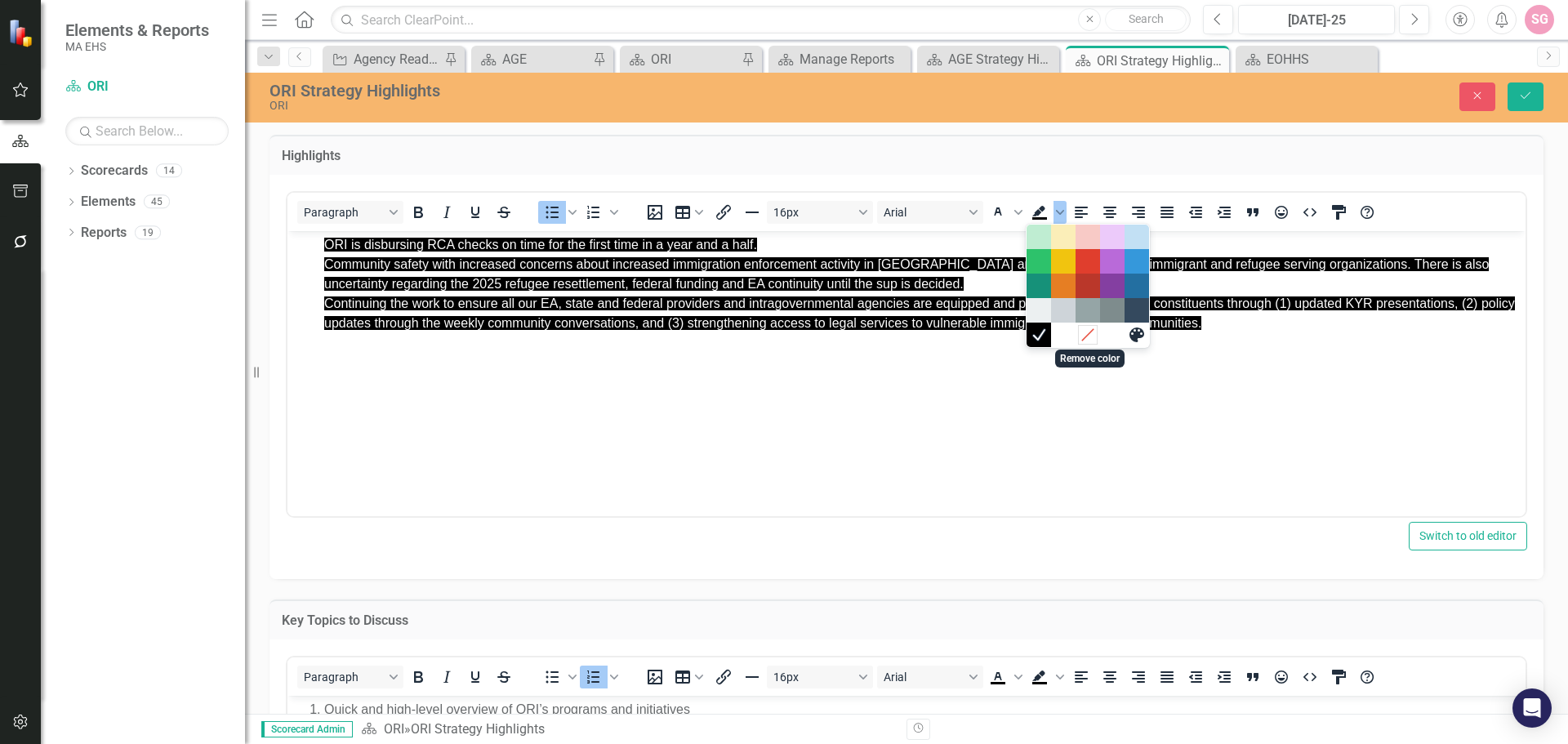
click at [1082, 335] on icon "Remove color" at bounding box center [1087, 335] width 16 height 16
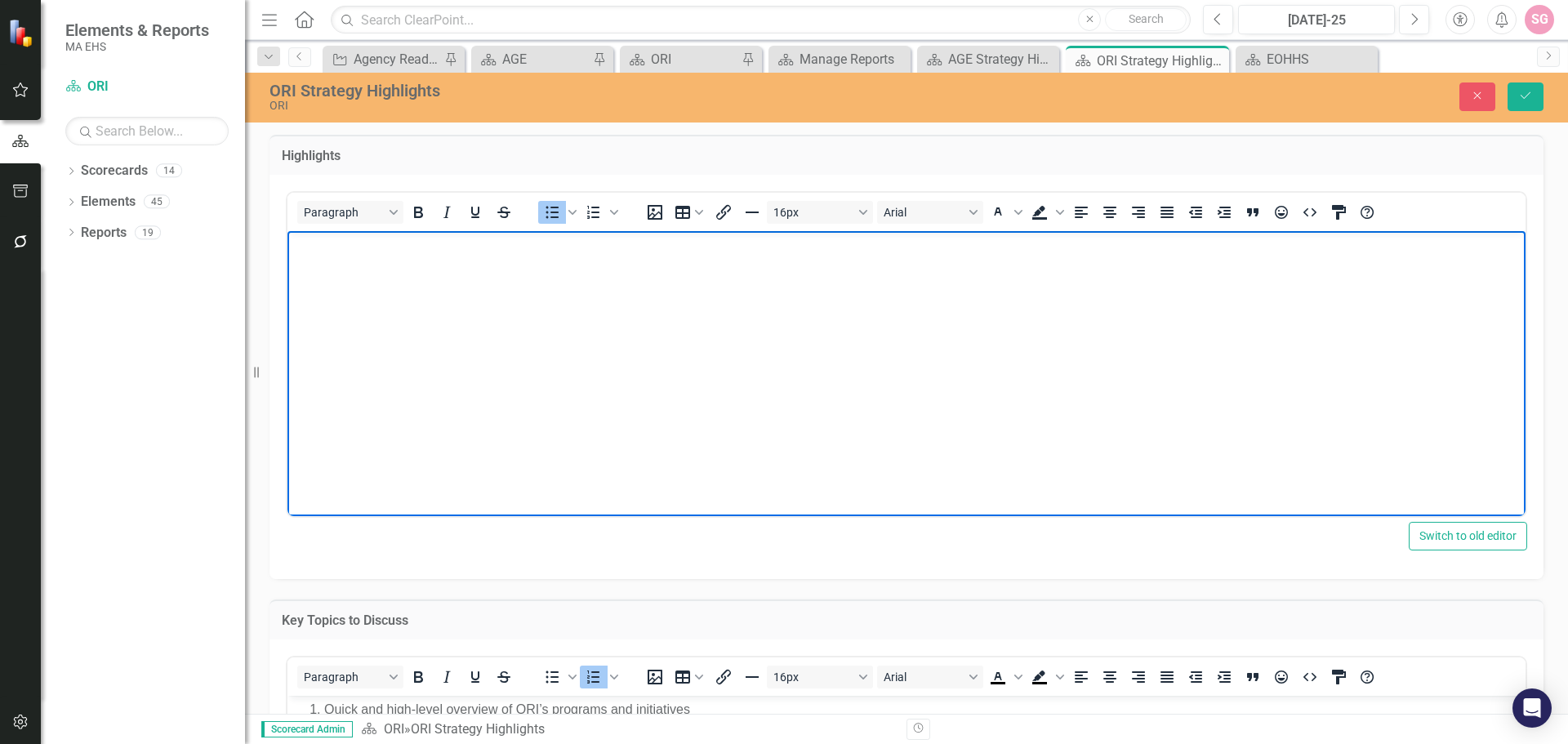
click at [1100, 382] on body "ORI is disbursing RCA checks on time for the first time in a year and a half. C…" at bounding box center [907, 353] width 1238 height 246
click at [1518, 101] on icon "Save" at bounding box center [1526, 96] width 15 height 12
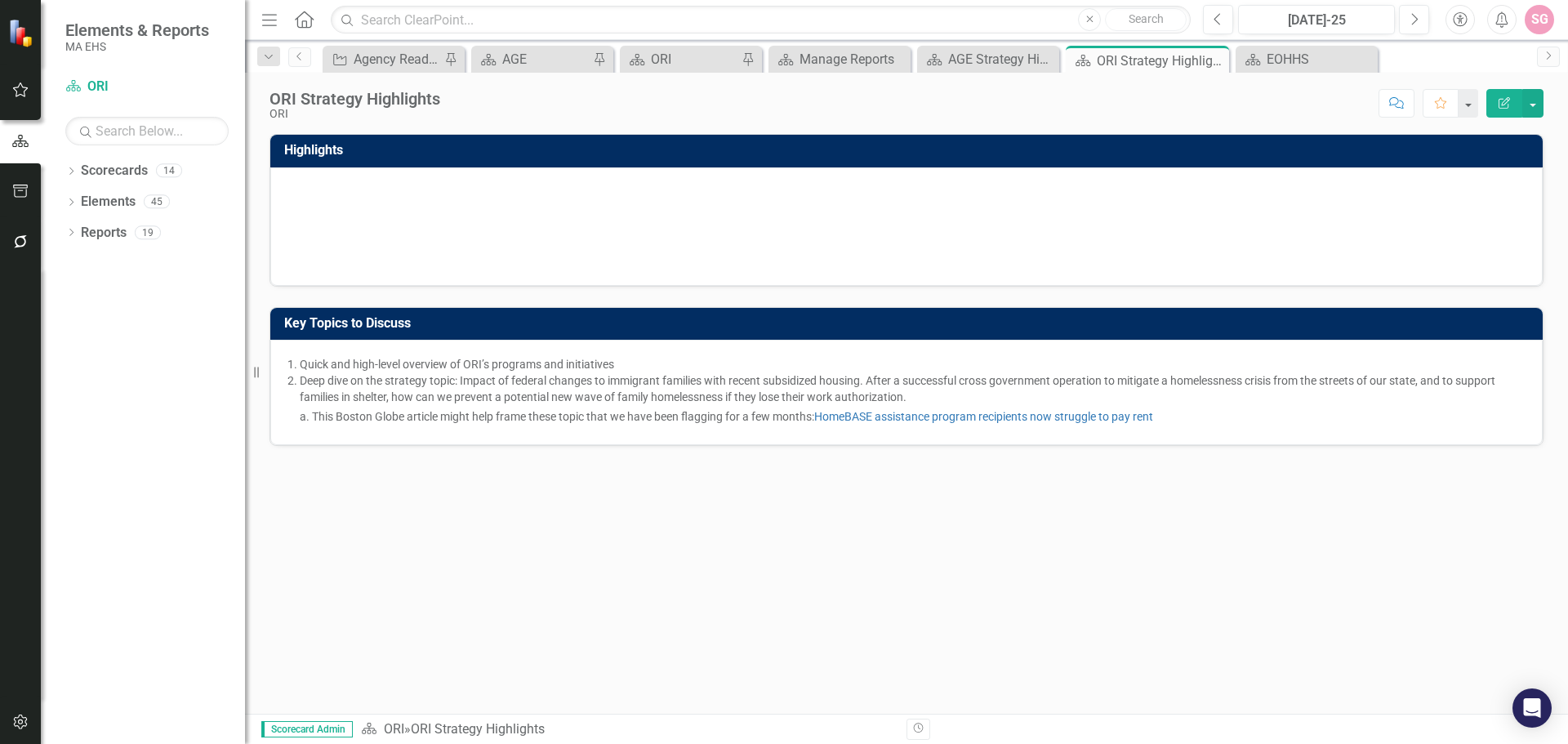
click at [729, 525] on div "Highlights ORI is disbursing RCA checks on time for the first time in a year an…" at bounding box center [907, 424] width 1323 height 580
click at [1096, 565] on div "Highlights ORI is disbursing RCA checks on time for the first time in a year an…" at bounding box center [907, 424] width 1323 height 580
click at [156, 48] on small "MA EHS" at bounding box center [137, 47] width 144 height 13
click at [140, 35] on span "Elements & Reports" at bounding box center [137, 31] width 144 height 20
click at [12, 29] on img at bounding box center [22, 32] width 29 height 29
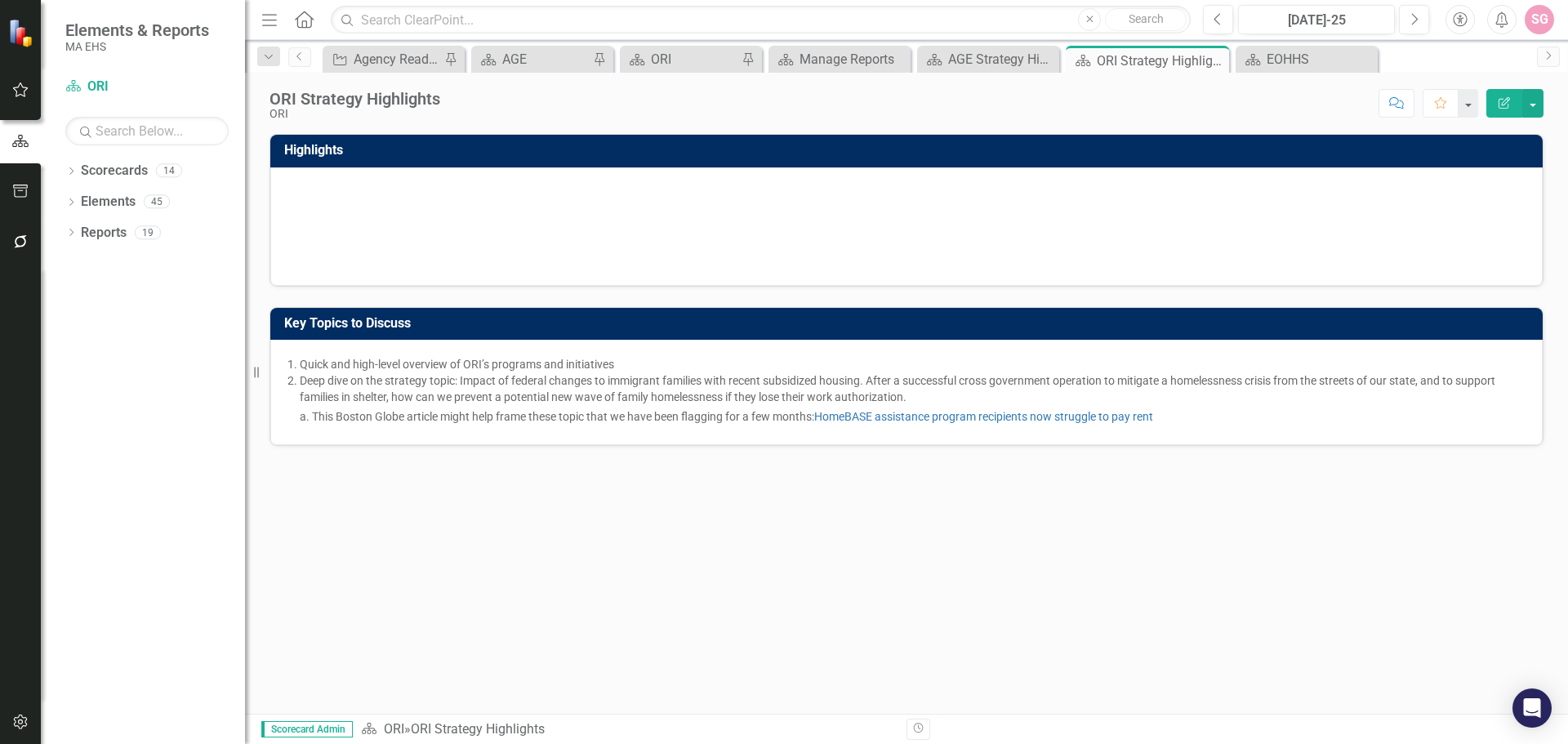
click at [23, 77] on button "button" at bounding box center [21, 90] width 37 height 34
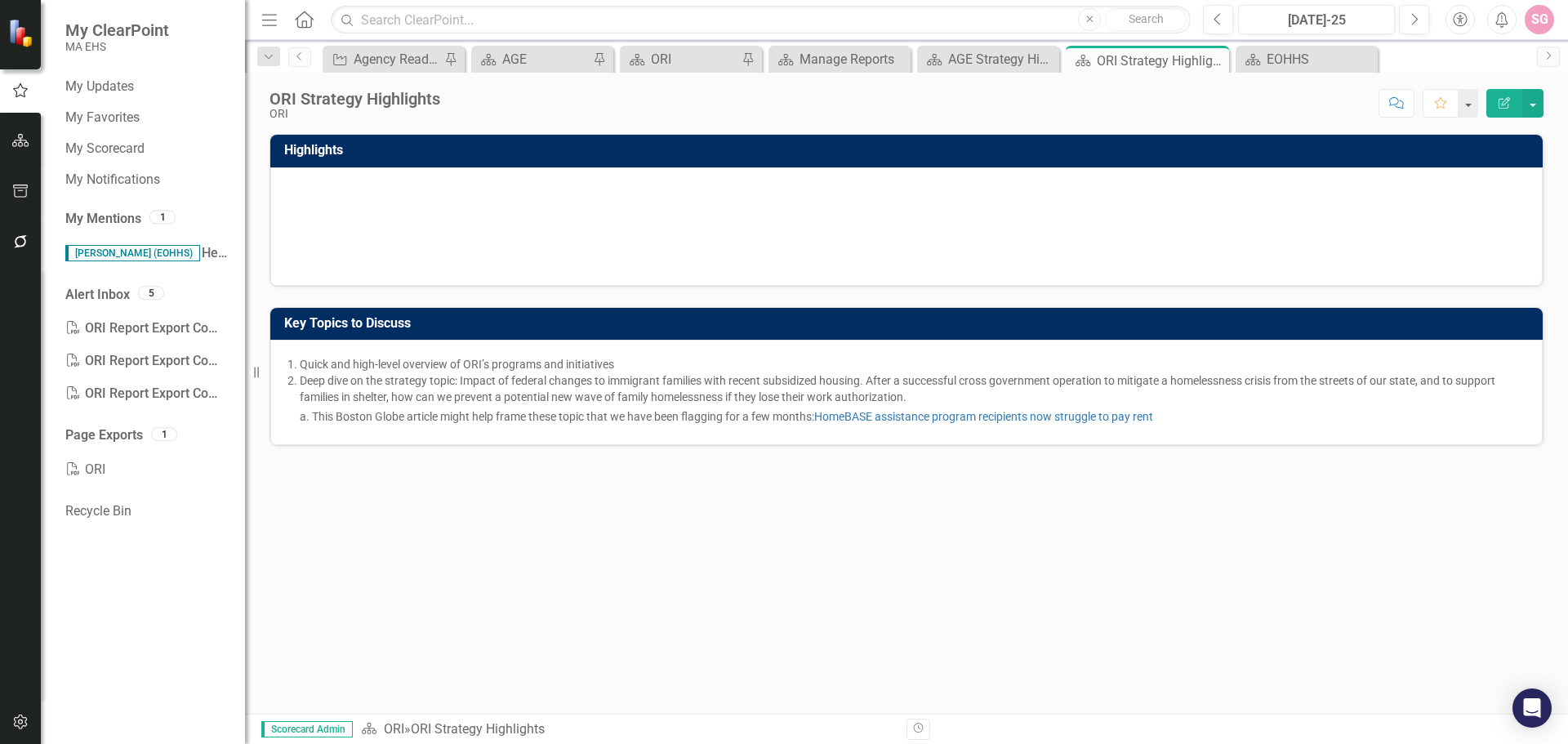
click at [789, 215] on li "Community safety with increased concerns about increased immigration enforcemen…" at bounding box center [914, 216] width 1222 height 32
click at [789, 214] on span "Community safety with increased concerns about increased immigration enforcemen…" at bounding box center [909, 216] width 1211 height 29
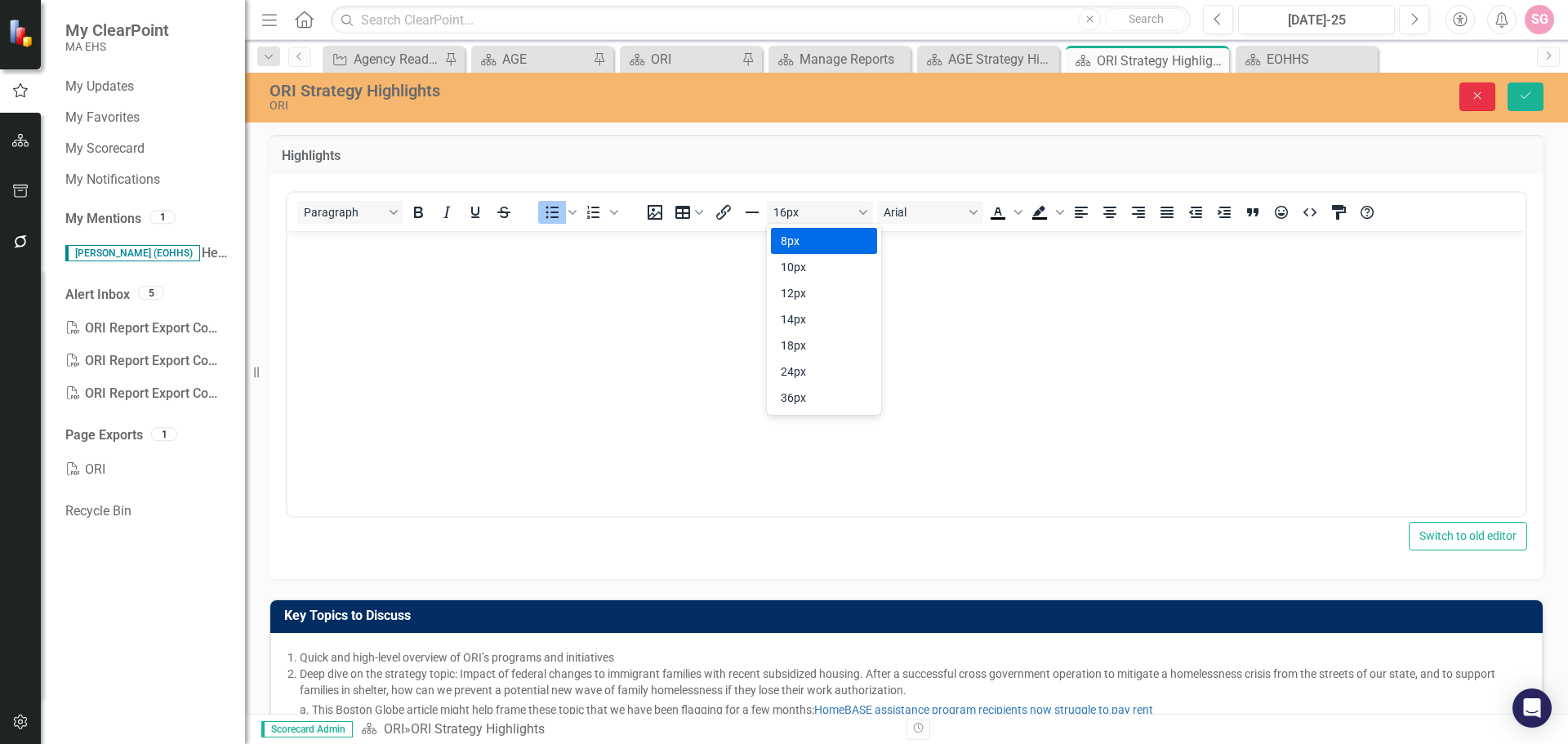
click at [1483, 100] on icon "Close" at bounding box center [1477, 96] width 15 height 12
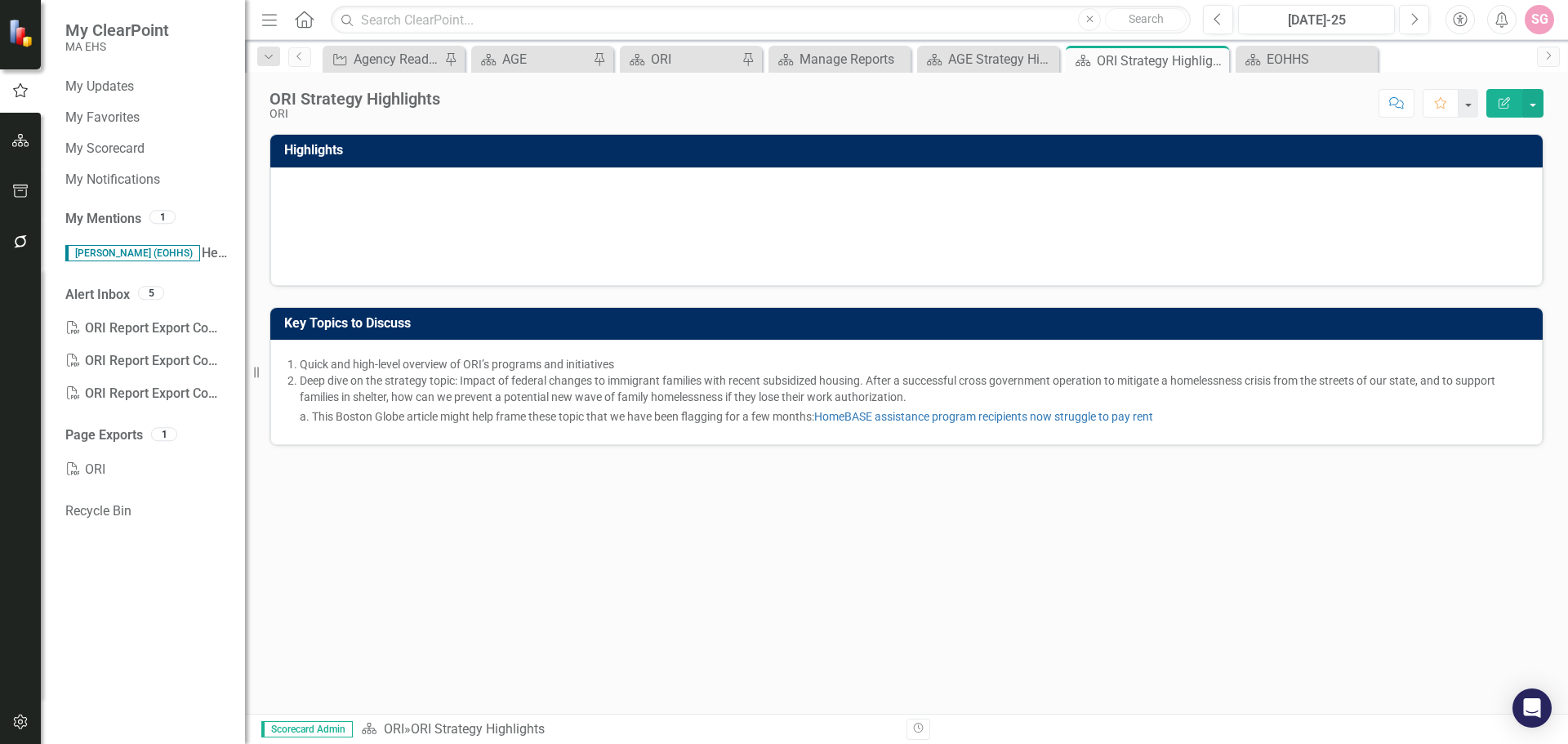
click at [1298, 523] on div "Highlights ORI is disbursing RCA checks on time for the first time in a year an…" at bounding box center [907, 424] width 1323 height 580
click at [741, 603] on div "Highlights ORI is disbursing RCA checks on time for the first time in a year an…" at bounding box center [907, 424] width 1323 height 580
click at [788, 550] on div "Highlights ORI is disbursing RCA checks on time for the first time in a year an…" at bounding box center [907, 424] width 1323 height 580
drag, startPoint x: 1254, startPoint y: 562, endPoint x: 1241, endPoint y: 548, distance: 19.1
click at [1253, 560] on div "Highlights ORI is disbursing RCA checks on time for the first time in a year an…" at bounding box center [907, 424] width 1323 height 580
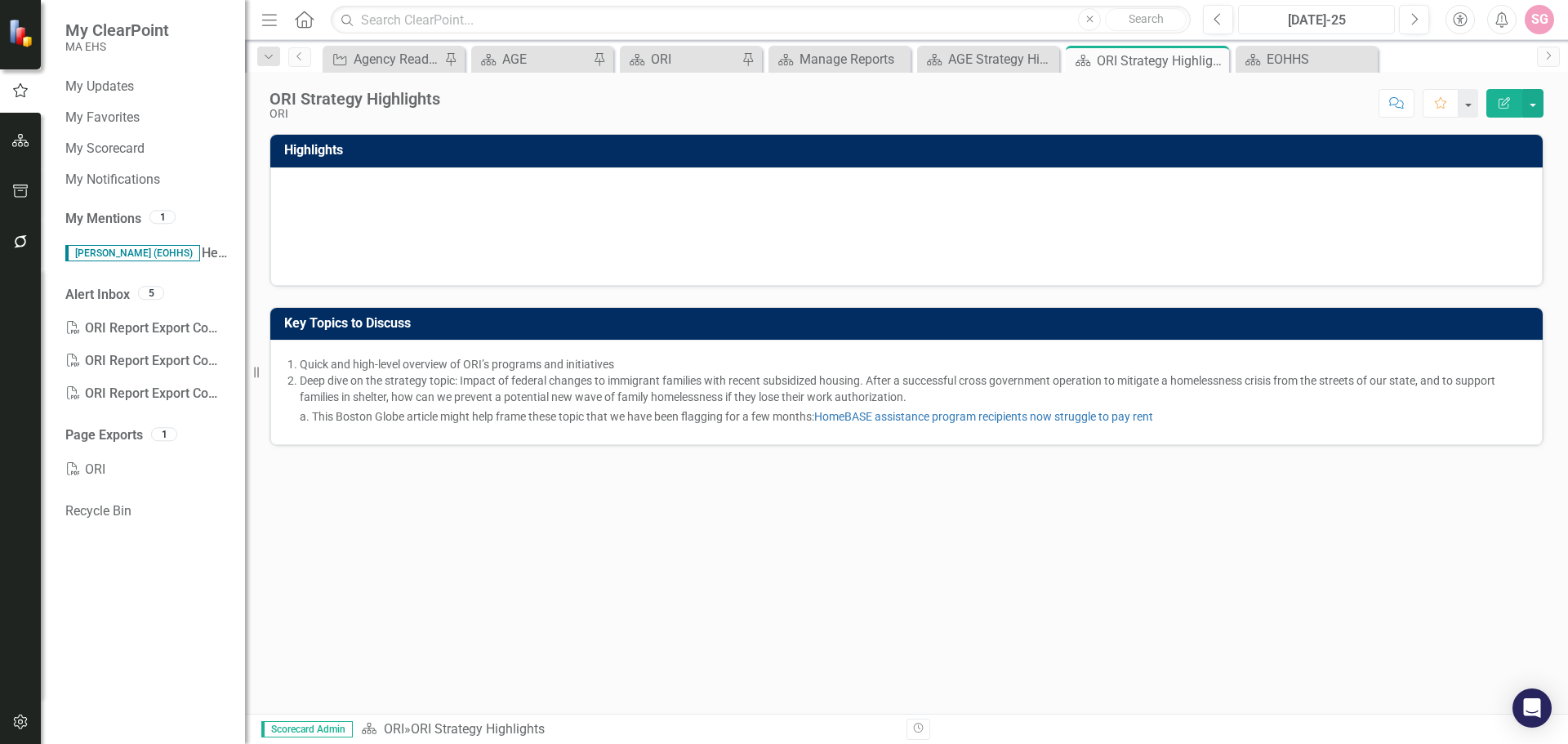
click at [1298, 25] on div "[DATE]-25" at bounding box center [1316, 21] width 146 height 20
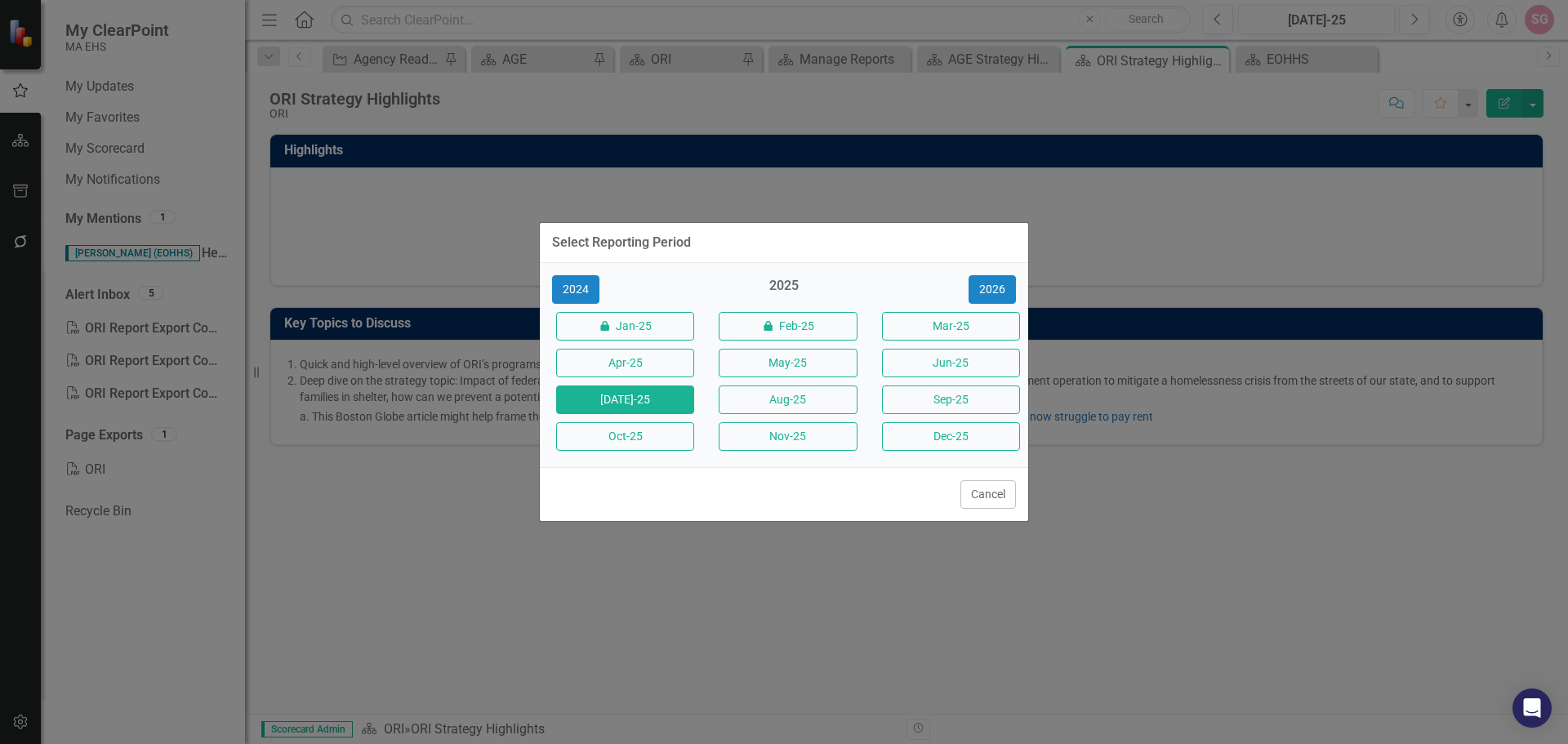
drag, startPoint x: 1249, startPoint y: 175, endPoint x: 1262, endPoint y: 178, distance: 13.3
click at [1249, 174] on div "Select Reporting Period 2024 2025 2026 icon.lock Jan-25 icon.lock Feb-25 Mar-25…" at bounding box center [784, 372] width 1568 height 744
click at [990, 499] on button "Cancel" at bounding box center [988, 494] width 56 height 28
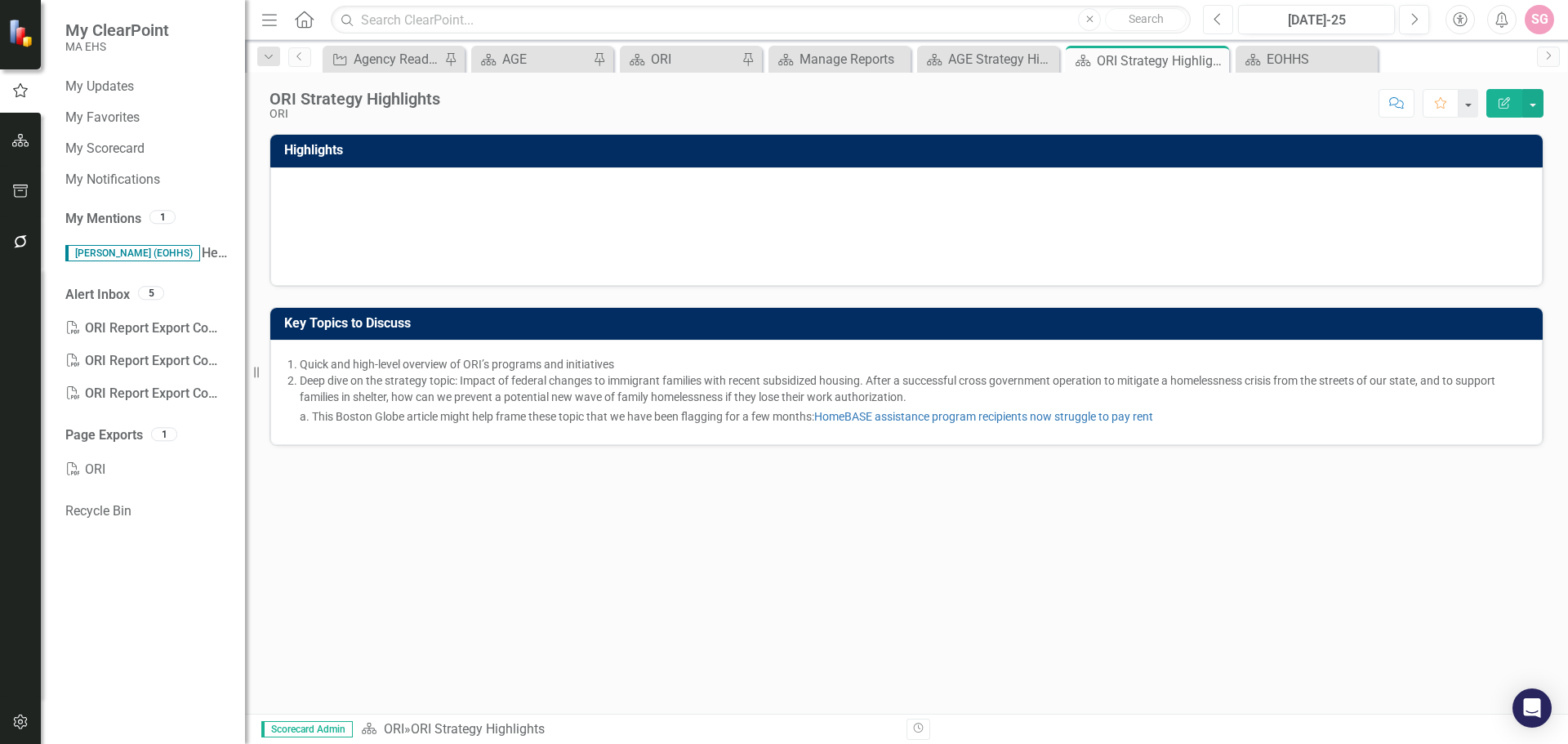
click at [1229, 22] on button "Previous" at bounding box center [1218, 19] width 30 height 29
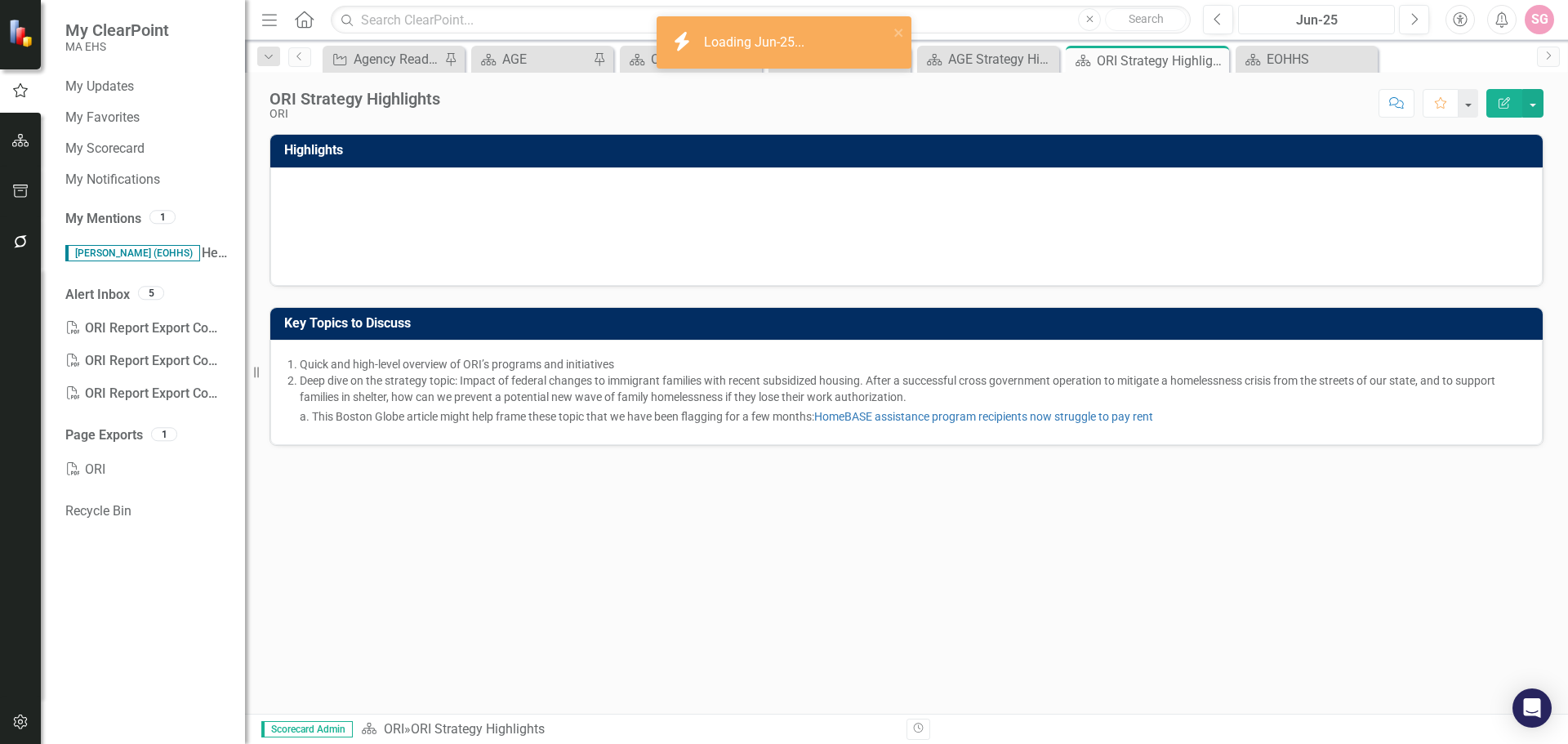
click at [1320, 17] on div "Jun-25" at bounding box center [1316, 21] width 146 height 20
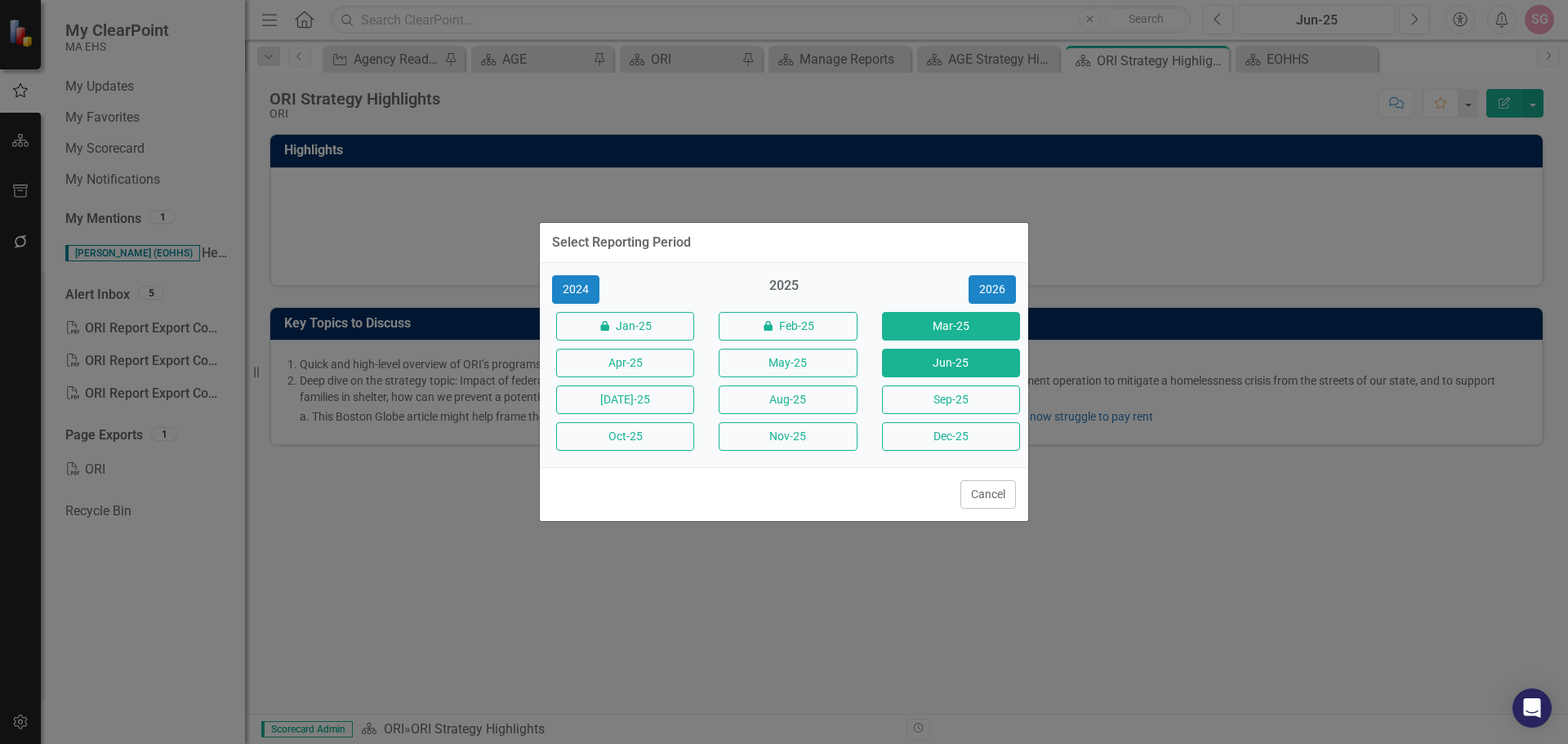
click at [912, 326] on button "Mar-25" at bounding box center [951, 326] width 138 height 28
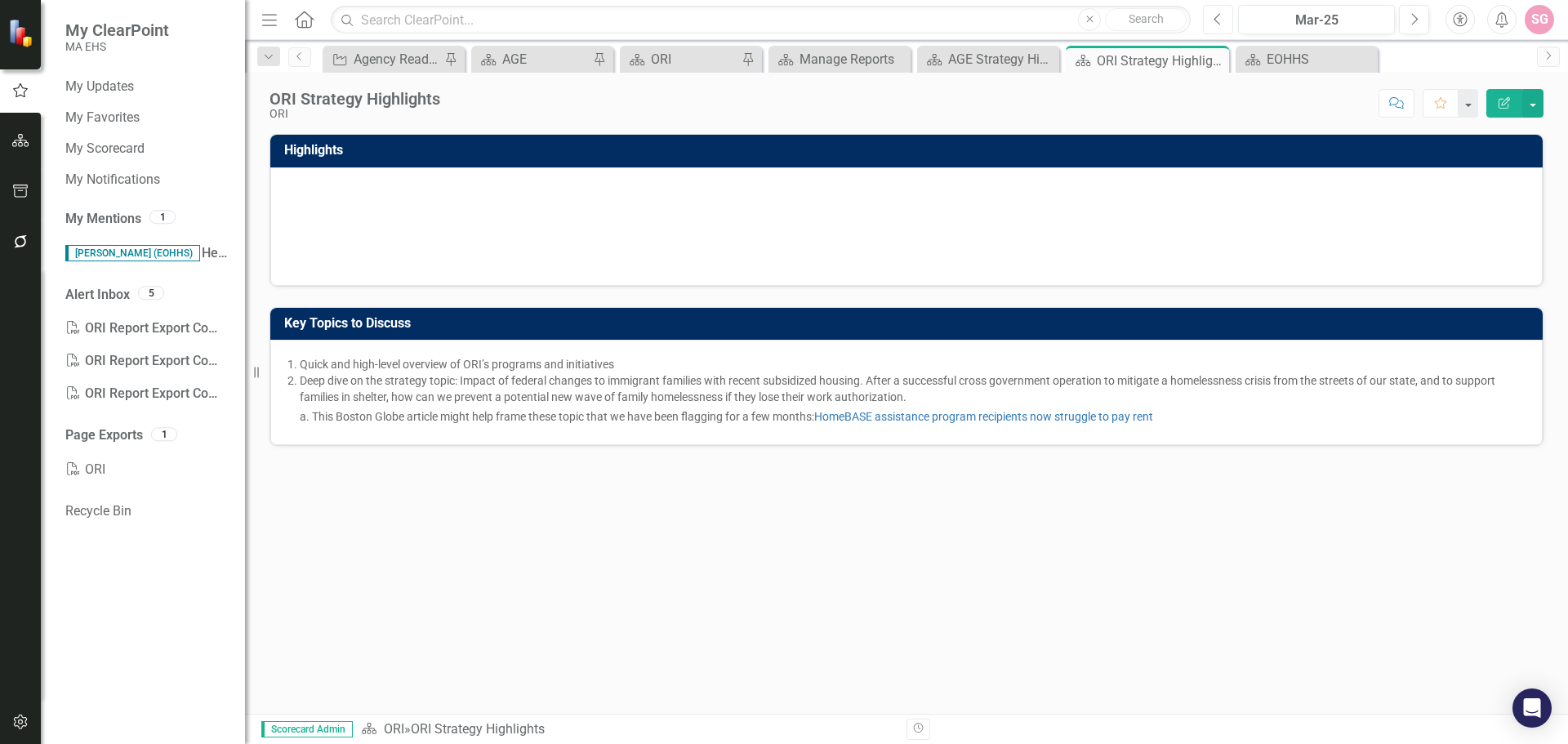
click at [1226, 22] on button "Previous" at bounding box center [1218, 19] width 30 height 29
click at [1229, 26] on button "Previous" at bounding box center [1218, 19] width 30 height 29
click at [1337, 26] on div "icon.lock Jan-25" at bounding box center [1316, 21] width 146 height 20
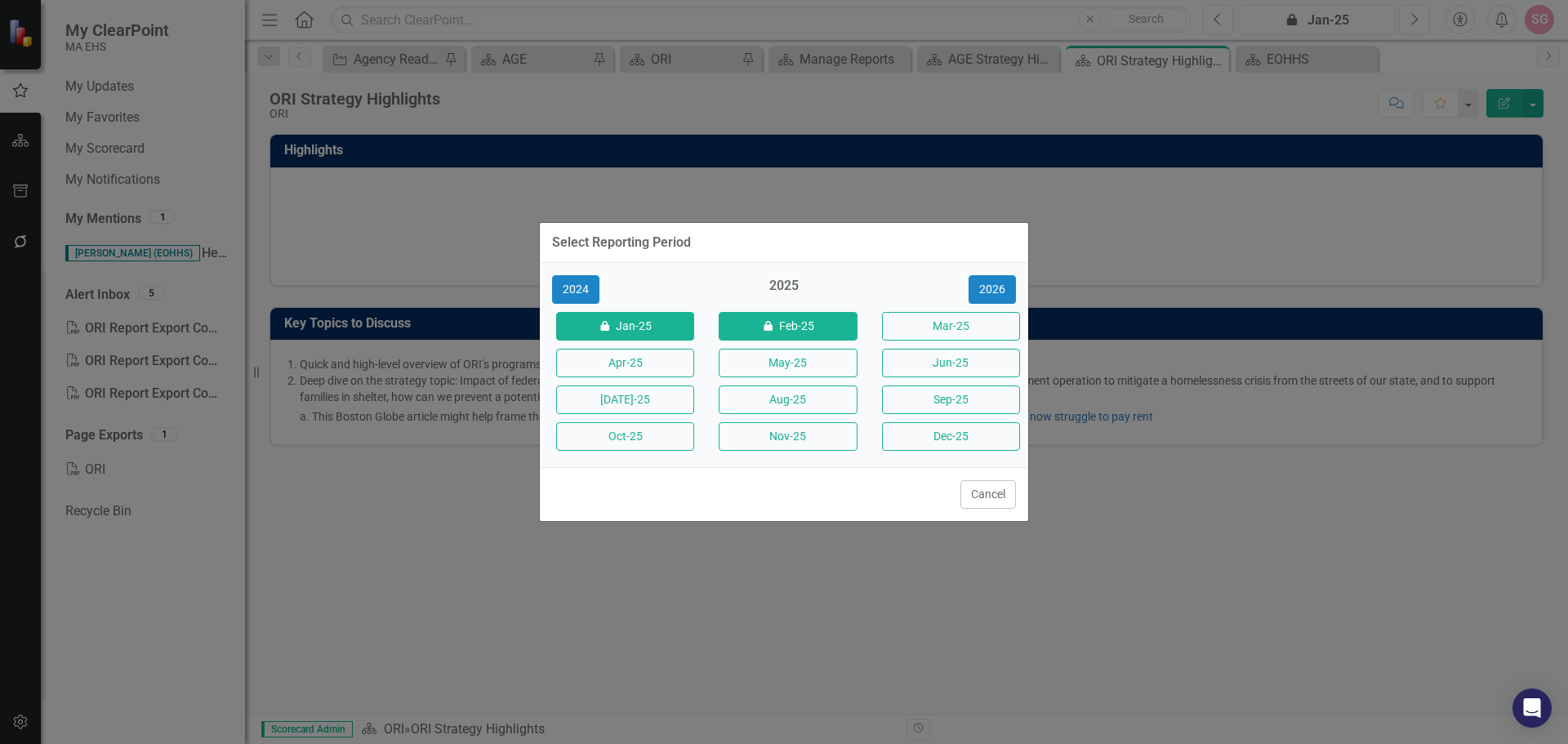
click at [857, 331] on button "icon.lock Feb-25" at bounding box center [788, 326] width 138 height 28
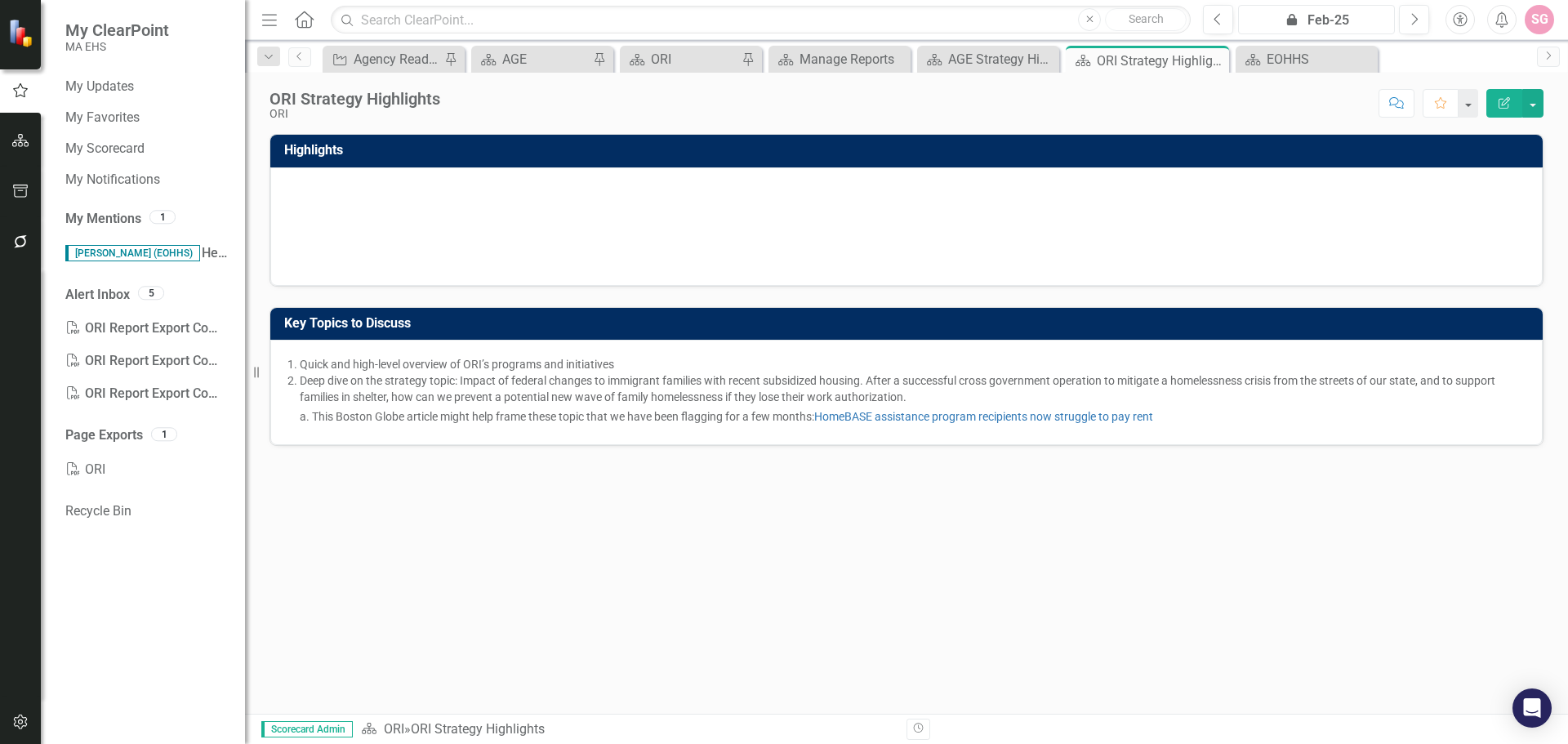
click at [1321, 19] on div "icon.lock Feb-25" at bounding box center [1316, 21] width 146 height 20
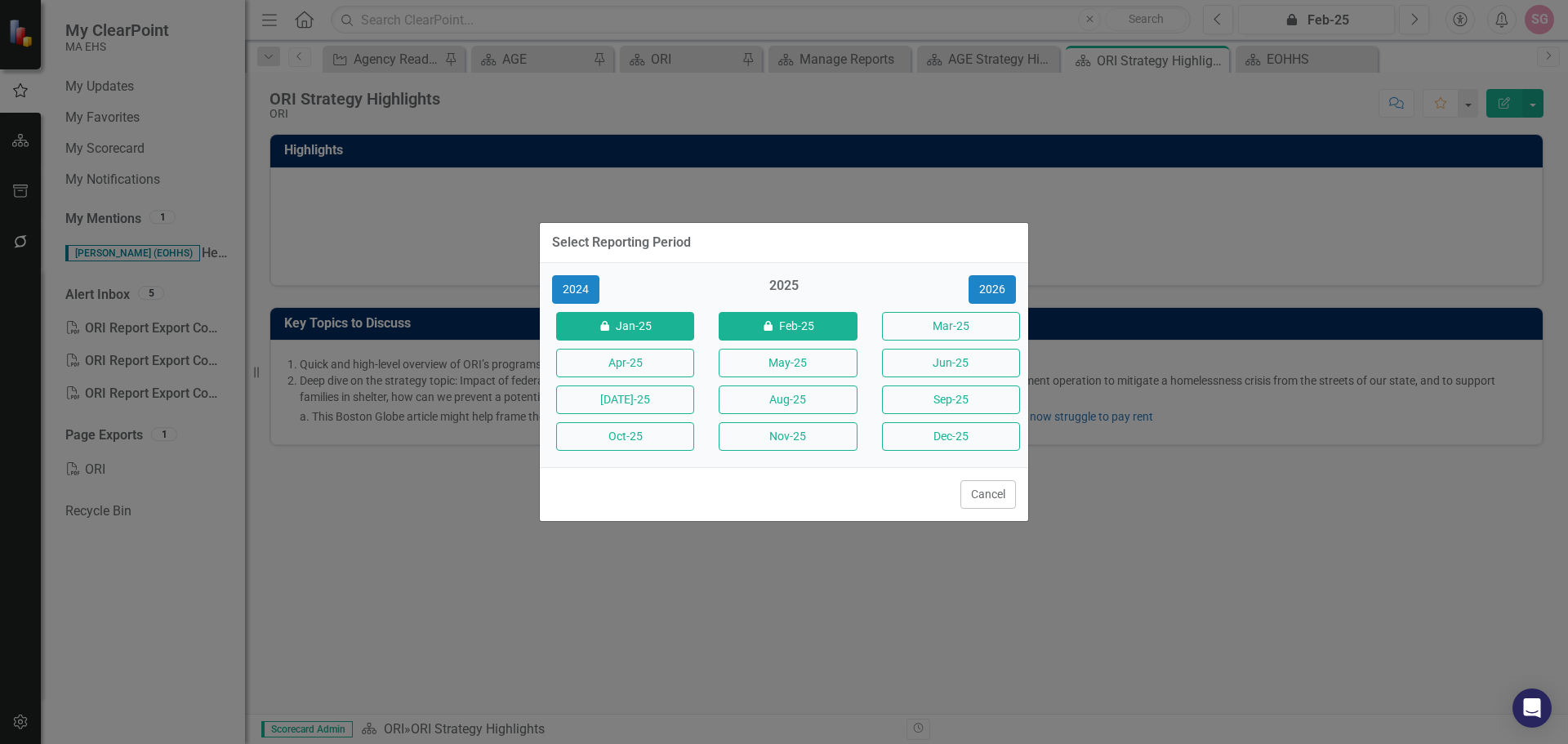
click at [665, 330] on button "icon.lock Jan-25" at bounding box center [626, 326] width 138 height 28
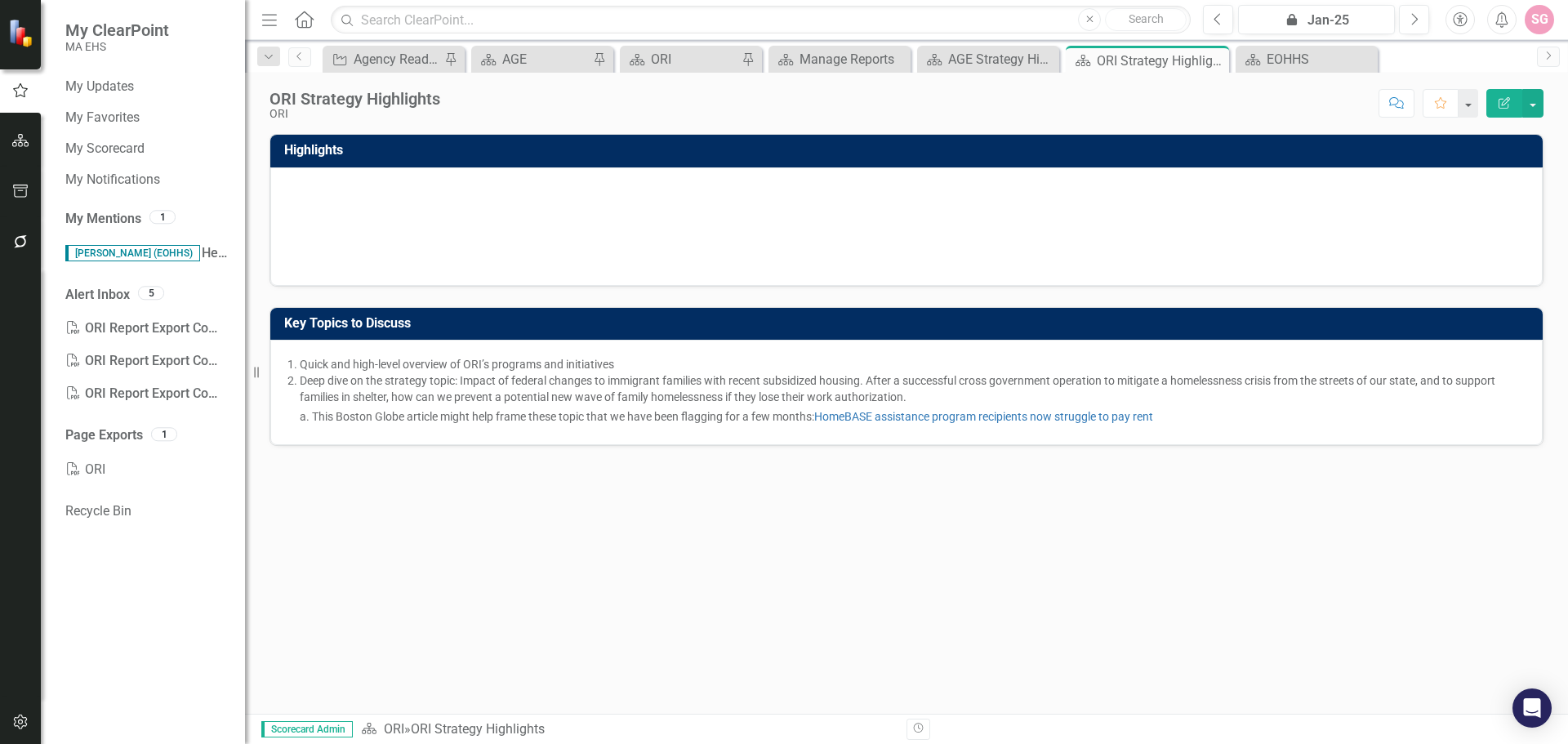
click at [833, 519] on div "Highlights ORI is disbursing RCA checks on time for the first time in a year an…" at bounding box center [907, 424] width 1323 height 580
click at [1410, 13] on icon "Next" at bounding box center [1413, 20] width 9 height 15
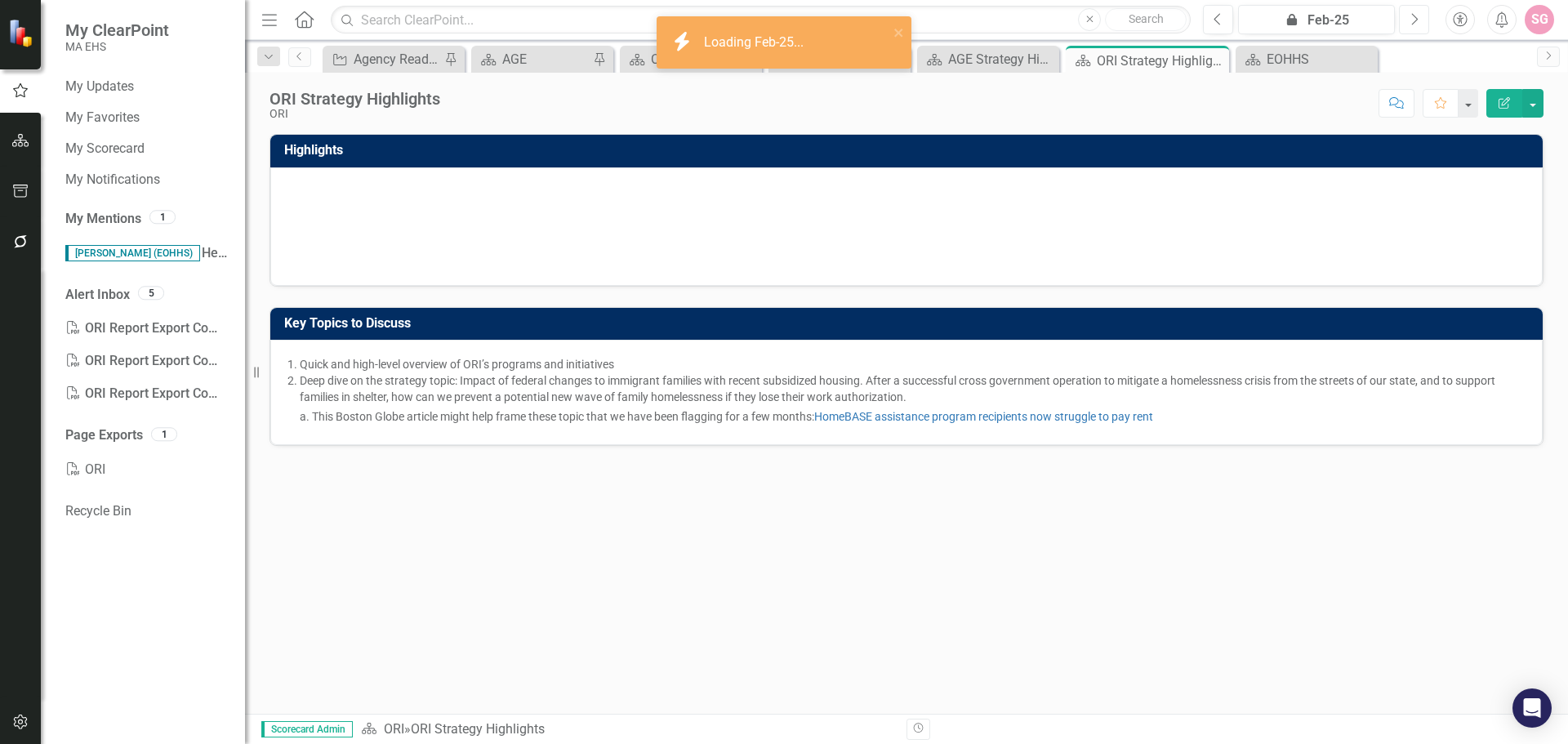
click at [1410, 13] on icon "Next" at bounding box center [1413, 20] width 9 height 15
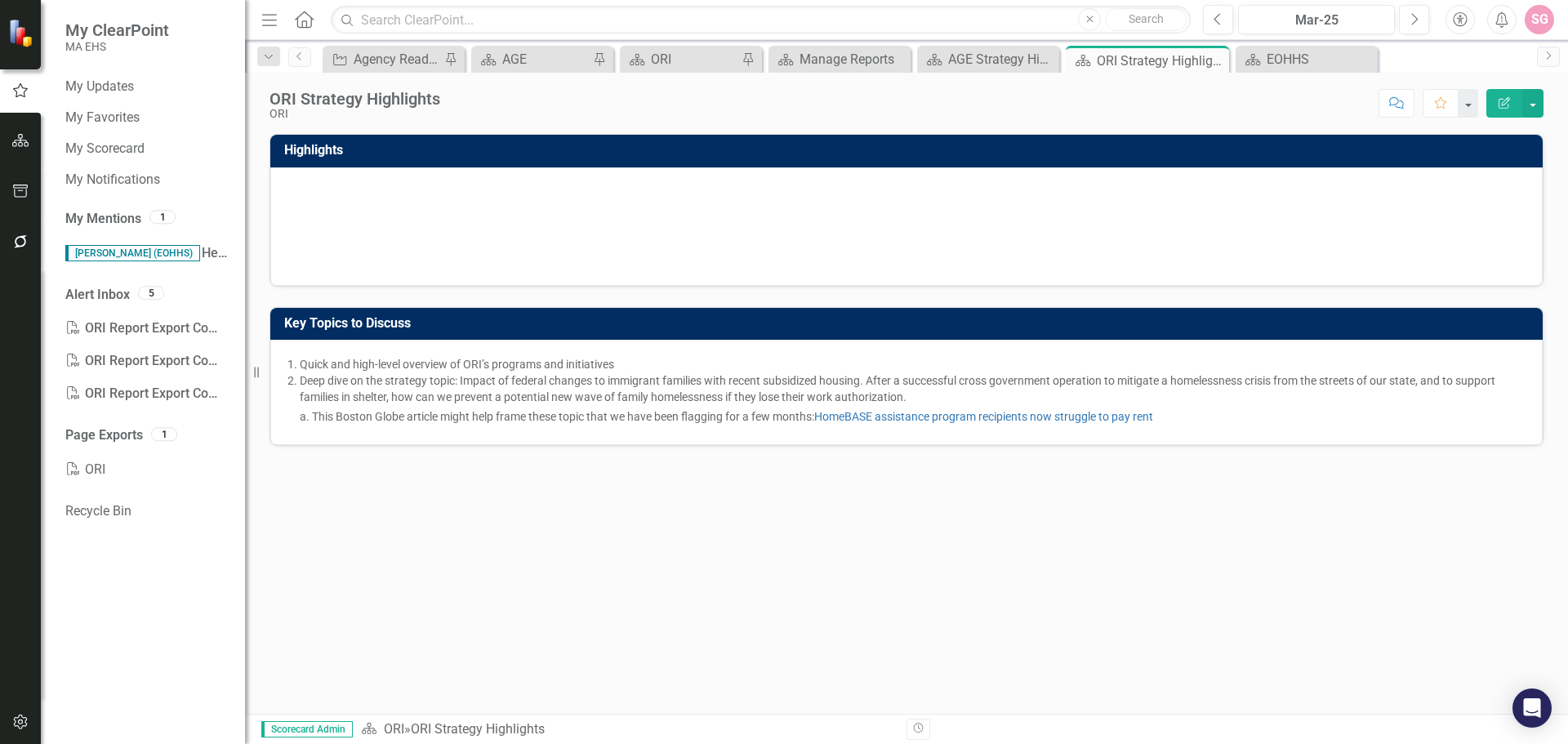
click at [1323, 2] on div "Menu Home Search Close Search Previous Mar-25 Next Accessibility Alerts SG User…" at bounding box center [907, 20] width 1323 height 40
click at [1322, 14] on div "Mar-25" at bounding box center [1316, 21] width 146 height 20
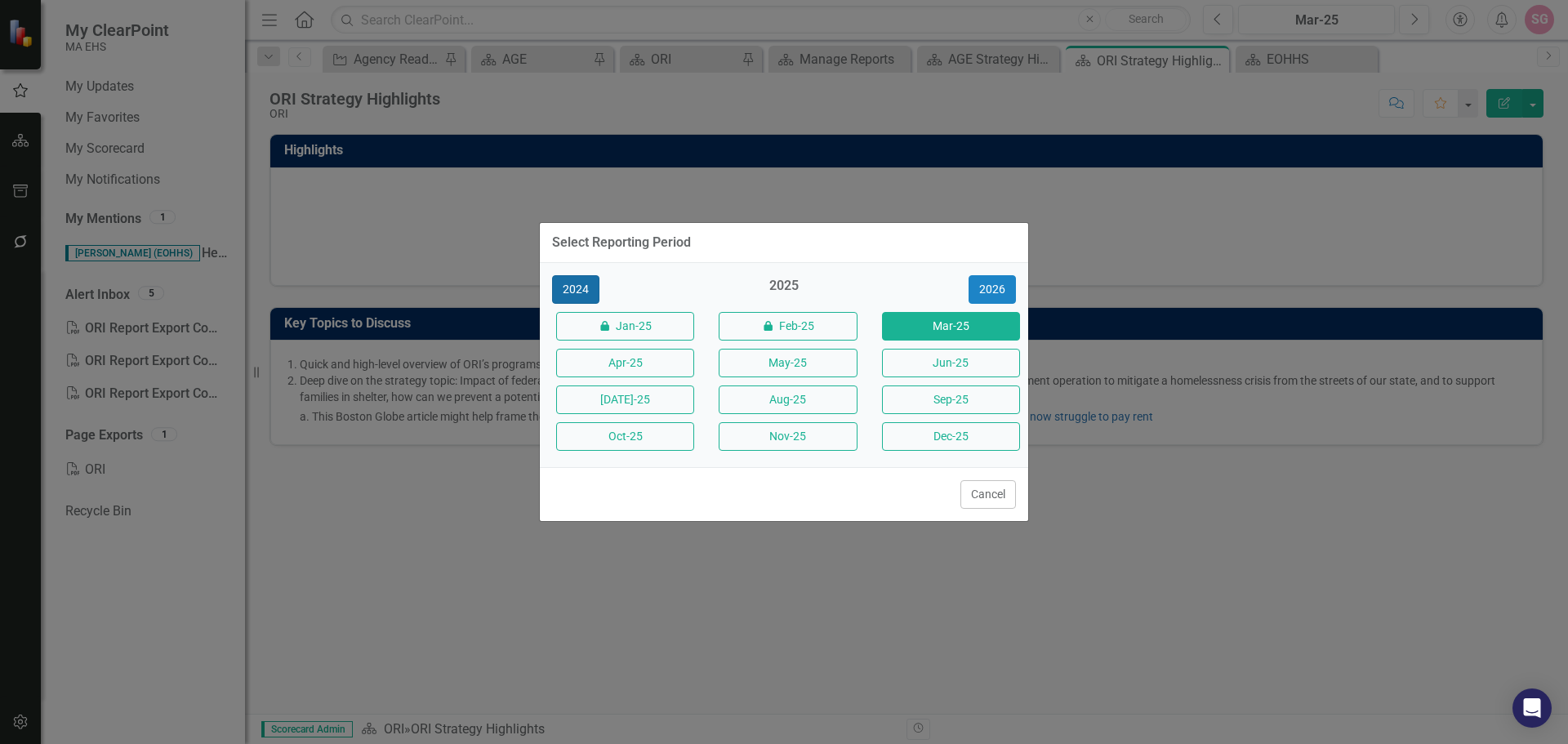
click at [581, 285] on button "2024" at bounding box center [576, 290] width 47 height 28
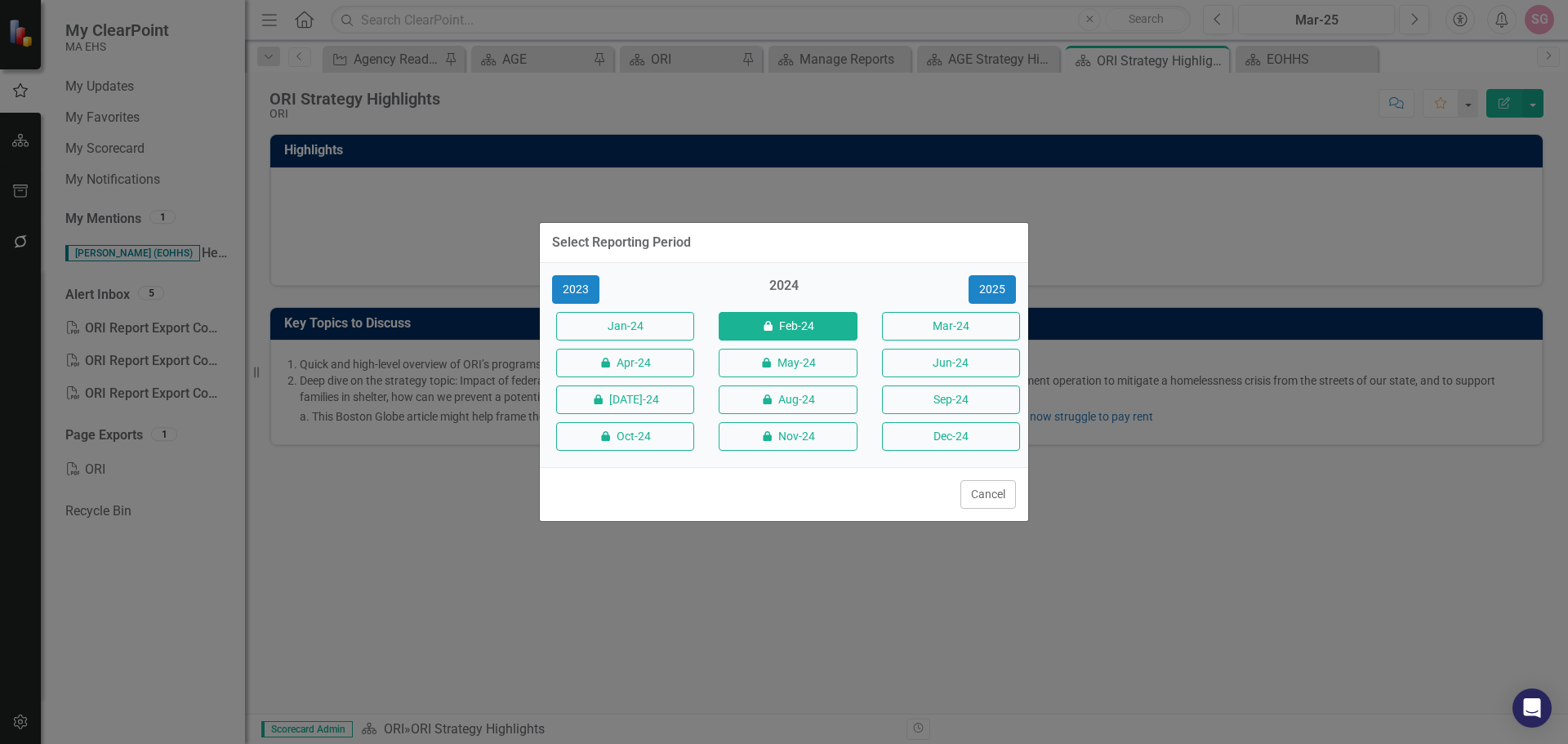
click at [778, 325] on button "icon.lock Feb-24" at bounding box center [788, 326] width 138 height 28
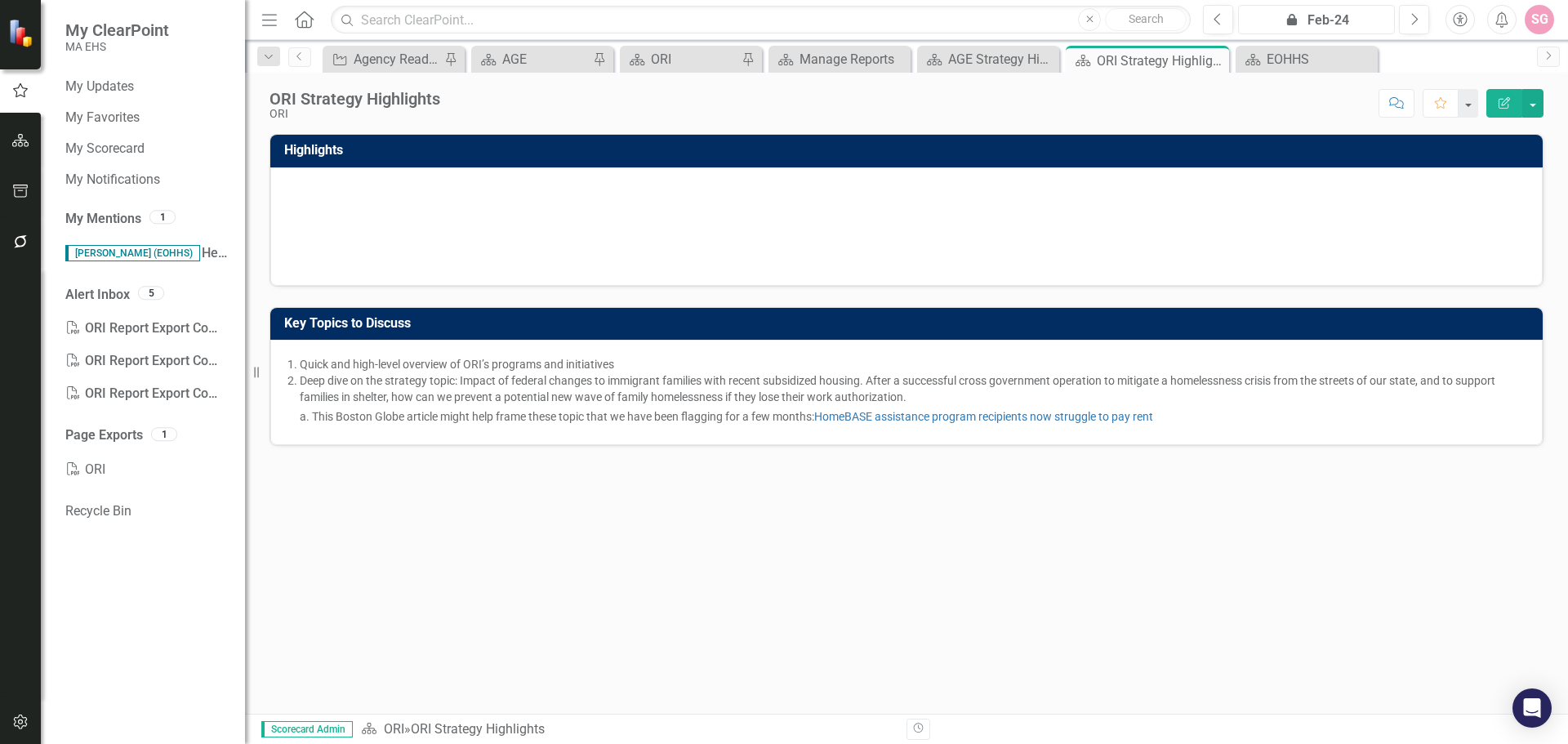
click at [1330, 24] on div "icon.lock Feb-24" at bounding box center [1316, 21] width 146 height 20
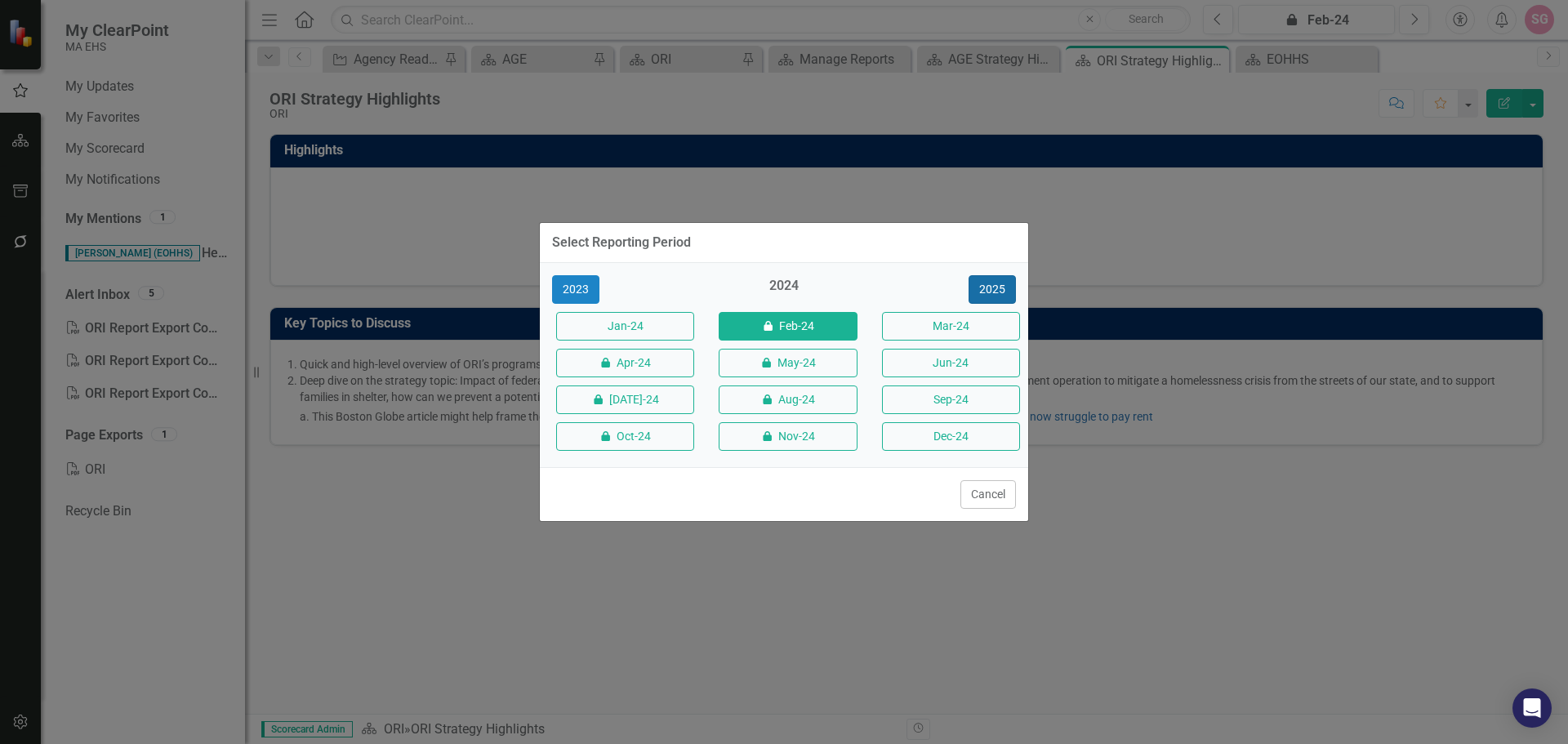
click at [998, 291] on button "2025" at bounding box center [992, 290] width 47 height 28
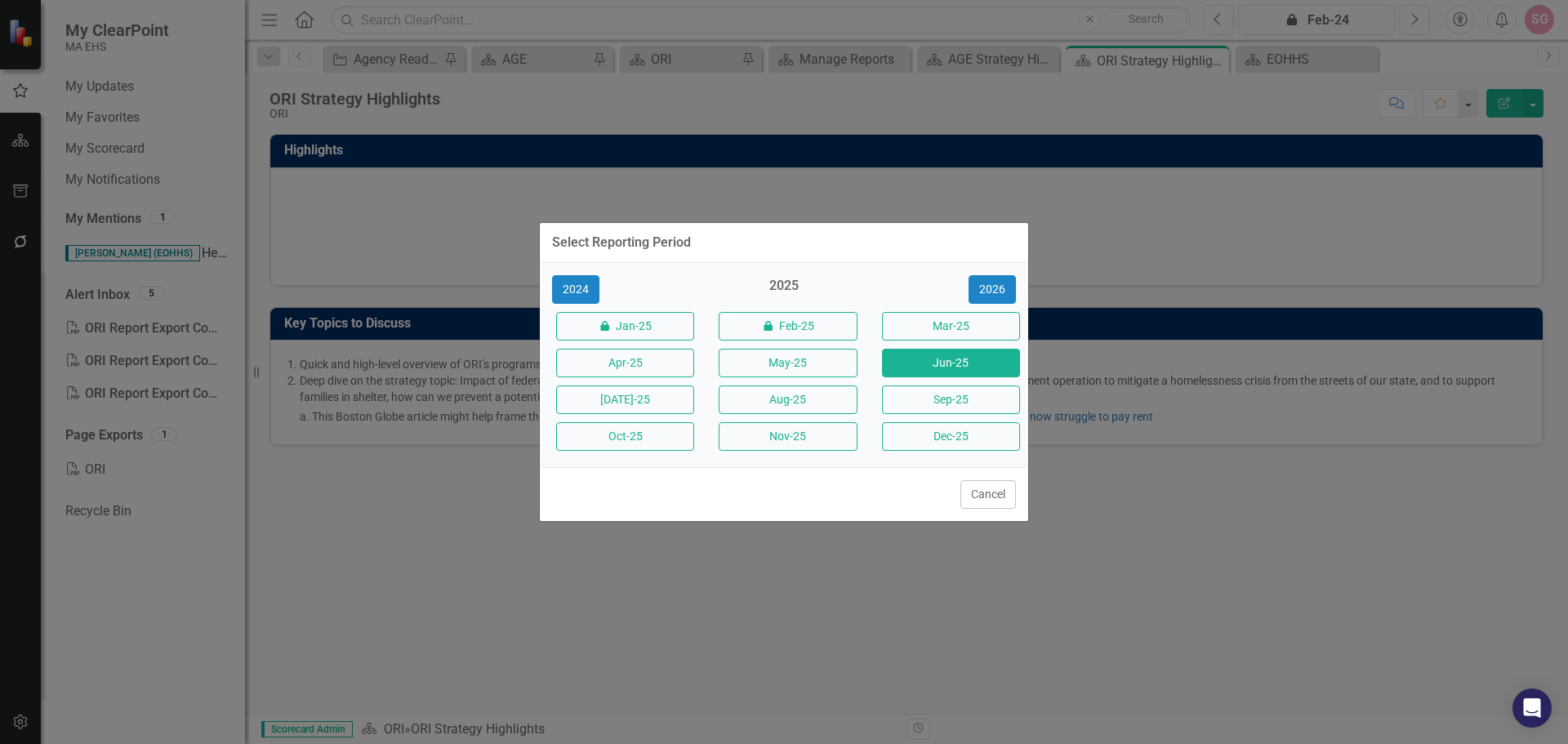
click at [926, 360] on button "Jun-25" at bounding box center [951, 363] width 138 height 28
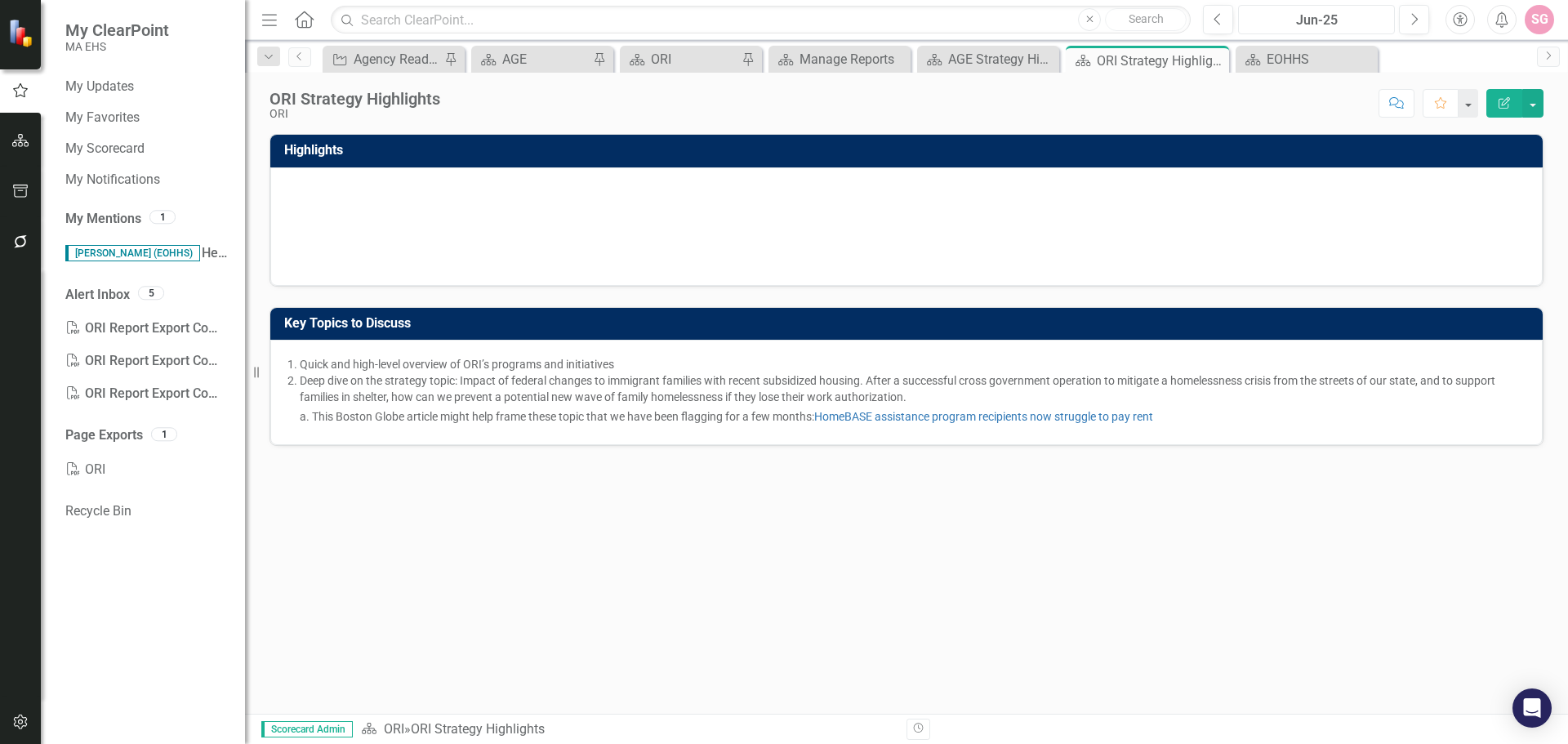
click at [1300, 17] on div "Jun-25" at bounding box center [1316, 21] width 146 height 20
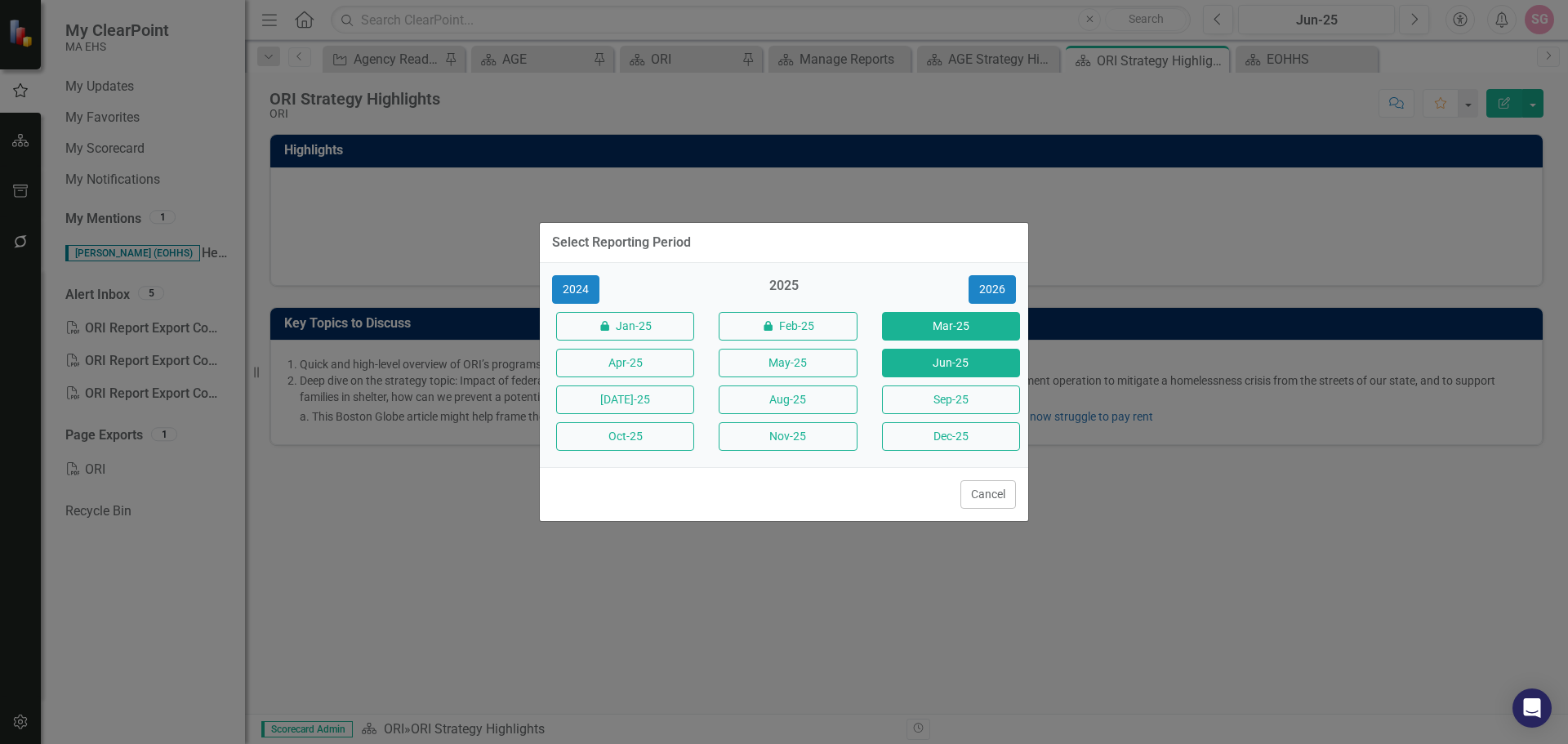
click at [923, 319] on button "Mar-25" at bounding box center [951, 326] width 138 height 28
